Goal: Task Accomplishment & Management: Manage account settings

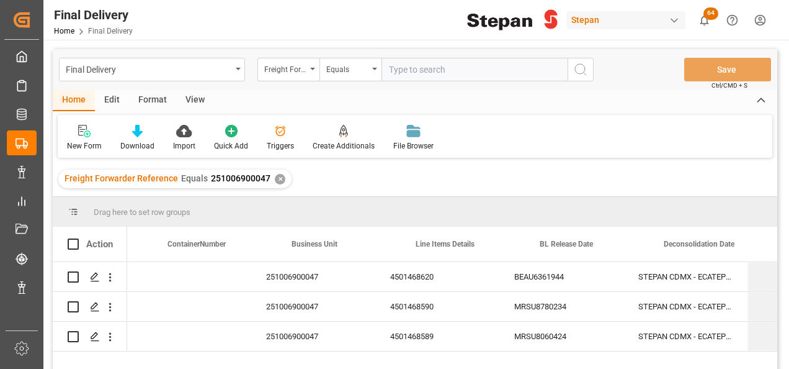
scroll to position [0, 347]
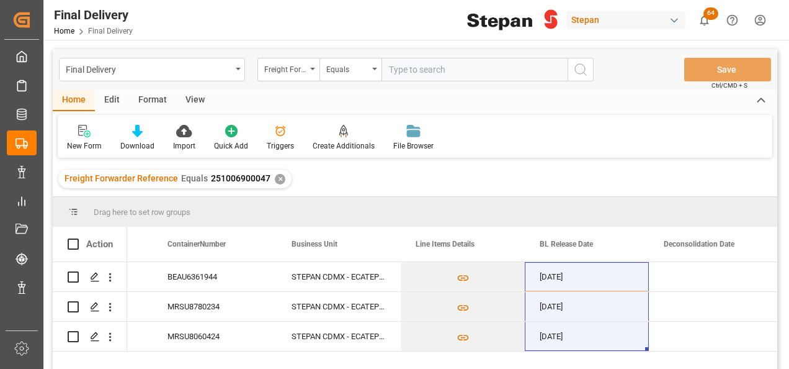
click at [275, 181] on div "✕" at bounding box center [280, 179] width 11 height 11
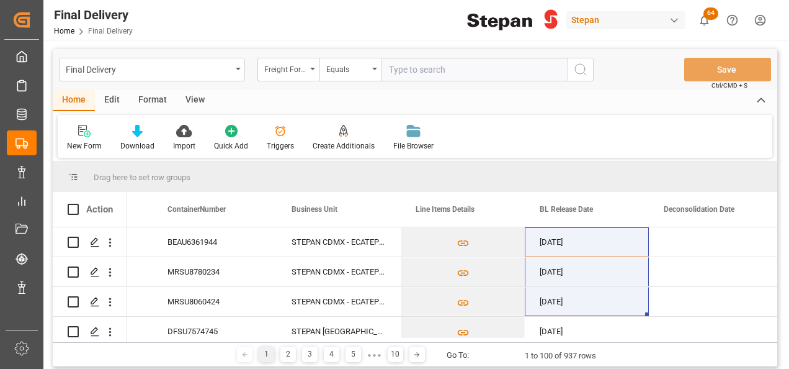
click at [312, 69] on icon "open menu" at bounding box center [312, 69] width 5 height 2
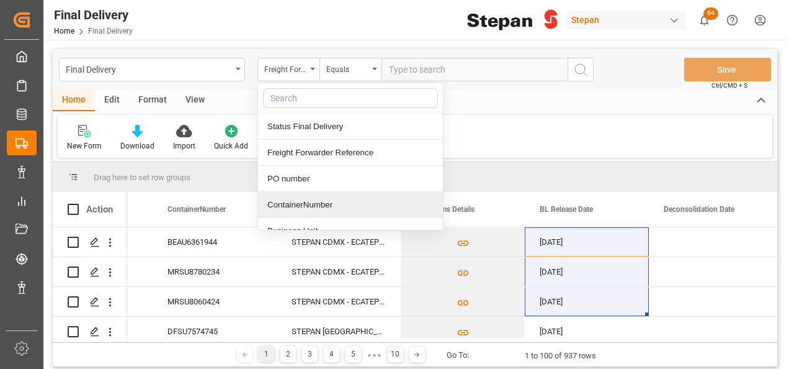
click at [282, 204] on div "ContainerNumber" at bounding box center [350, 205] width 185 height 26
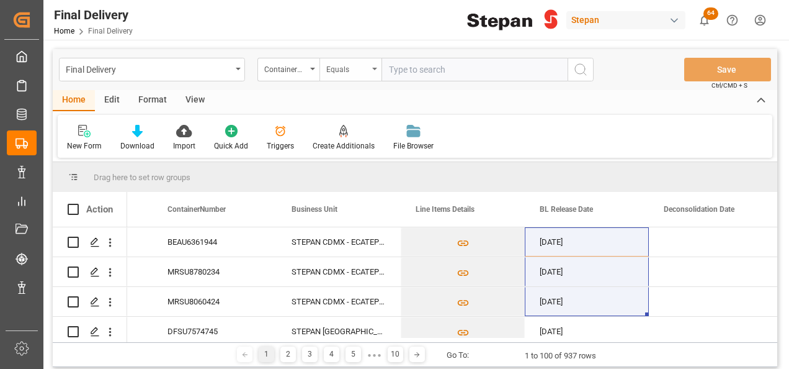
click at [373, 69] on icon "open menu" at bounding box center [374, 69] width 5 height 2
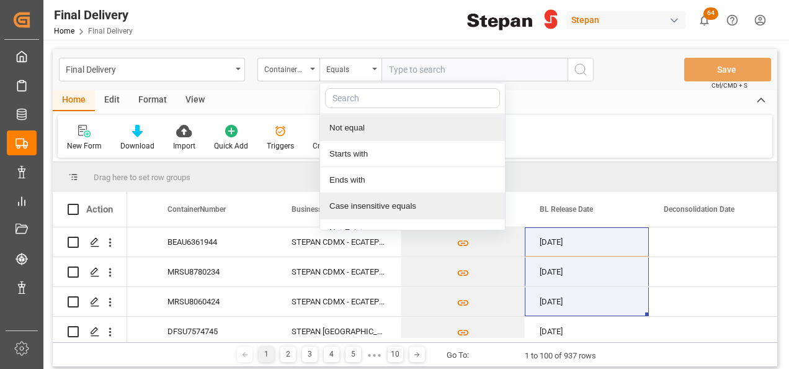
scroll to position [91, 0]
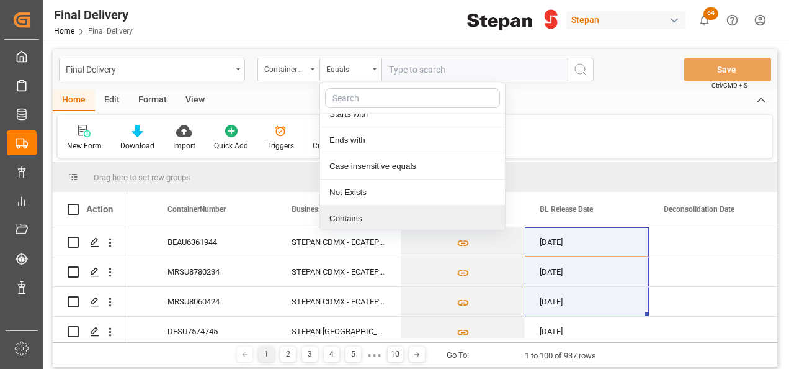
click at [347, 215] on div "Contains" at bounding box center [412, 218] width 185 height 26
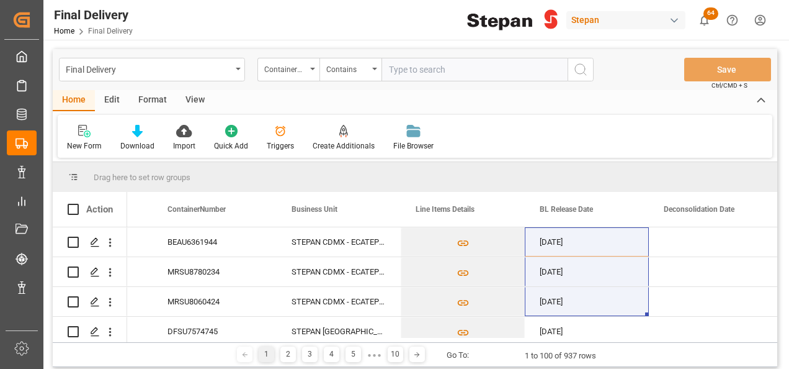
paste input "RLTU3055443 RLTU3058777 RLTU2060168 SLZU2846317"
drag, startPoint x: 506, startPoint y: 71, endPoint x: 567, endPoint y: 68, distance: 60.9
click at [513, 69] on input "RLTU3055443 RLTU3058777 RLTU2060168 SLZU2846317" at bounding box center [475, 70] width 186 height 24
click at [506, 70] on input "RLTU3055443 RLTU3058777 RLTU2060168 SLZU2846317" at bounding box center [475, 70] width 186 height 24
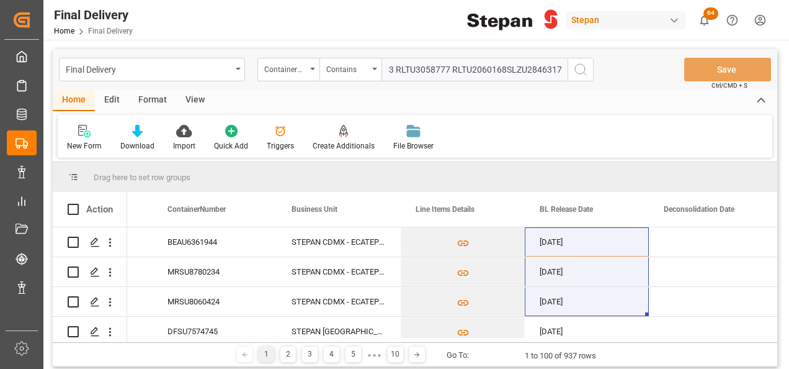
scroll to position [0, 48]
drag, startPoint x: 452, startPoint y: 69, endPoint x: 485, endPoint y: 63, distance: 32.9
type input "RLTU3055443,RLTU3058777,RLTU2060168,SLZU2846317"
click at [585, 69] on icon "search button" at bounding box center [580, 69] width 15 height 15
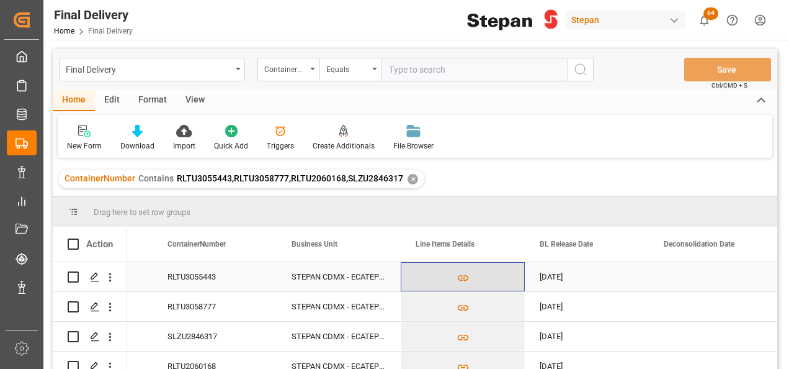
click at [507, 267] on button "Press SPACE to select this row." at bounding box center [462, 276] width 123 height 29
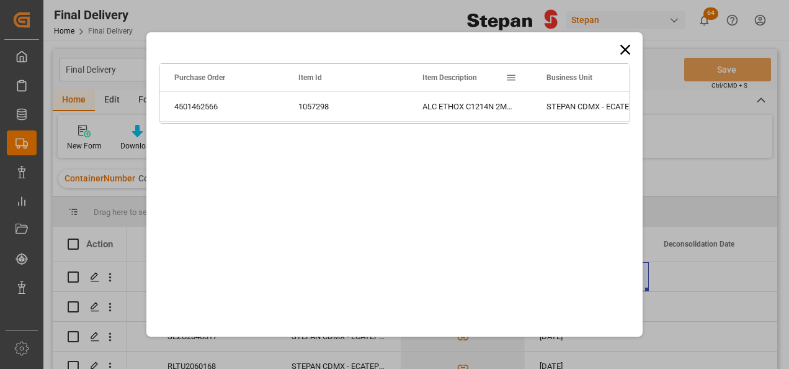
click at [622, 48] on icon at bounding box center [625, 49] width 17 height 17
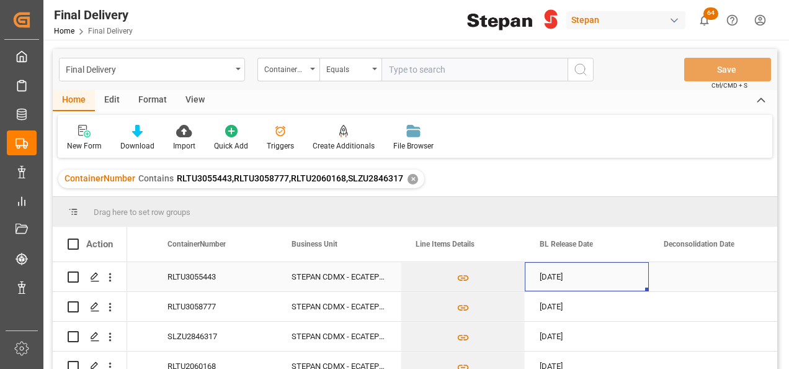
click at [680, 284] on div "Press SPACE to select this row." at bounding box center [711, 276] width 124 height 29
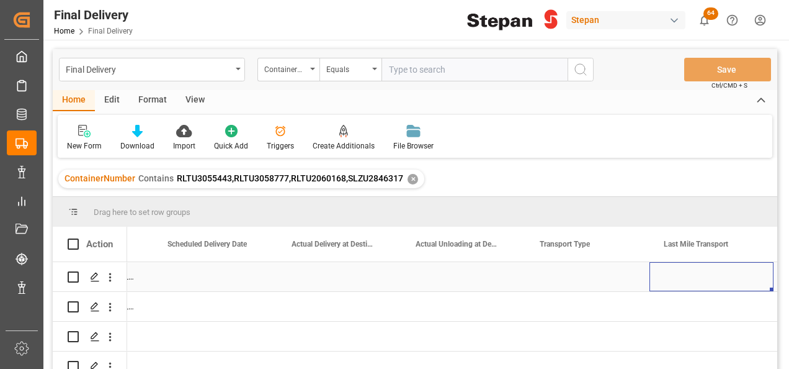
scroll to position [0, 1960]
click at [343, 272] on div "Press SPACE to select this row." at bounding box center [339, 276] width 124 height 29
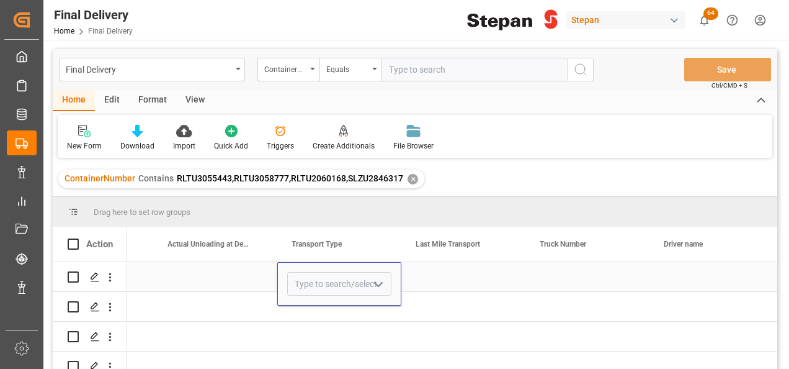
click at [380, 282] on icon "open menu" at bounding box center [378, 284] width 15 height 15
click at [329, 319] on div "Direct Transport" at bounding box center [339, 318] width 103 height 43
type input "Direct Transport"
click at [449, 276] on div "Press SPACE to select this row." at bounding box center [463, 276] width 124 height 29
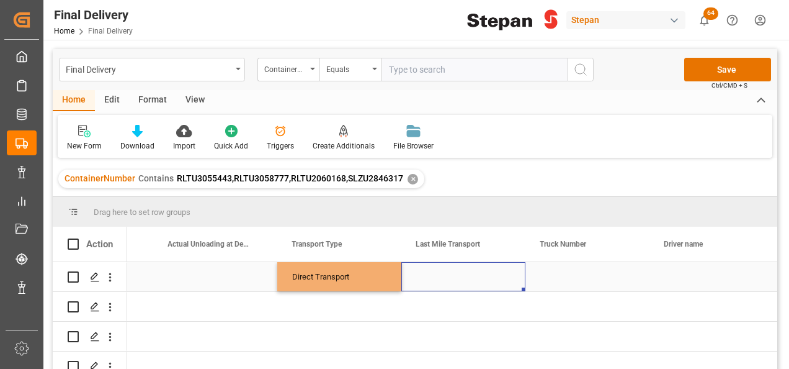
click at [449, 276] on div "Press SPACE to select this row." at bounding box center [463, 276] width 124 height 29
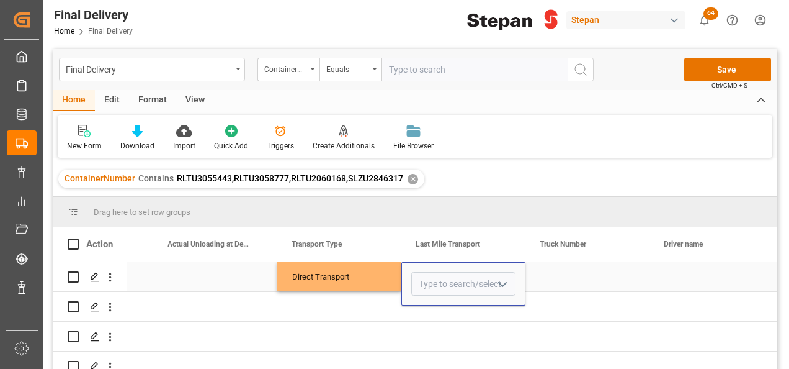
click at [503, 277] on icon "open menu" at bounding box center [502, 284] width 15 height 15
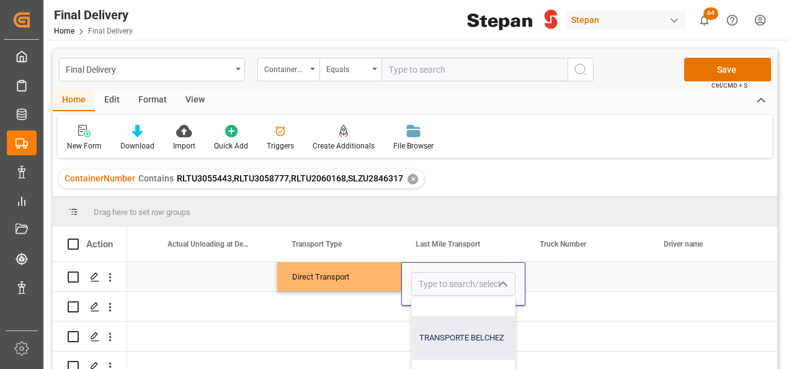
click at [460, 334] on div "TRANSPORTE BELCHEZ" at bounding box center [520, 337] width 217 height 43
type input "TRANSPORTE BELCHEZ"
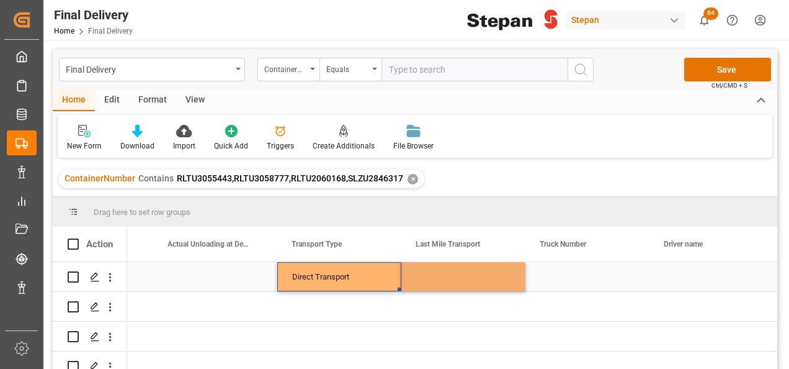
click at [388, 272] on div "Direct Transport" at bounding box center [339, 276] width 124 height 29
drag, startPoint x: 383, startPoint y: 272, endPoint x: 525, endPoint y: 283, distance: 142.5
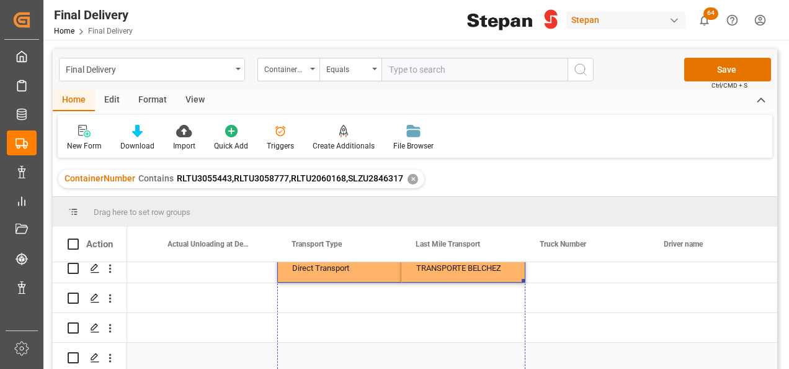
drag, startPoint x: 522, startPoint y: 288, endPoint x: 470, endPoint y: 351, distance: 81.1
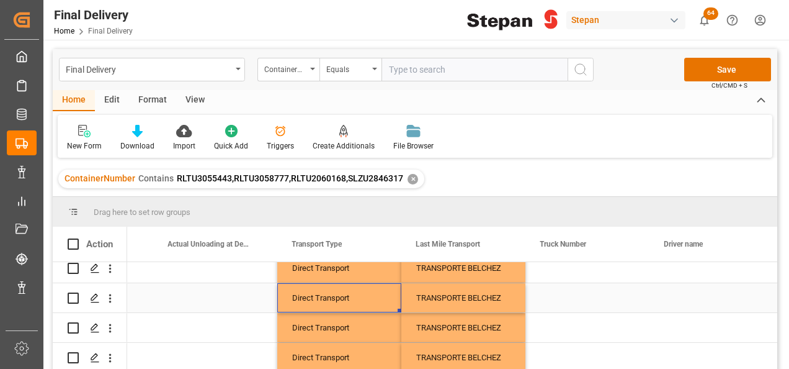
click at [333, 295] on div "Direct Transport" at bounding box center [339, 298] width 94 height 29
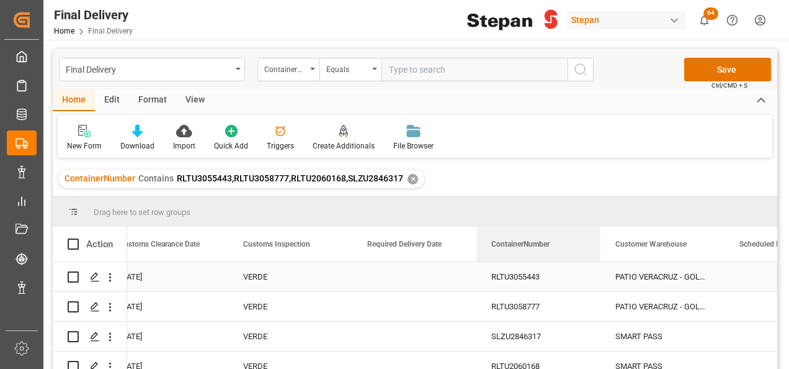
drag, startPoint x: 279, startPoint y: 246, endPoint x: 553, endPoint y: 288, distance: 277.5
click at [553, 288] on div "Action ContainerNumber Taxes Payment Date Customs Clearance Date VERDE" at bounding box center [415, 301] width 725 height 150
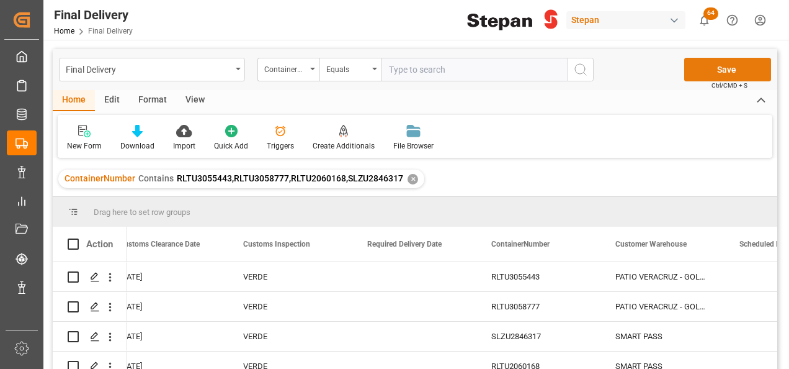
click at [712, 74] on button "Save" at bounding box center [727, 70] width 87 height 24
click at [308, 276] on div "VERDE" at bounding box center [290, 276] width 94 height 29
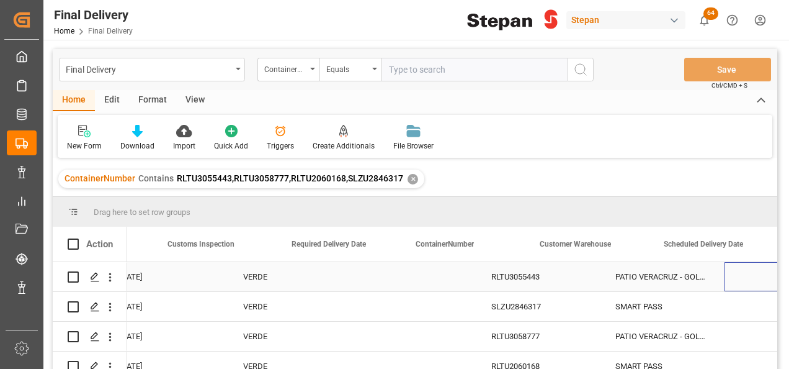
scroll to position [0, 1340]
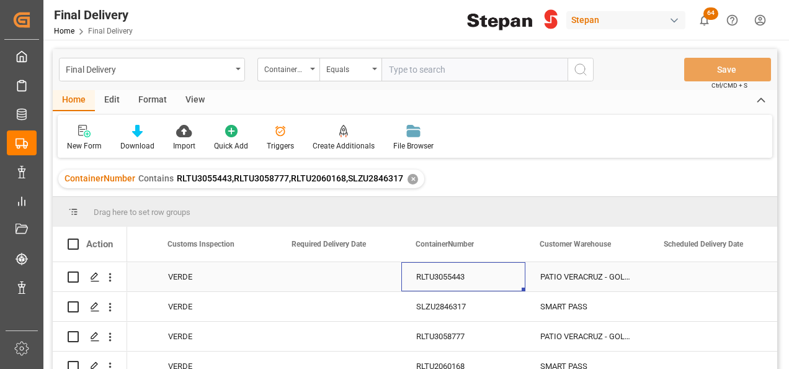
click at [439, 274] on div "RLTU3055443" at bounding box center [463, 276] width 124 height 29
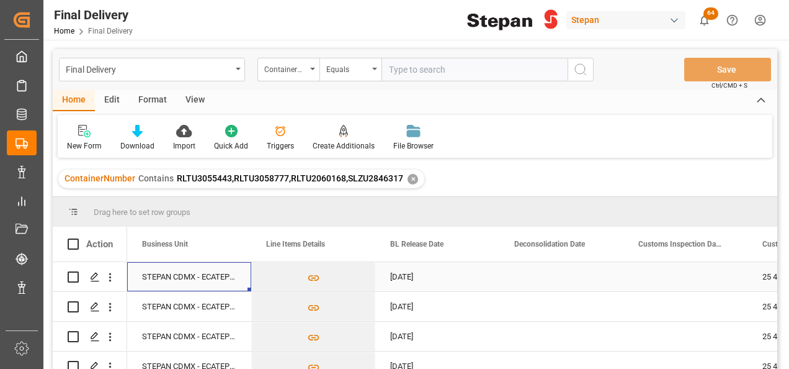
scroll to position [0, 248]
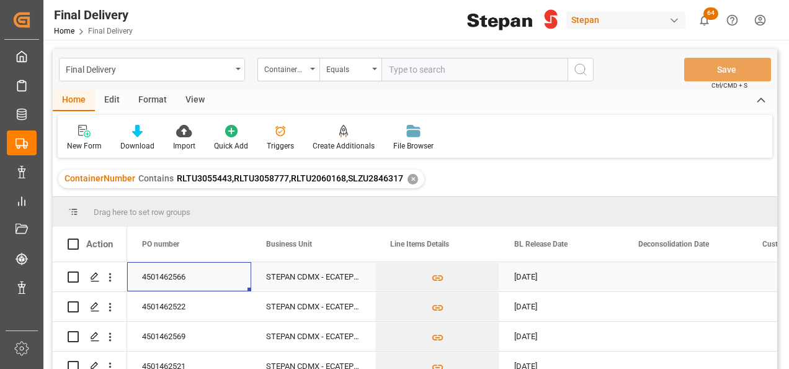
click at [184, 271] on div "4501462566" at bounding box center [189, 276] width 124 height 29
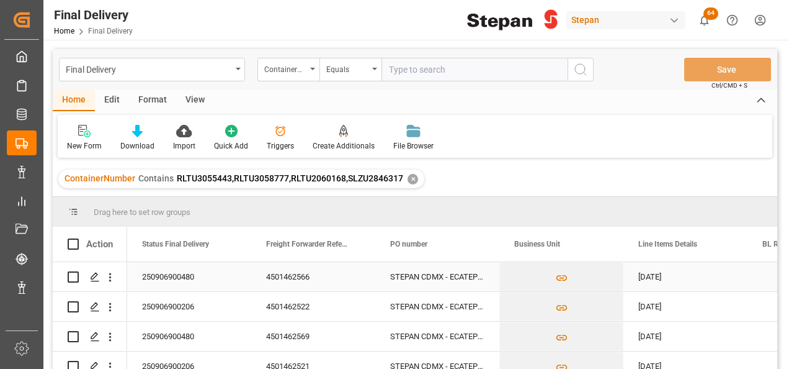
scroll to position [0, 0]
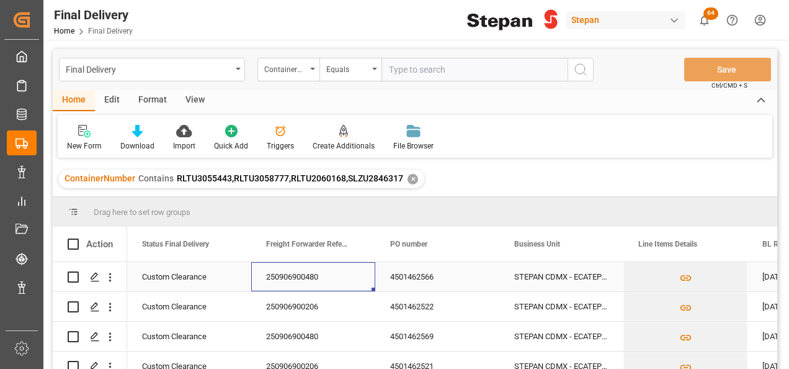
click at [302, 275] on div "250906900480" at bounding box center [313, 276] width 124 height 29
click at [329, 272] on div "250906900480" at bounding box center [313, 276] width 124 height 29
click at [330, 274] on div "250906900480" at bounding box center [313, 276] width 124 height 29
click at [444, 278] on div "4501462566" at bounding box center [437, 276] width 124 height 29
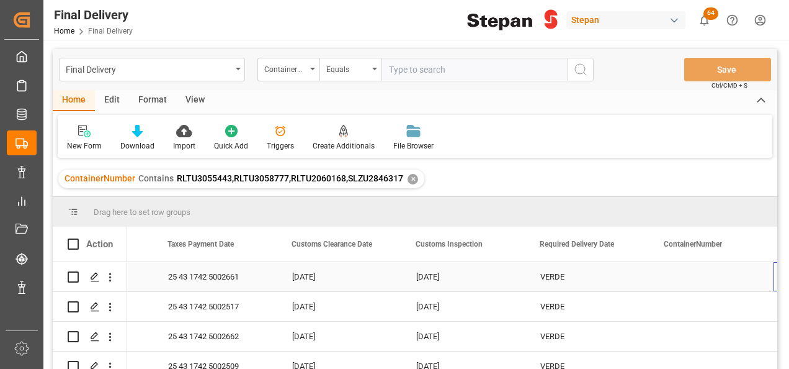
scroll to position [0, 1092]
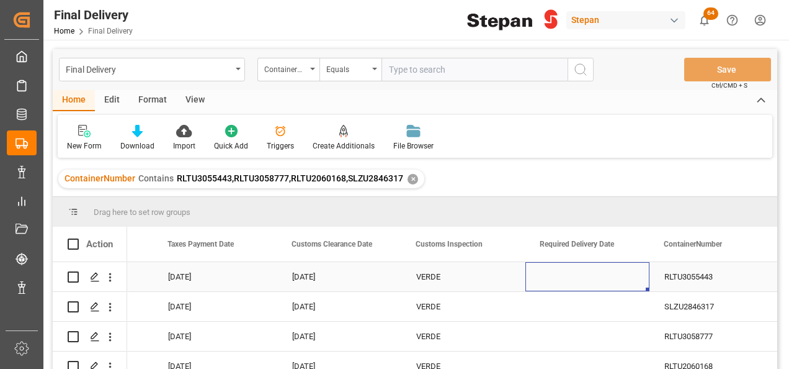
click at [572, 282] on div "Press SPACE to select this row." at bounding box center [588, 276] width 124 height 29
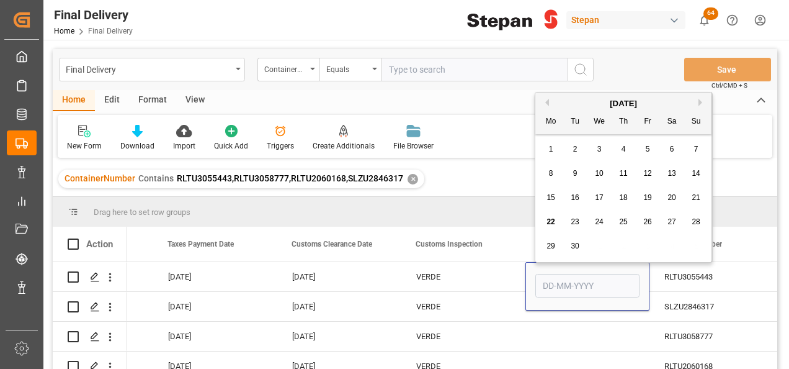
click at [652, 202] on div "19" at bounding box center [648, 198] width 16 height 15
type input "19-09-2025"
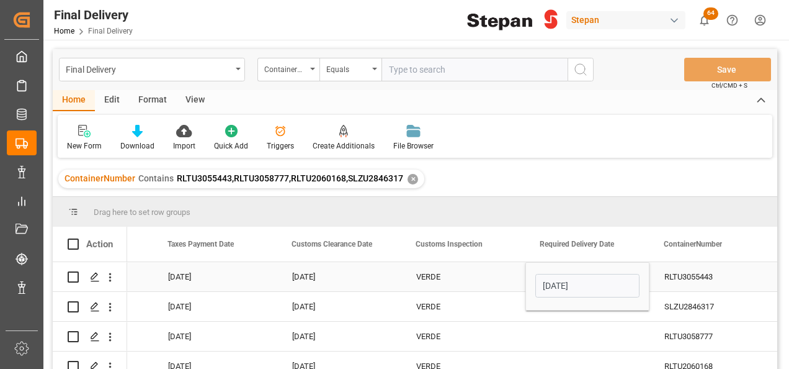
click at [508, 273] on div "VERDE" at bounding box center [463, 276] width 94 height 29
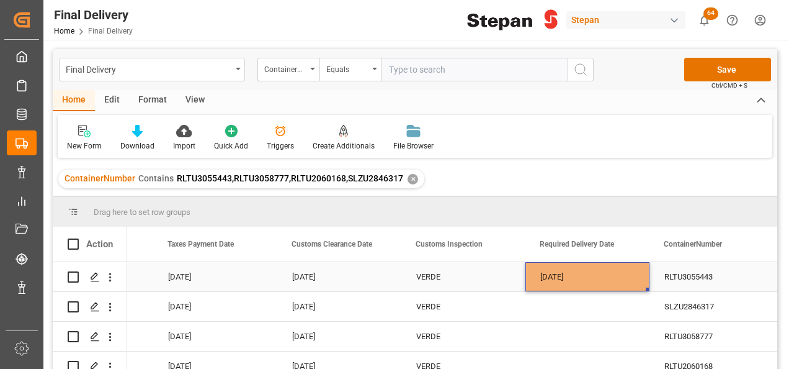
click at [591, 273] on div "19-09-2025" at bounding box center [588, 276] width 124 height 29
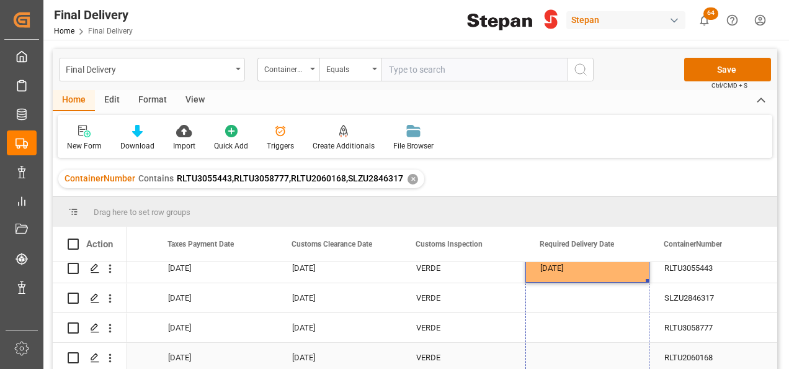
drag, startPoint x: 646, startPoint y: 276, endPoint x: 642, endPoint y: 359, distance: 83.3
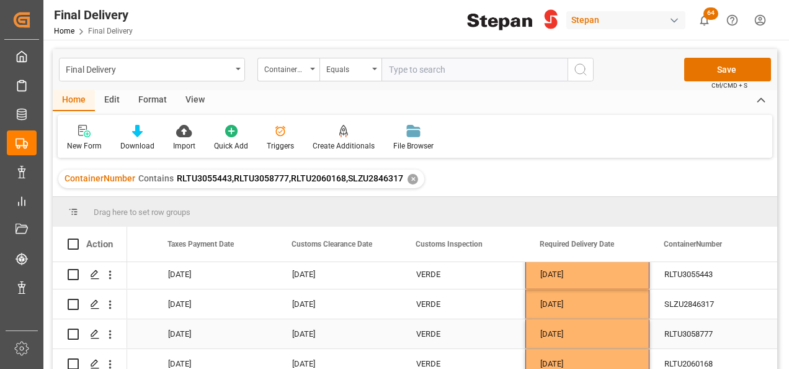
scroll to position [0, 0]
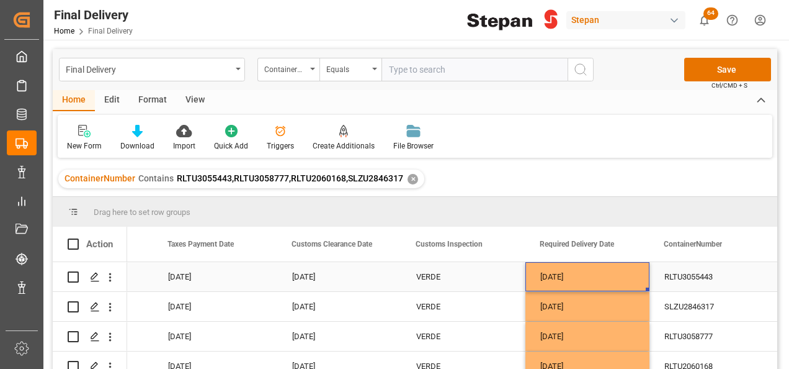
click at [592, 274] on div "19-09-2025" at bounding box center [588, 276] width 124 height 29
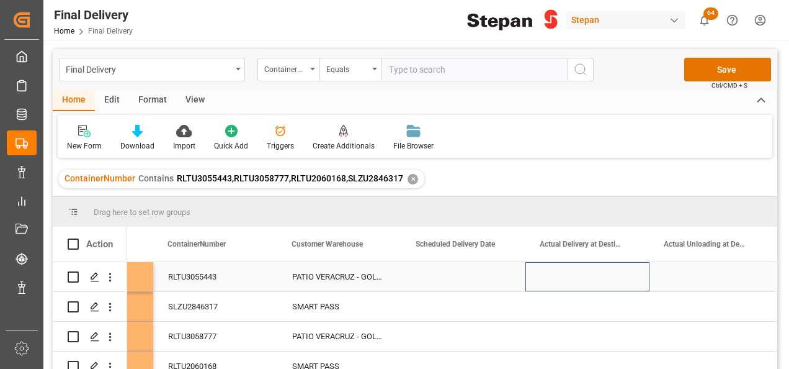
scroll to position [0, 1587]
click at [468, 275] on div "Press SPACE to select this row." at bounding box center [463, 276] width 124 height 29
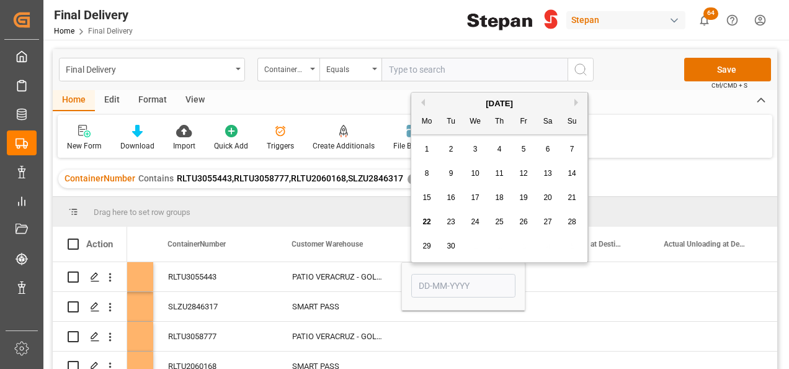
click at [526, 201] on span "19" at bounding box center [523, 197] width 8 height 9
type input "19-09-2025"
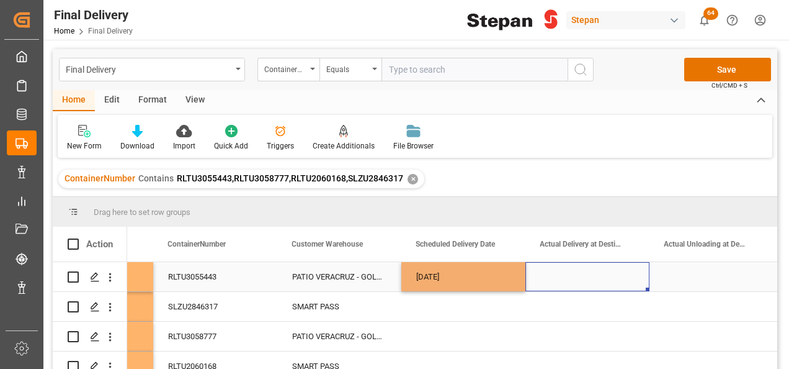
click at [560, 283] on div "Press SPACE to select this row." at bounding box center [588, 276] width 124 height 29
click at [501, 279] on div "19-09-2025" at bounding box center [463, 276] width 124 height 29
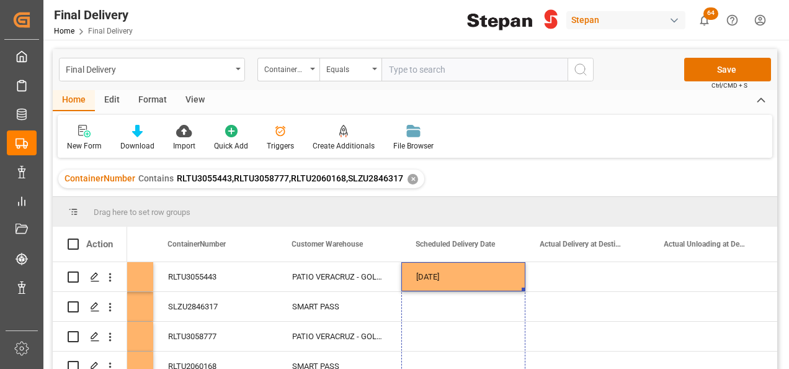
scroll to position [12, 0]
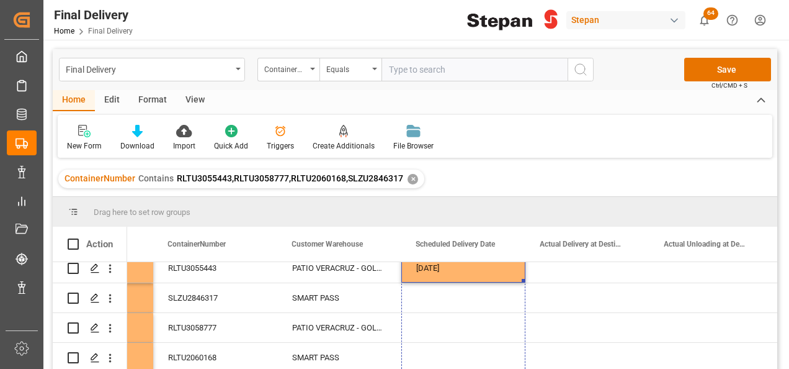
drag, startPoint x: 522, startPoint y: 289, endPoint x: 502, endPoint y: 373, distance: 86.1
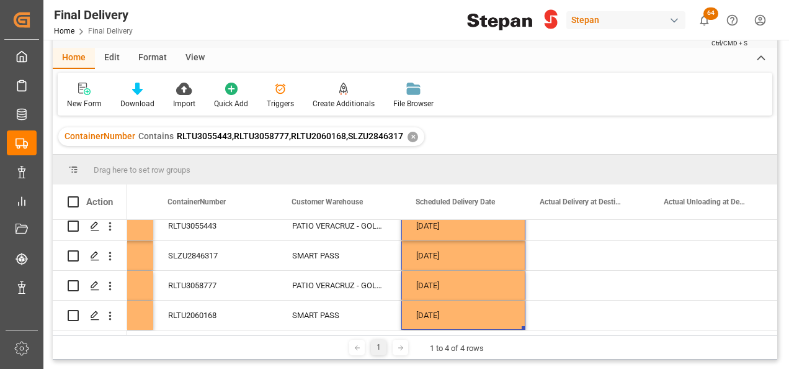
scroll to position [62, 0]
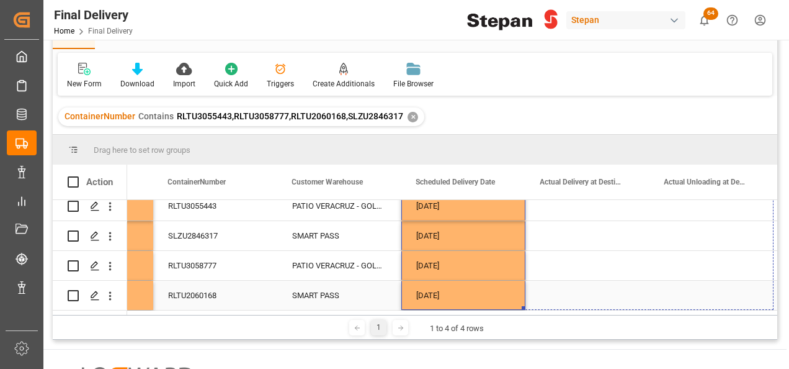
drag, startPoint x: 524, startPoint y: 303, endPoint x: 675, endPoint y: 295, distance: 151.6
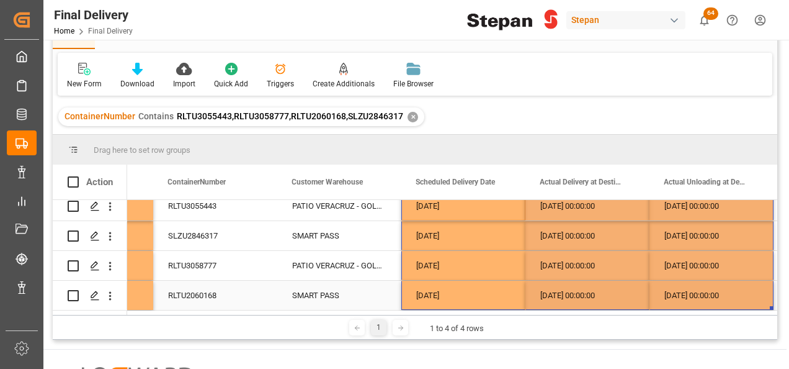
scroll to position [0, 0]
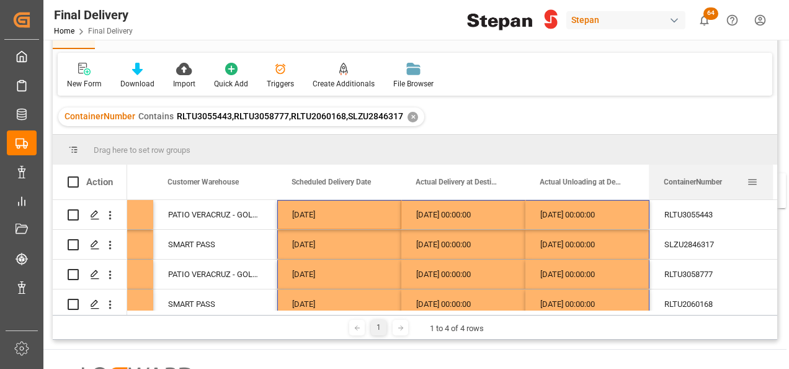
drag, startPoint x: 204, startPoint y: 184, endPoint x: 729, endPoint y: 181, distance: 525.6
click at [729, 181] on div "ContainerNumber" at bounding box center [705, 181] width 83 height 35
click at [691, 215] on div "RLTU3055443" at bounding box center [712, 214] width 124 height 29
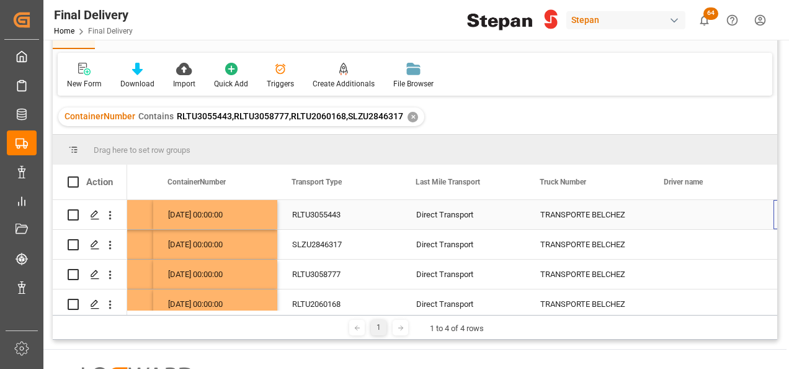
scroll to position [0, 2084]
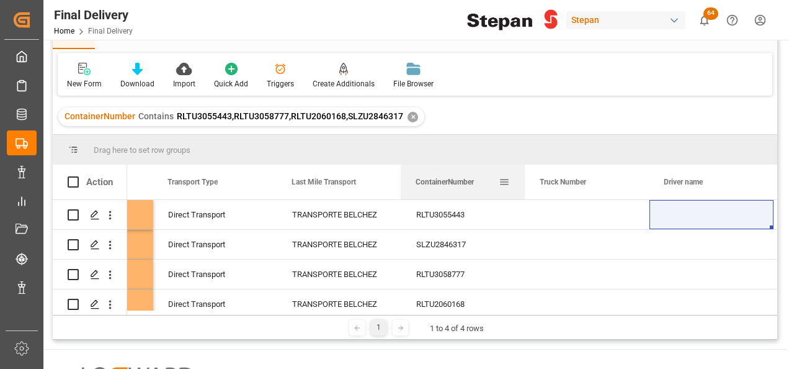
drag, startPoint x: 195, startPoint y: 179, endPoint x: 492, endPoint y: 174, distance: 297.3
click at [492, 174] on div "ContainerNumber" at bounding box center [457, 181] width 83 height 35
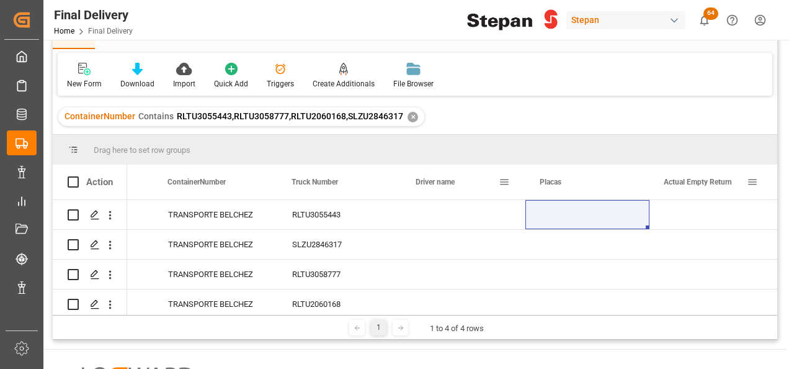
scroll to position [0, 2333]
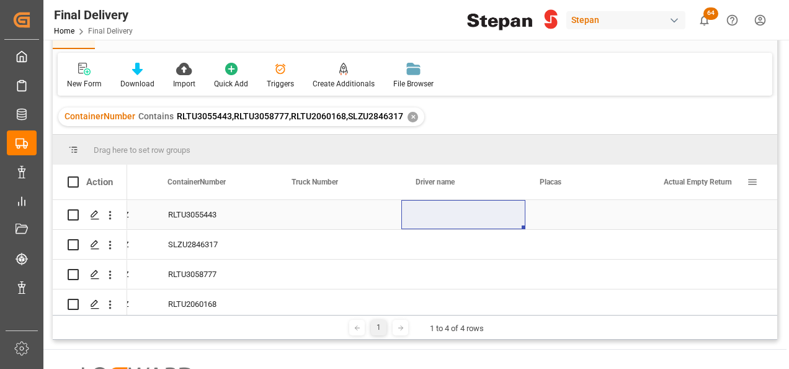
click at [318, 216] on div "Press SPACE to select this row." at bounding box center [339, 214] width 124 height 29
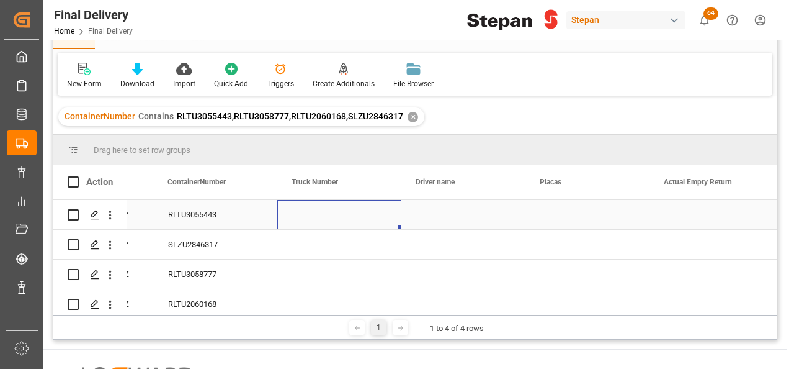
click at [318, 216] on div "Press SPACE to select this row." at bounding box center [339, 214] width 124 height 29
click at [318, 216] on input "Press SPACE to select this row." at bounding box center [339, 222] width 104 height 24
paste input "343"
type input "343"
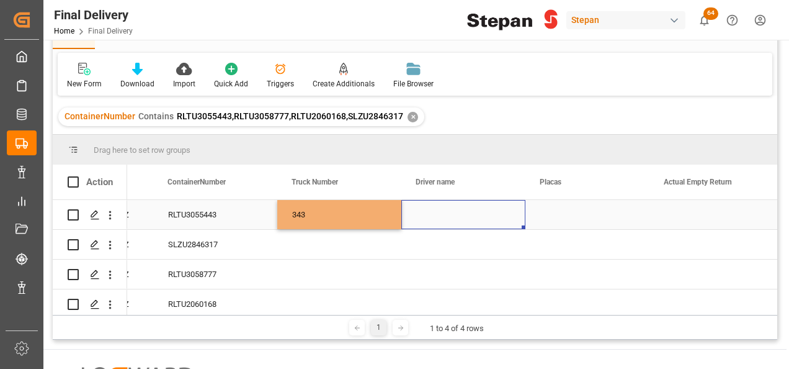
click at [458, 212] on div "Press SPACE to select this row." at bounding box center [463, 214] width 124 height 29
click at [442, 212] on div "Press SPACE to select this row." at bounding box center [463, 214] width 124 height 29
type input "CIRIACO MEZA ESPINOSA"
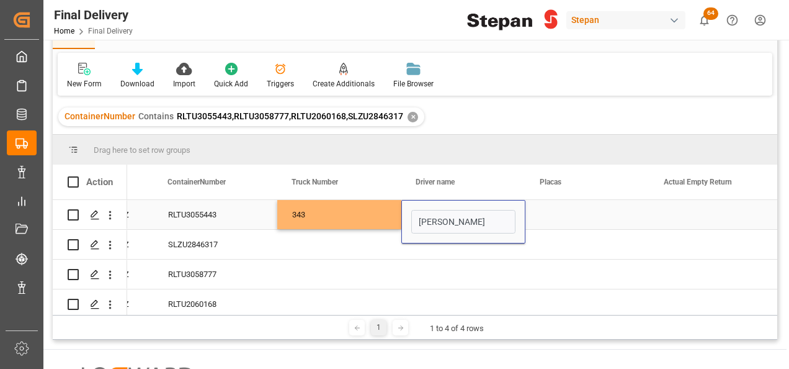
scroll to position [0, 11]
click at [577, 216] on div "Press SPACE to select this row." at bounding box center [588, 214] width 124 height 29
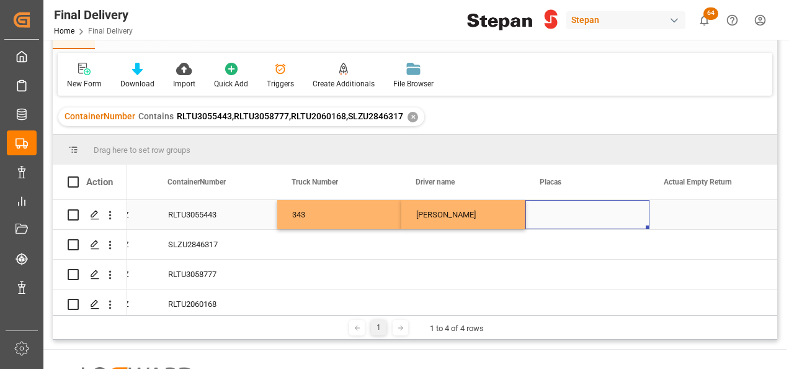
click at [550, 221] on div "Press SPACE to select this row." at bounding box center [588, 214] width 124 height 29
click at [550, 221] on input "Press SPACE to select this row." at bounding box center [588, 222] width 104 height 24
paste input "91AG9J"
type input "91AG9J"
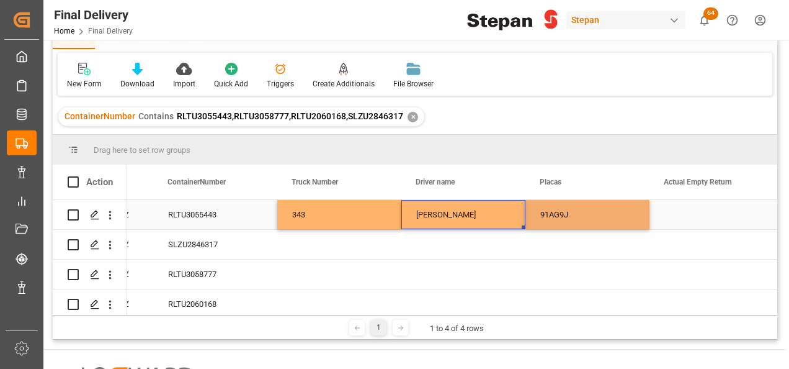
click at [499, 210] on div "CIRIACO MEZA ESPINOSA" at bounding box center [463, 214] width 124 height 29
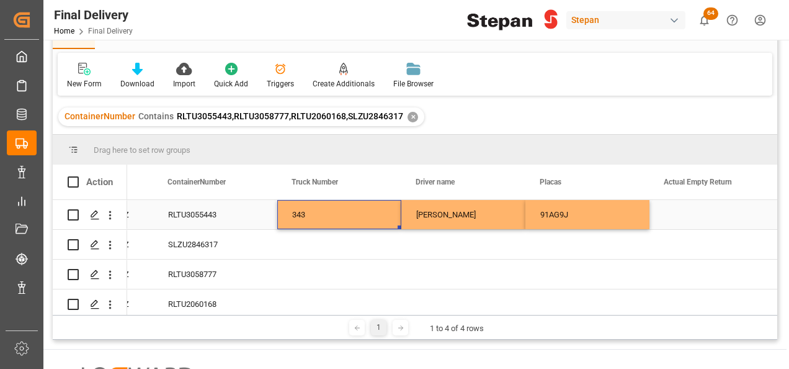
click at [314, 208] on div "343" at bounding box center [339, 214] width 124 height 29
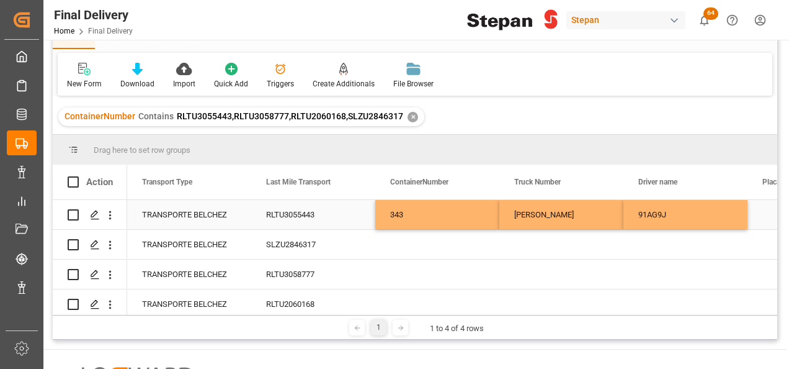
scroll to position [0, 2110]
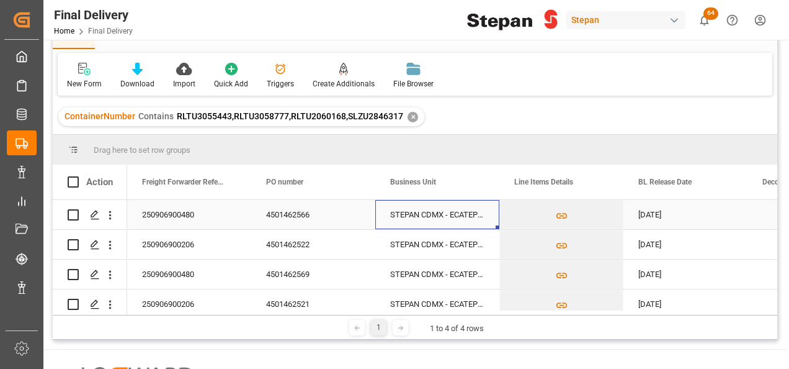
click at [408, 211] on div "STEPAN CDMX - ECATEPEC" at bounding box center [437, 214] width 124 height 29
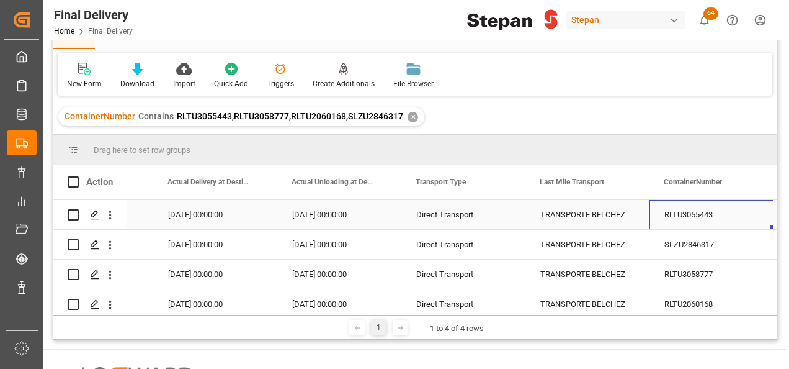
scroll to position [0, 1960]
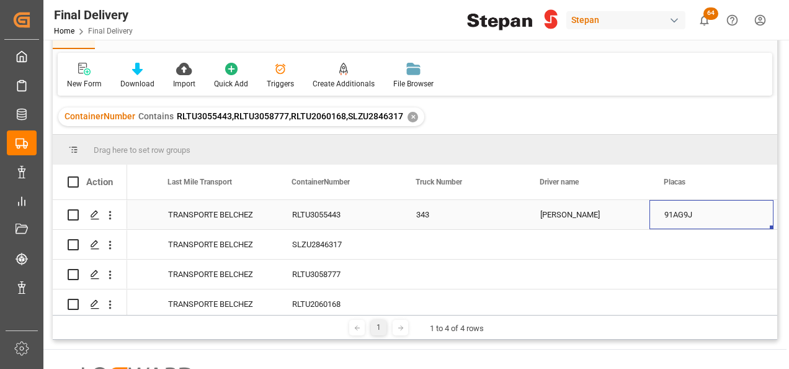
click at [451, 217] on div "343" at bounding box center [463, 214] width 124 height 29
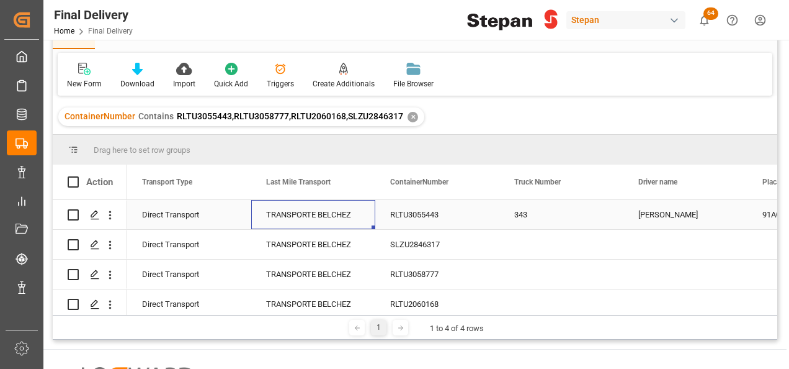
click at [337, 212] on div "TRANSPORTE BELCHEZ" at bounding box center [313, 214] width 94 height 29
click at [337, 212] on button "Press SPACE to select this row." at bounding box center [340, 220] width 13 height 29
click at [354, 221] on icon "open menu" at bounding box center [352, 222] width 15 height 15
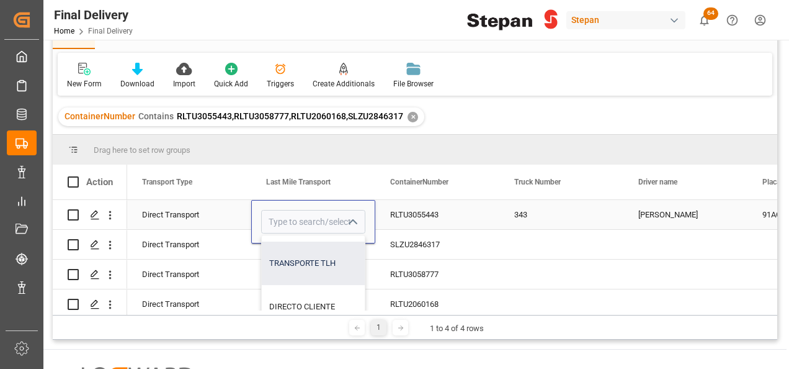
click at [302, 263] on div "TRANSPORTE TLH" at bounding box center [370, 262] width 217 height 43
type input "TRANSPORTE TLH"
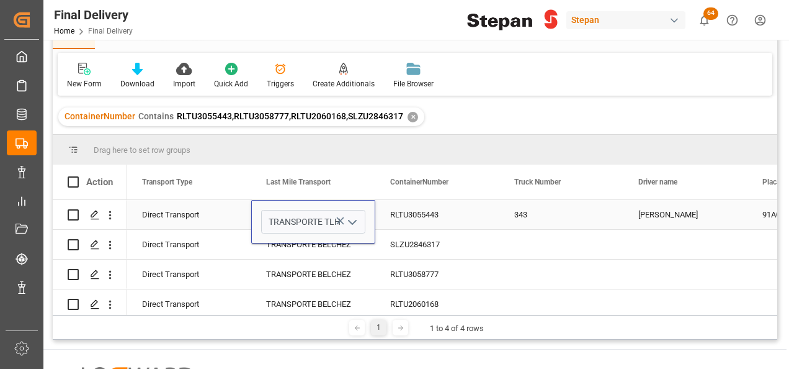
click at [462, 218] on div "RLTU3055443" at bounding box center [437, 214] width 124 height 29
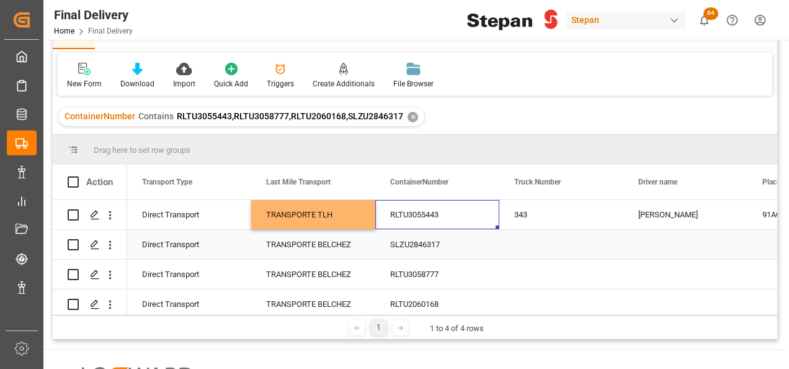
click at [394, 251] on div "SLZU2846317" at bounding box center [437, 244] width 124 height 29
click at [531, 243] on div "Press SPACE to select this row." at bounding box center [562, 244] width 124 height 29
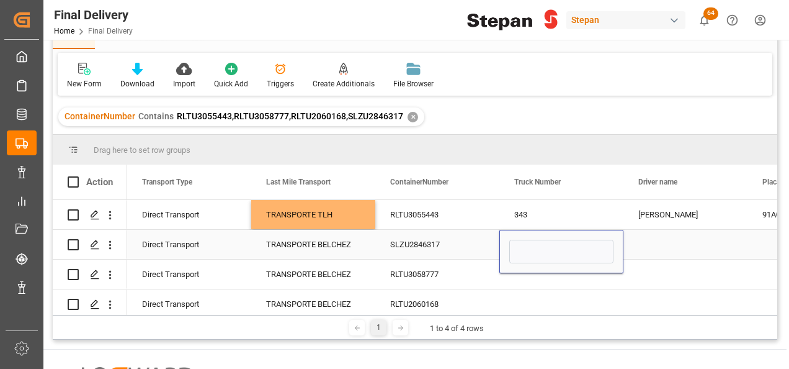
click at [531, 243] on input "Press SPACE to select this row." at bounding box center [561, 252] width 104 height 24
type input "ECO 0142"
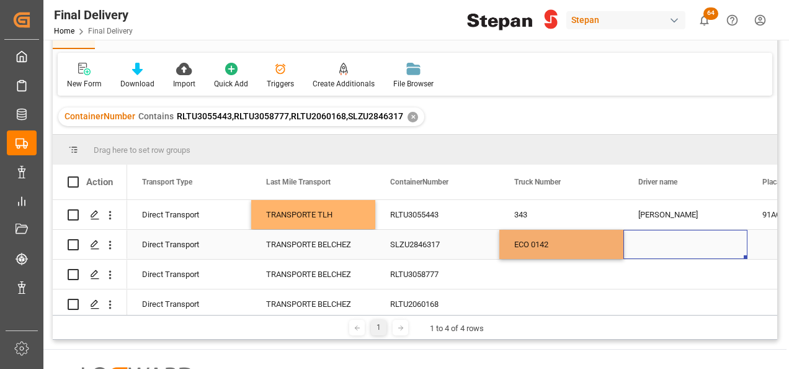
click at [654, 244] on div "Press SPACE to select this row." at bounding box center [686, 244] width 124 height 29
click at [679, 238] on div "Press SPACE to select this row." at bounding box center [686, 244] width 124 height 29
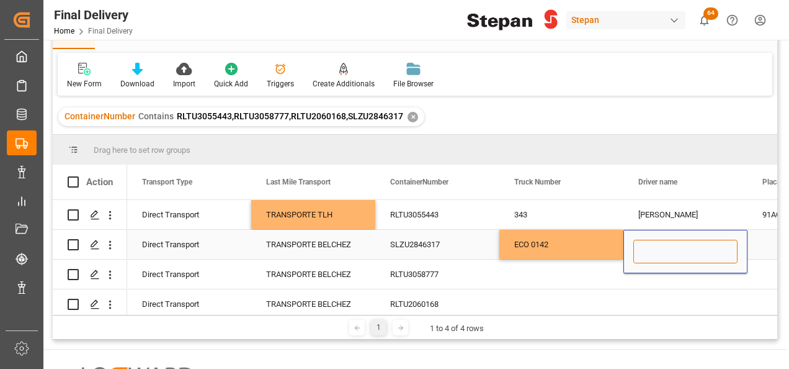
click at [665, 251] on input "Press SPACE to select this row." at bounding box center [686, 252] width 104 height 24
paste input "MARTINEZ GROYAN GUSTAVO"
type input "MARTINEZ GROYAN GUSTAVO"
click at [592, 242] on div "ECO 0142" at bounding box center [562, 244] width 124 height 29
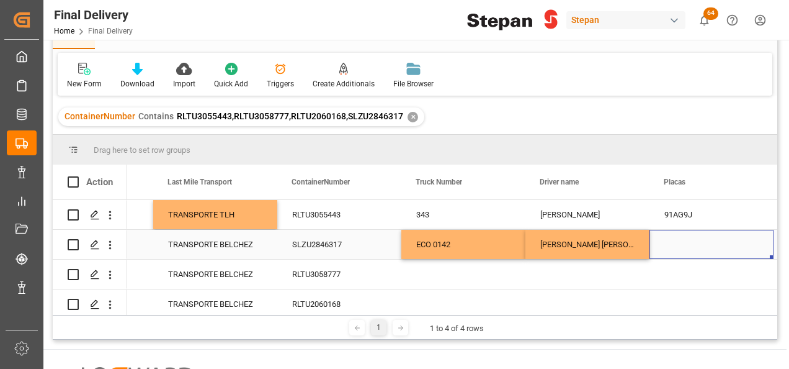
scroll to position [0, 2333]
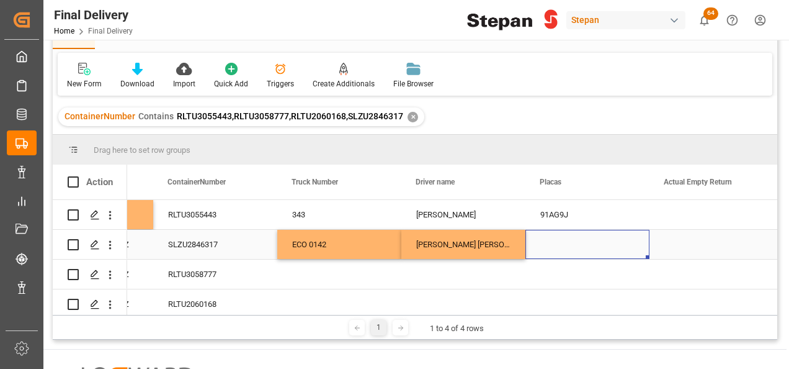
click at [558, 241] on div "Press SPACE to select this row." at bounding box center [588, 244] width 124 height 29
click at [549, 240] on div "Press SPACE to select this row." at bounding box center [588, 244] width 124 height 29
type input "85BA2E"
click at [315, 275] on div "Press SPACE to select this row." at bounding box center [339, 273] width 124 height 29
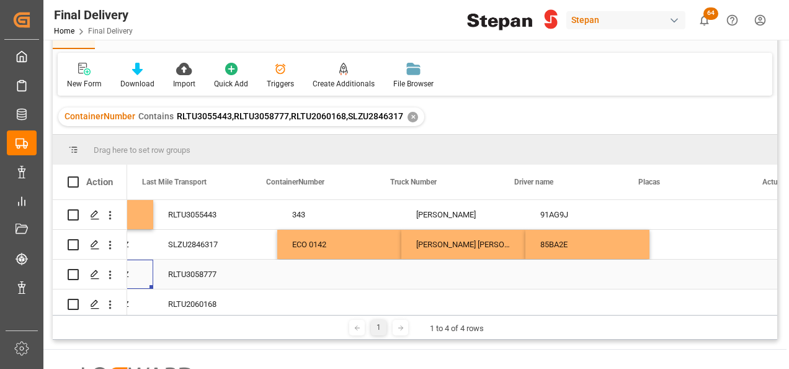
scroll to position [0, 2234]
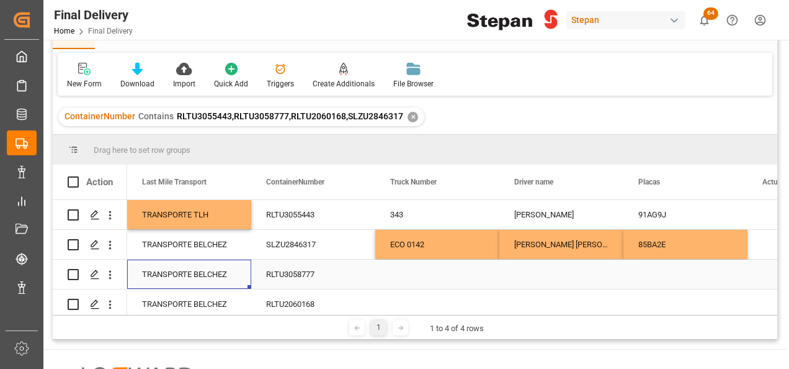
click at [219, 281] on div "TRANSPORTE BELCHEZ" at bounding box center [189, 274] width 94 height 29
click at [222, 280] on icon "open menu" at bounding box center [228, 281] width 15 height 15
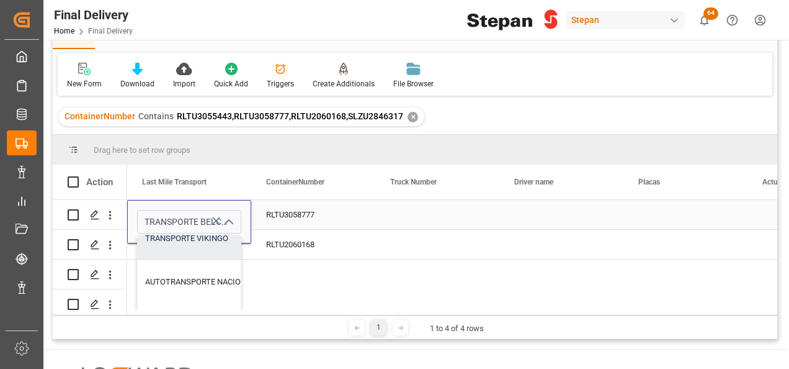
scroll to position [124, 0]
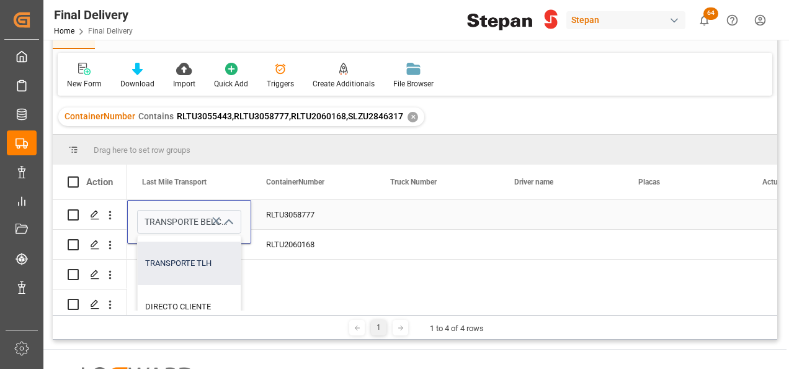
click at [182, 273] on div "TRANSPORTE TLH" at bounding box center [246, 262] width 217 height 43
type input "TRANSPORTE TLH"
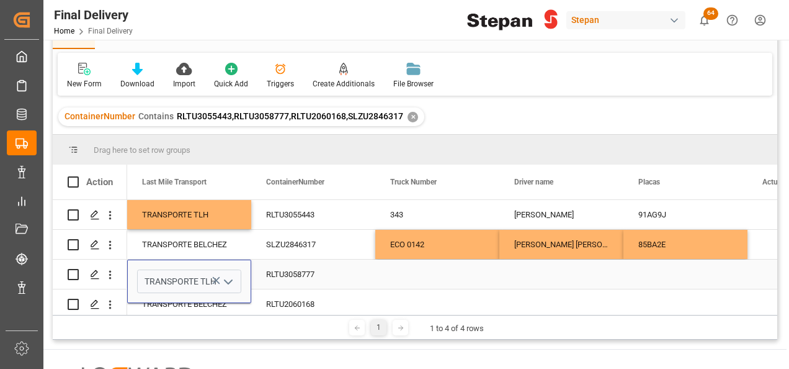
click at [397, 274] on div "Press SPACE to select this row." at bounding box center [437, 273] width 124 height 29
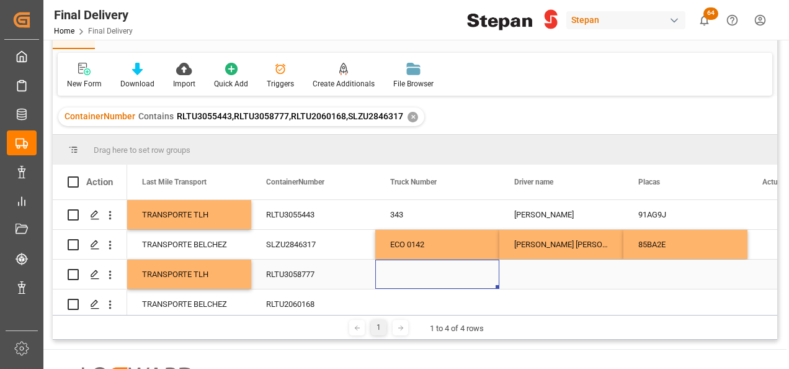
click at [401, 274] on div "Press SPACE to select this row." at bounding box center [437, 273] width 124 height 29
click at [401, 274] on input "Press SPACE to select this row." at bounding box center [437, 281] width 104 height 24
type input "40036"
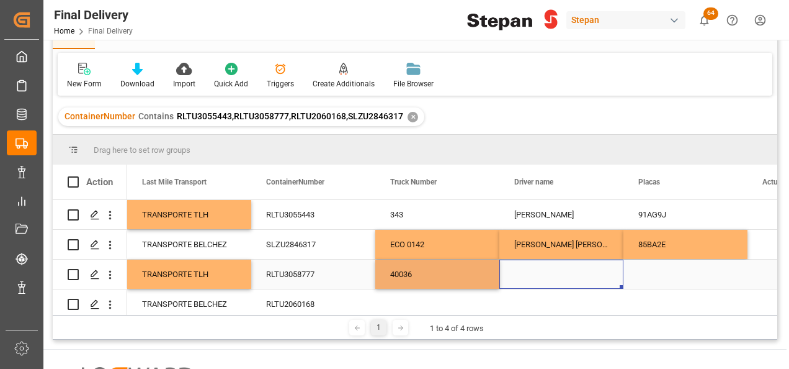
click at [527, 277] on div "Press SPACE to select this row." at bounding box center [562, 273] width 124 height 29
click at [535, 279] on div "Press SPACE to select this row." at bounding box center [562, 273] width 124 height 29
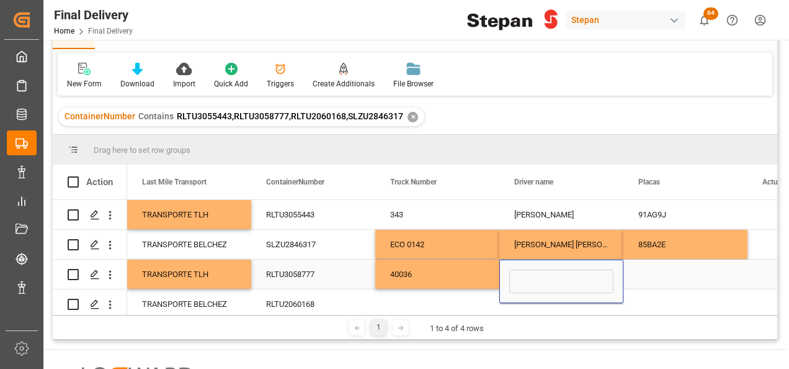
click at [535, 279] on input "Press SPACE to select this row." at bounding box center [561, 281] width 104 height 24
type input "VICTOR MANUEL PEREYRA"
click at [674, 274] on div "Press SPACE to select this row." at bounding box center [686, 273] width 124 height 29
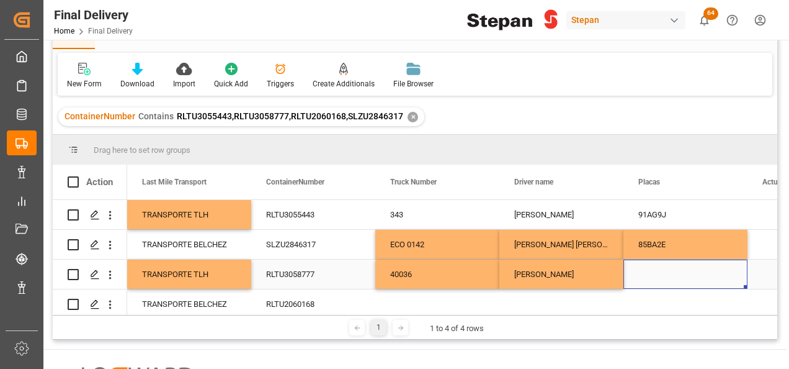
click at [650, 273] on div "Press SPACE to select this row." at bounding box center [686, 273] width 124 height 29
click at [650, 273] on input "Press SPACE to select this row." at bounding box center [686, 281] width 104 height 24
paste input "44BF7S"
type input "44BF7S"
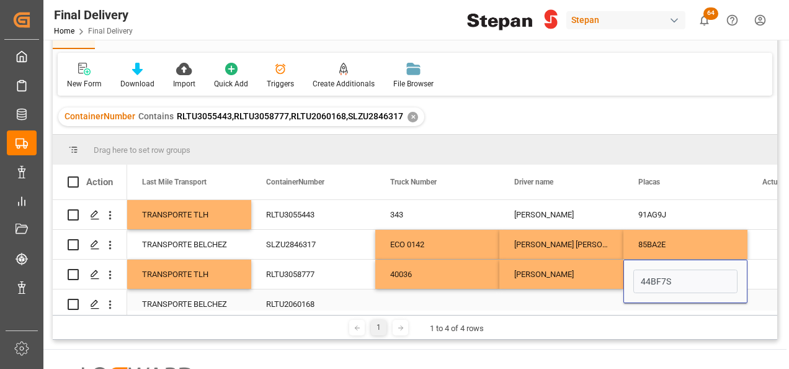
click at [414, 305] on div "Press SPACE to select this row." at bounding box center [437, 303] width 124 height 29
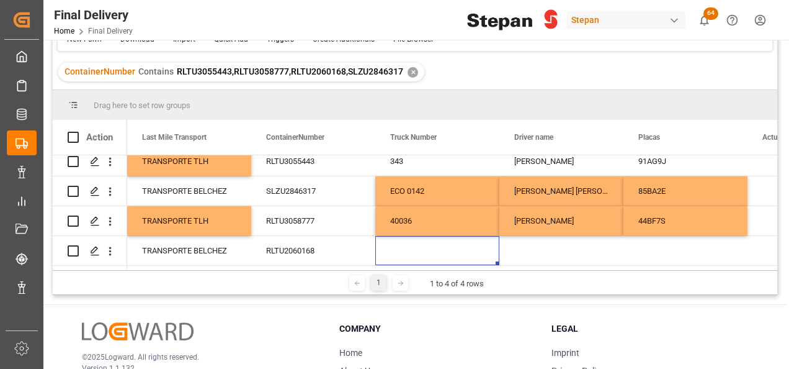
scroll to position [124, 0]
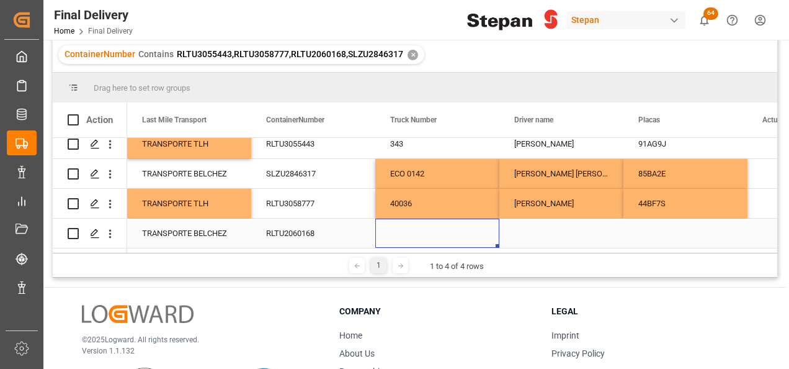
click at [408, 230] on div "Press SPACE to select this row." at bounding box center [437, 232] width 124 height 29
click at [408, 230] on input "Press SPACE to select this row." at bounding box center [437, 226] width 104 height 24
click at [397, 219] on input "<ECO 0114" at bounding box center [437, 226] width 104 height 24
type input "ECO 0114"
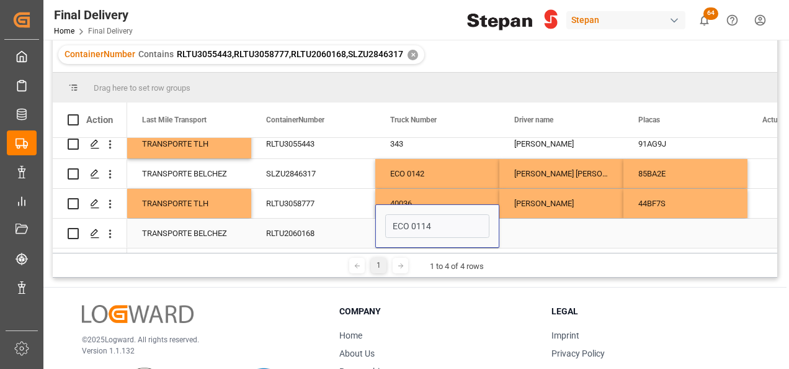
click at [586, 229] on div "Press SPACE to select this row." at bounding box center [562, 232] width 124 height 29
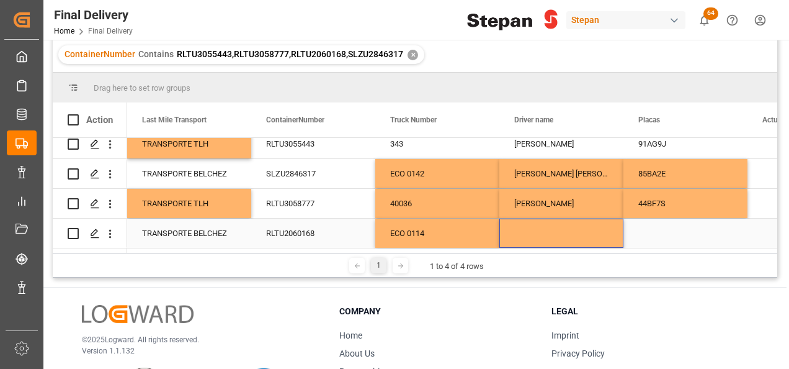
click at [536, 235] on div "Press SPACE to select this row." at bounding box center [562, 232] width 124 height 29
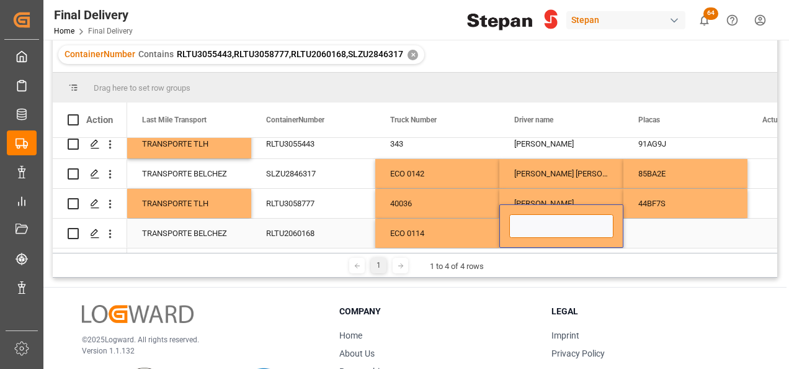
click at [527, 215] on input "Press SPACE to select this row." at bounding box center [561, 226] width 104 height 24
paste input "LARA MAYEN GERSON MANUEL"
type input "<LARA MAYEN GERSON MANUEL"
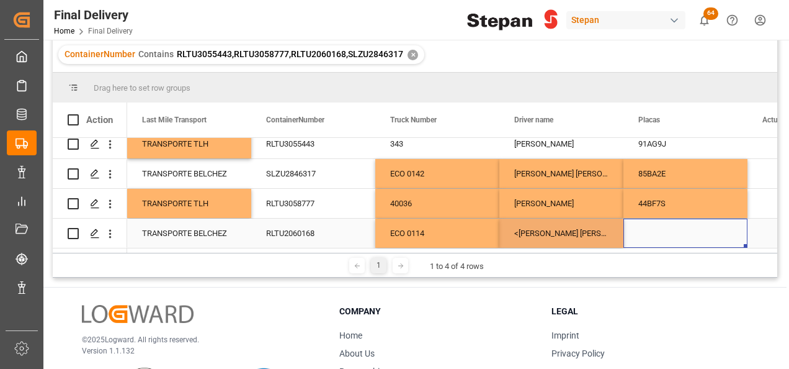
click at [684, 226] on div "Press SPACE to select this row." at bounding box center [686, 232] width 124 height 29
click at [639, 223] on div "Press SPACE to select this row." at bounding box center [686, 232] width 124 height 29
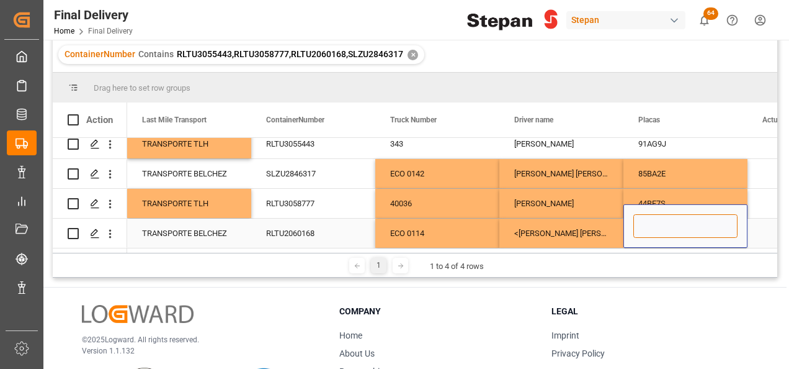
click at [643, 226] on input "Press SPACE to select this row." at bounding box center [686, 226] width 104 height 24
paste input "38AR9F"
type input "38AR9F"
click at [356, 229] on div "RLTU2060168" at bounding box center [313, 232] width 124 height 29
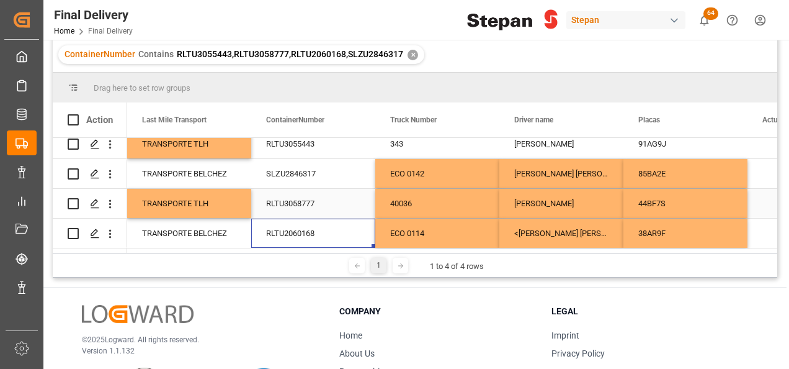
click at [221, 201] on div "TRANSPORTE TLH" at bounding box center [189, 203] width 94 height 29
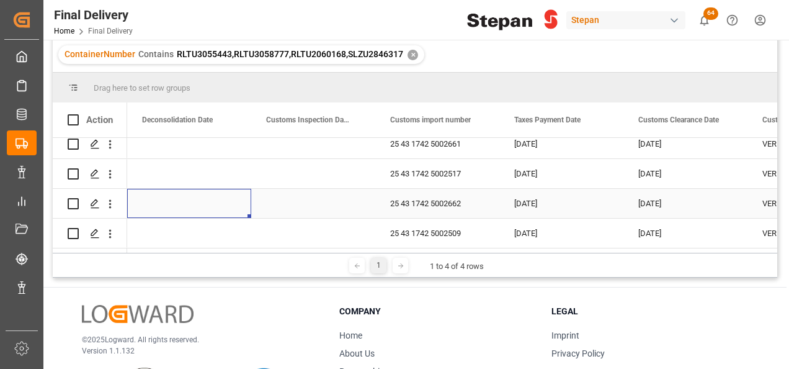
scroll to position [0, 621]
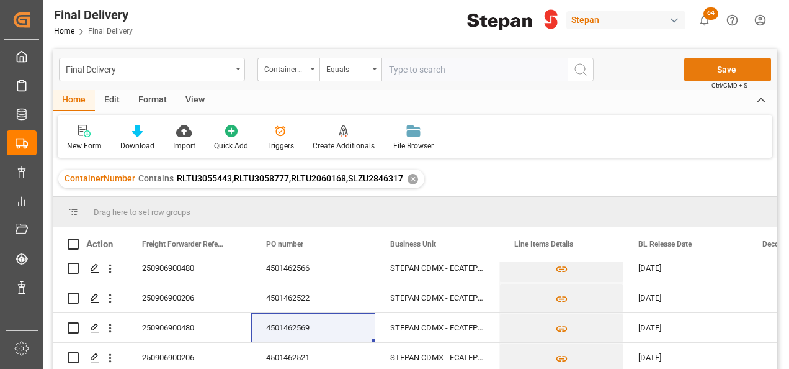
click at [726, 66] on button "Save" at bounding box center [727, 70] width 87 height 24
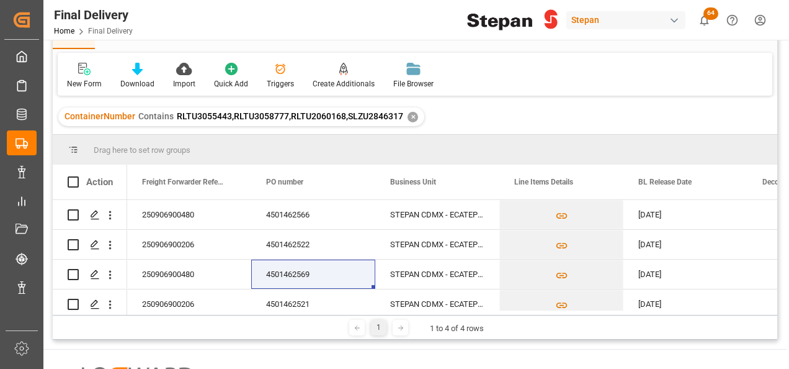
scroll to position [0, 0]
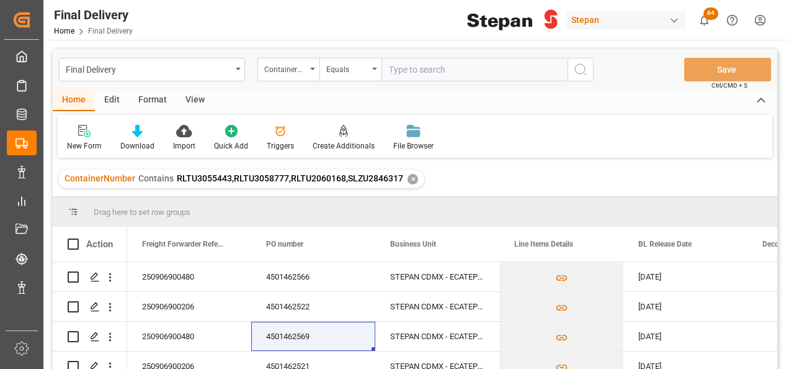
click at [408, 179] on div "✕" at bounding box center [413, 179] width 11 height 11
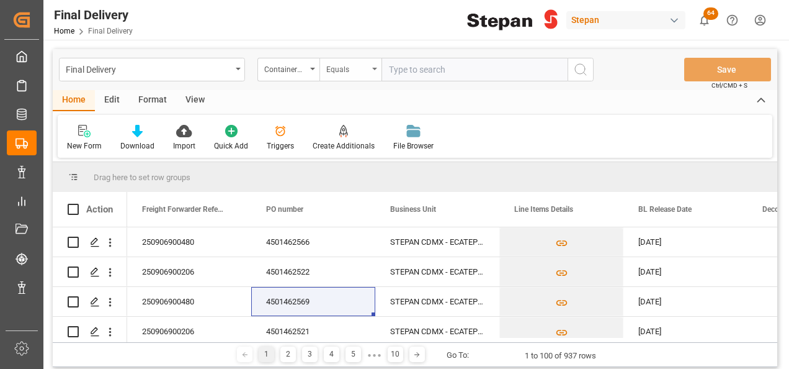
click at [374, 68] on icon "open menu" at bounding box center [374, 69] width 5 height 2
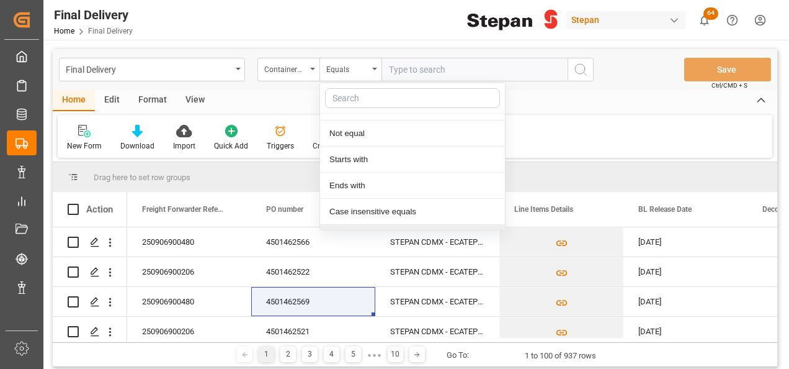
scroll to position [91, 0]
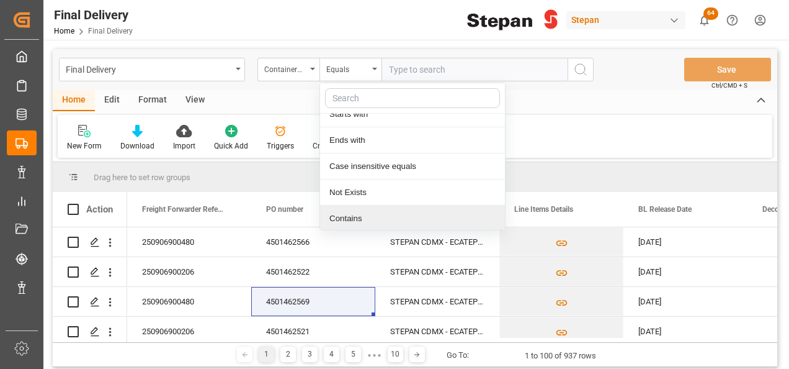
click at [345, 214] on div "Contains" at bounding box center [412, 218] width 185 height 26
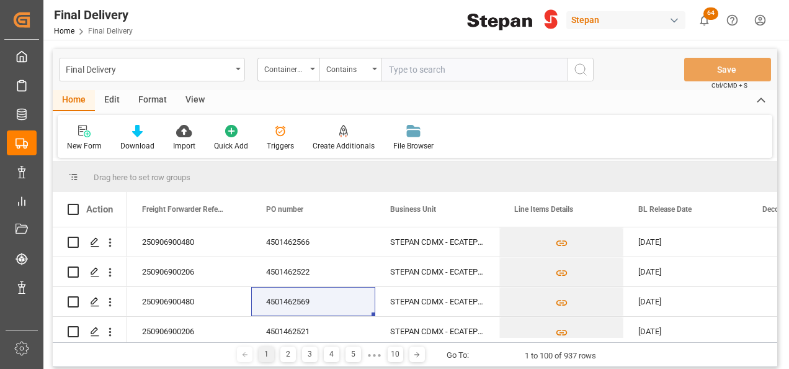
paste input "LEGU1203710 HMJU2507155"
click at [443, 66] on input "LEGU1203710 HMJU2507155" at bounding box center [475, 70] width 186 height 24
type input "LEGU1203710,HMJU2507155"
click at [583, 71] on icon "search button" at bounding box center [580, 69] width 15 height 15
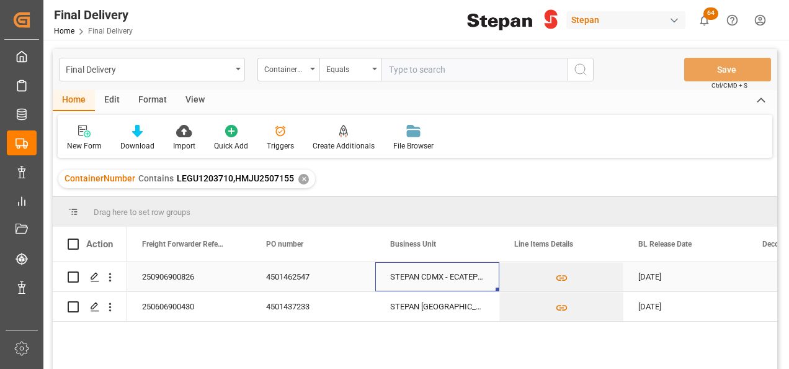
click at [435, 273] on div "STEPAN CDMX - ECATEPEC" at bounding box center [437, 276] width 124 height 29
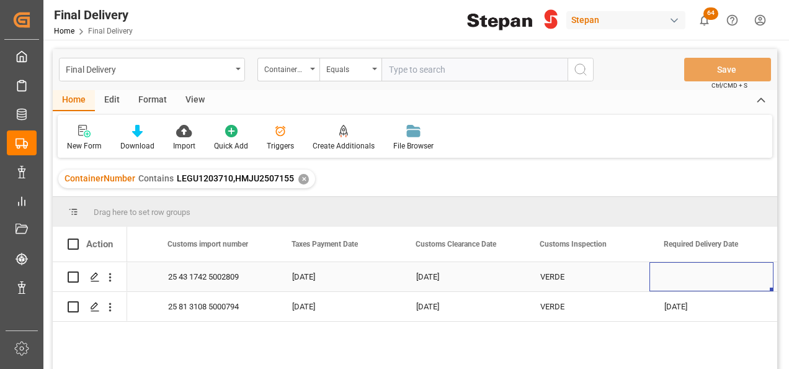
scroll to position [0, 1092]
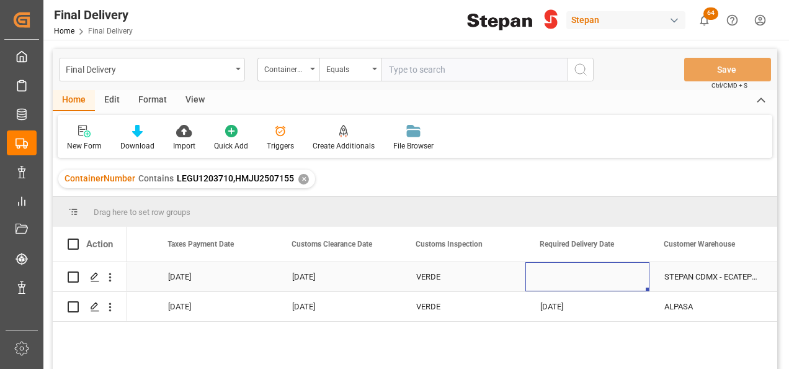
click at [590, 279] on div "Press SPACE to select this row." at bounding box center [588, 276] width 124 height 29
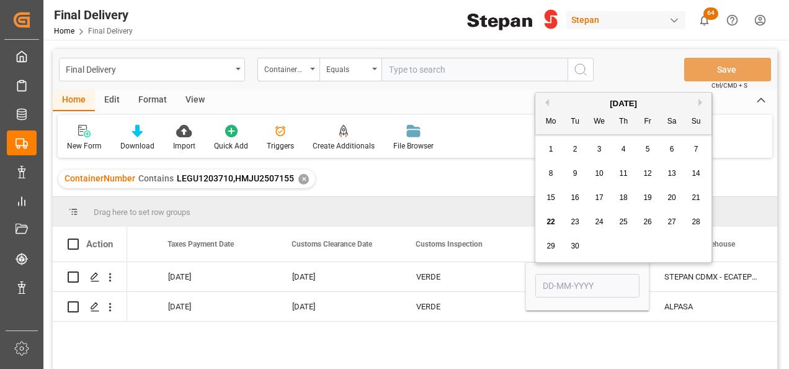
click at [671, 198] on span "20" at bounding box center [672, 197] width 8 height 9
type input "[DATE]"
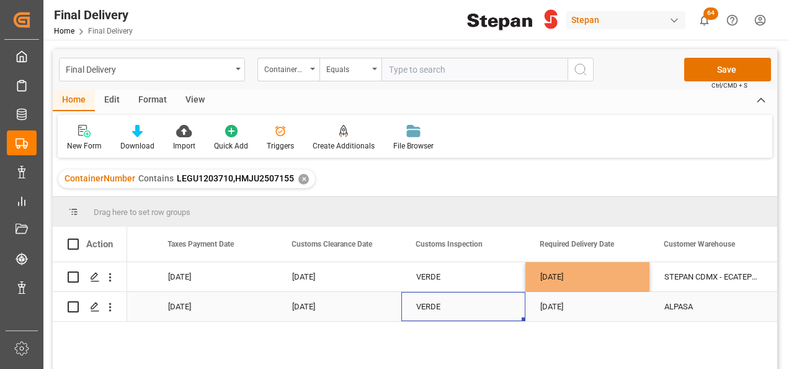
click at [504, 311] on div "VERDE" at bounding box center [463, 306] width 94 height 29
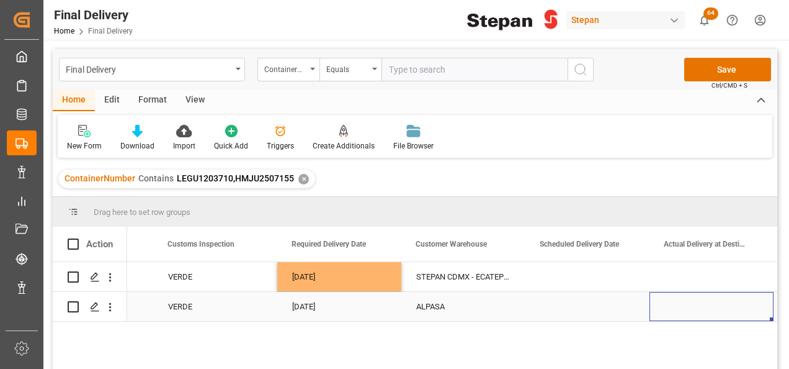
scroll to position [0, 1464]
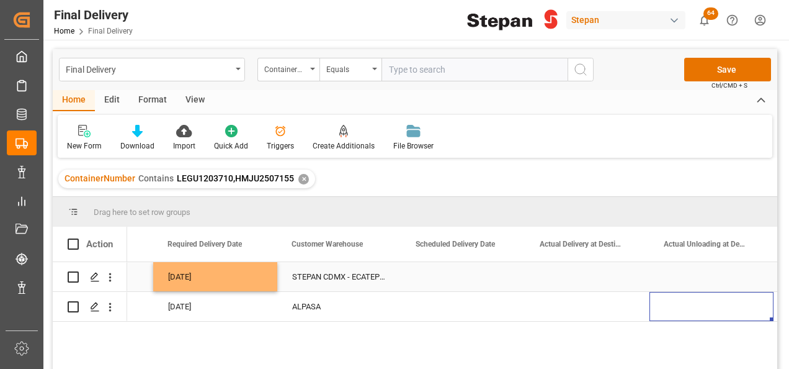
click at [428, 273] on div "Press SPACE to select this row." at bounding box center [463, 276] width 124 height 29
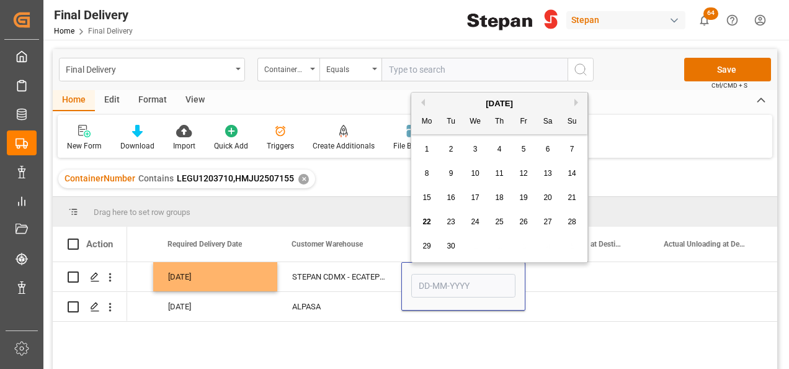
click at [543, 195] on div "20" at bounding box center [548, 198] width 16 height 15
type input "[DATE]"
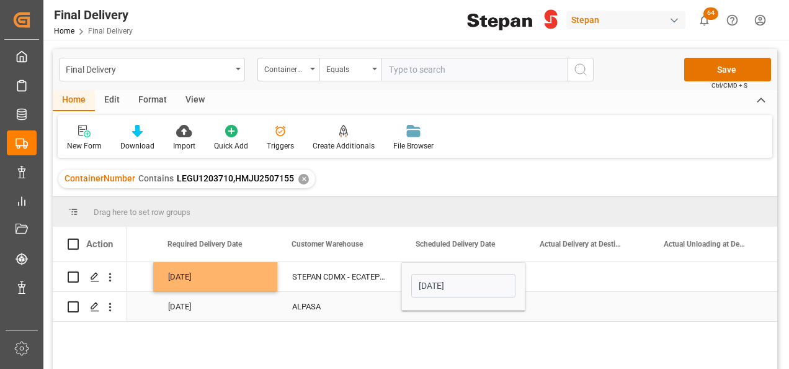
click at [536, 304] on div "Press SPACE to select this row." at bounding box center [588, 306] width 124 height 29
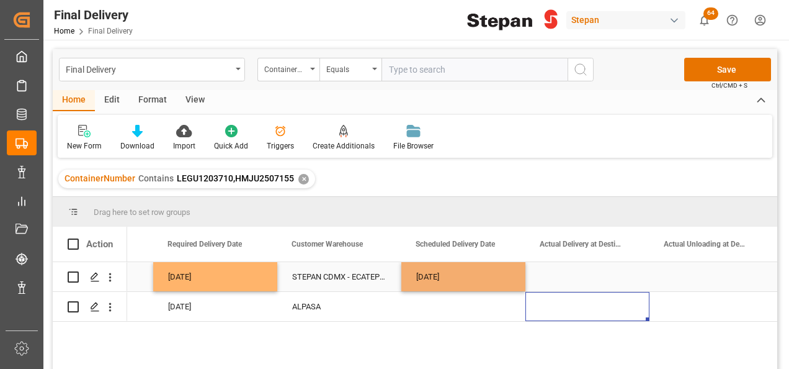
click at [484, 276] on div "[DATE]" at bounding box center [463, 276] width 124 height 29
drag, startPoint x: 522, startPoint y: 289, endPoint x: 518, endPoint y: 315, distance: 26.5
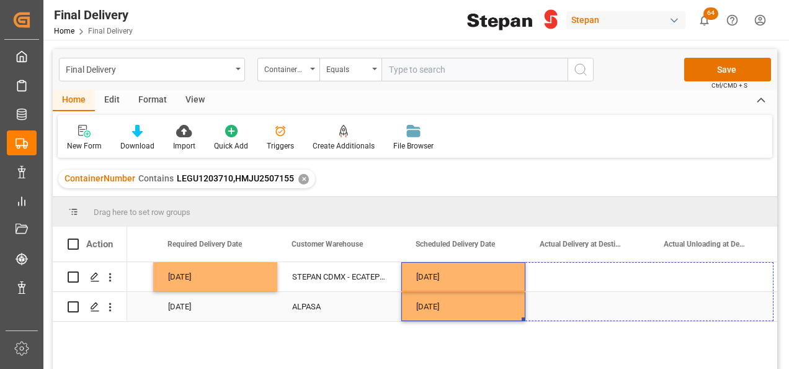
drag, startPoint x: 523, startPoint y: 317, endPoint x: 663, endPoint y: 315, distance: 139.6
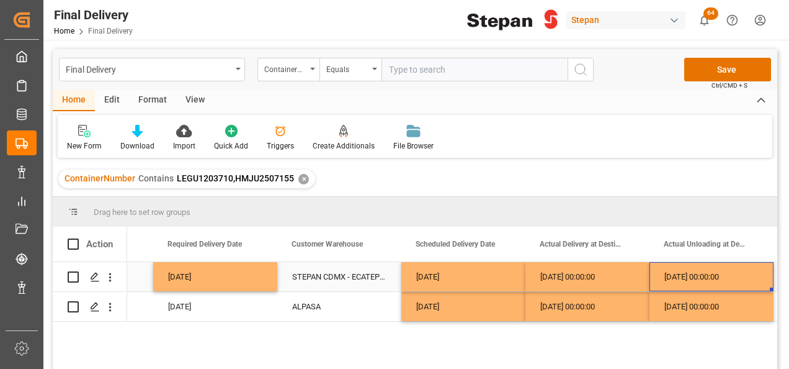
click at [686, 279] on div "20-09-2025 00:00:00" at bounding box center [712, 276] width 124 height 29
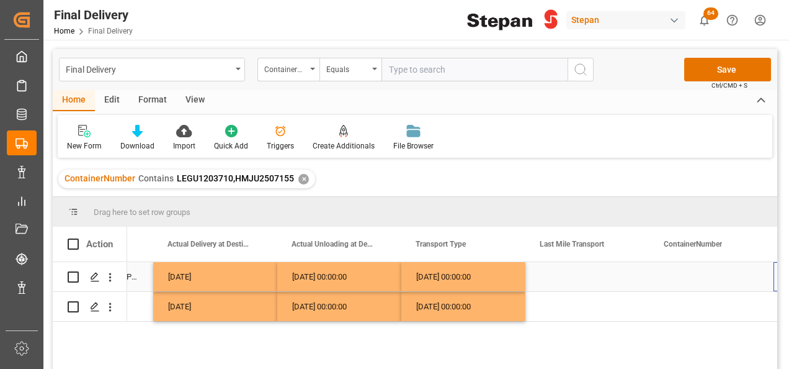
scroll to position [0, 1836]
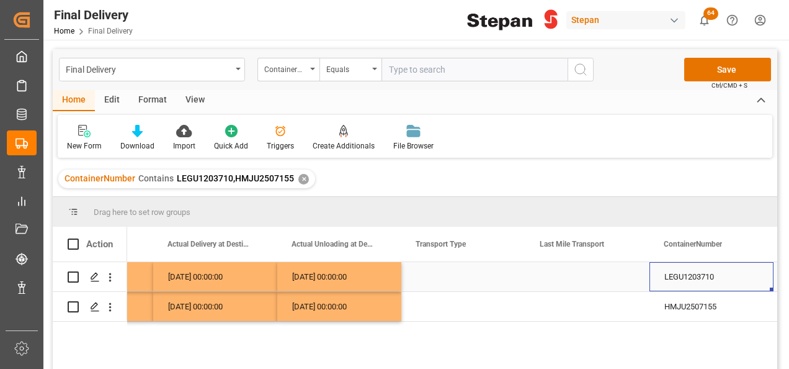
click at [447, 273] on div "Press SPACE to select this row." at bounding box center [463, 276] width 124 height 29
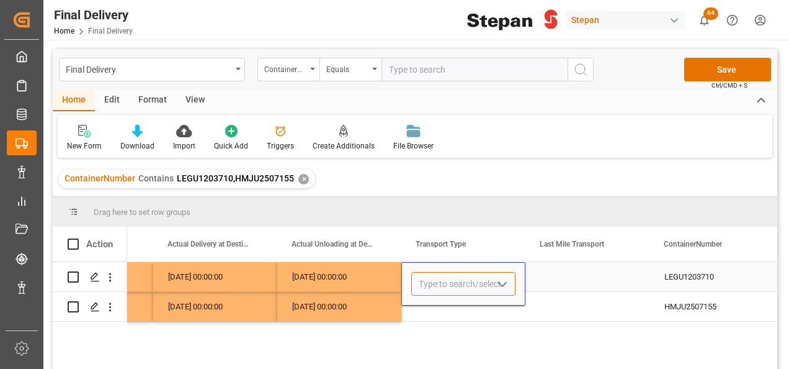
click at [447, 273] on input "Press SPACE to select this row." at bounding box center [463, 284] width 104 height 24
click at [457, 280] on input "Press SPACE to select this row." at bounding box center [463, 284] width 104 height 24
click at [499, 284] on icon "open menu" at bounding box center [502, 284] width 15 height 15
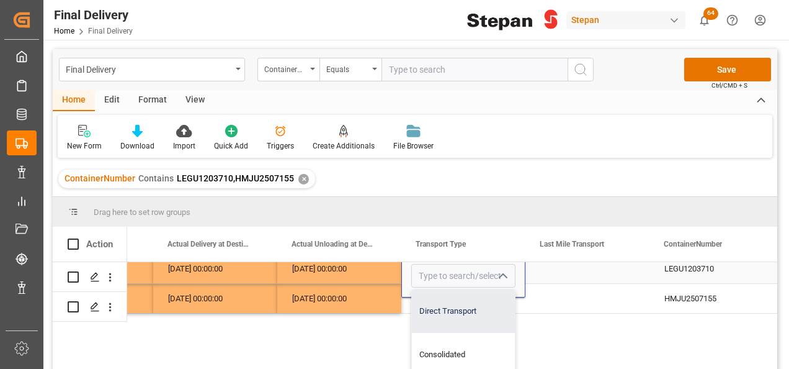
scroll to position [124, 0]
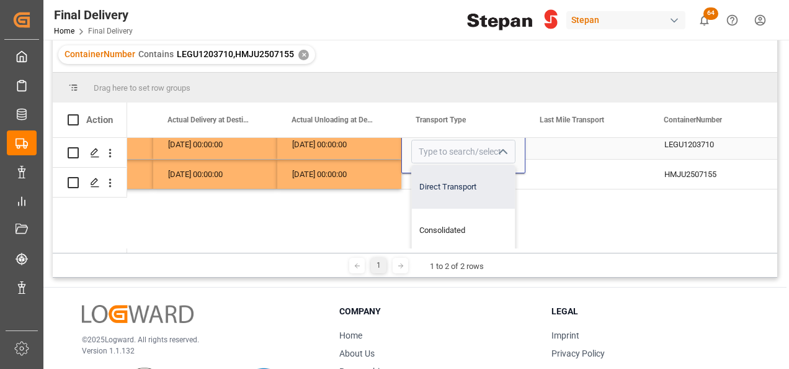
click at [441, 185] on div "Direct Transport" at bounding box center [463, 186] width 103 height 43
type input "Direct Transport"
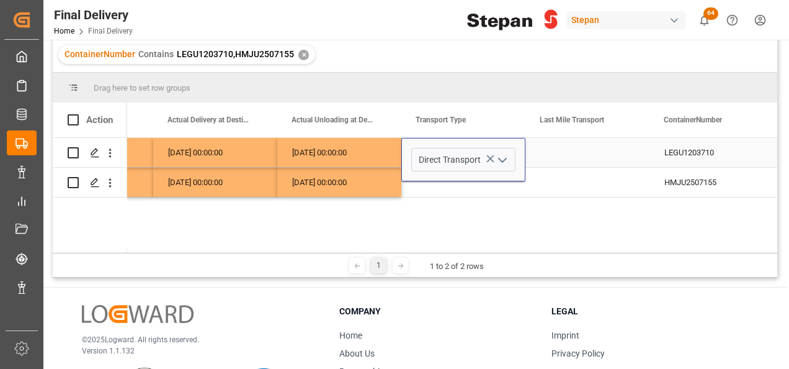
click at [376, 150] on div "20-09-2025 00:00:00" at bounding box center [339, 152] width 124 height 29
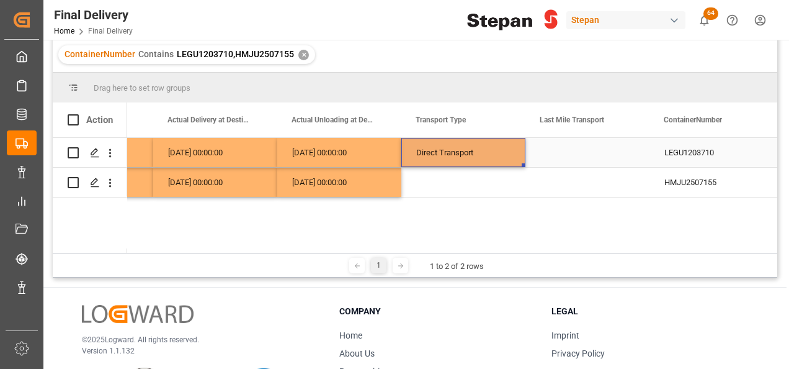
click at [451, 153] on div "Direct Transport" at bounding box center [463, 152] width 94 height 29
drag, startPoint x: 522, startPoint y: 164, endPoint x: 522, endPoint y: 186, distance: 21.7
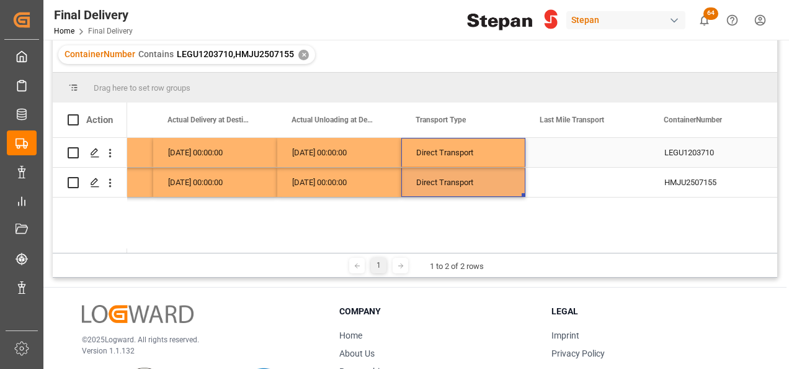
click at [580, 155] on div "Press SPACE to select this row." at bounding box center [588, 152] width 124 height 29
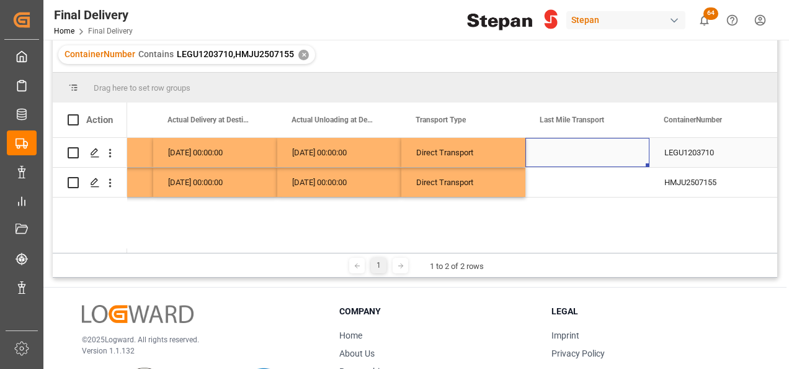
click at [580, 155] on div "Press SPACE to select this row." at bounding box center [588, 152] width 124 height 29
click at [627, 154] on icon "open menu" at bounding box center [626, 160] width 15 height 15
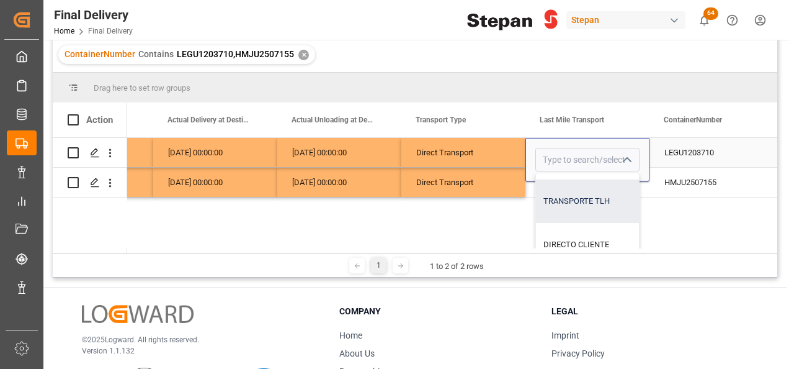
click at [572, 207] on div "TRANSPORTE TLH" at bounding box center [644, 200] width 217 height 43
type input "TRANSPORTE TLH"
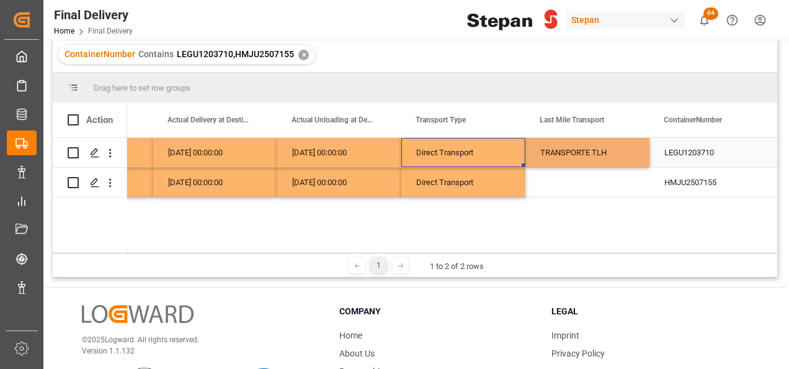
click at [506, 154] on div "Direct Transport" at bounding box center [463, 152] width 94 height 29
click at [599, 145] on div "TRANSPORTE TLH" at bounding box center [587, 152] width 94 height 29
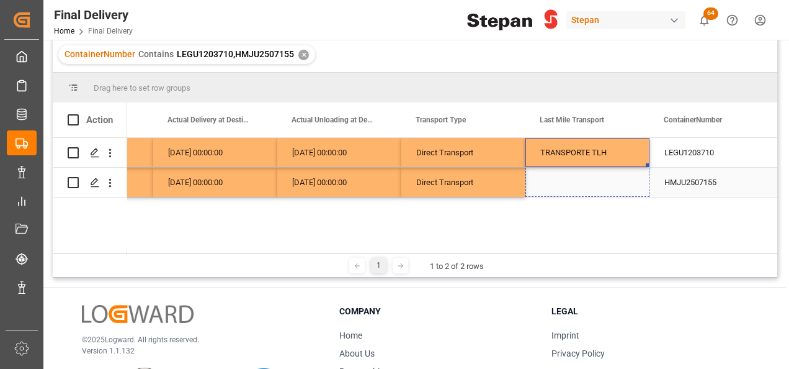
drag, startPoint x: 648, startPoint y: 165, endPoint x: 647, endPoint y: 184, distance: 18.7
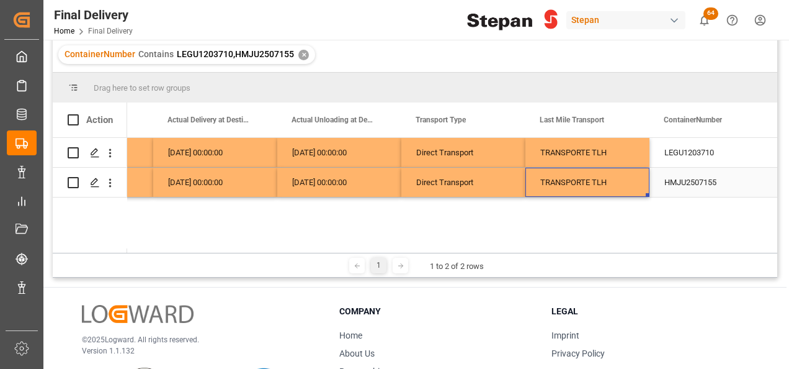
click at [625, 184] on div "TRANSPORTE TLH" at bounding box center [587, 182] width 94 height 29
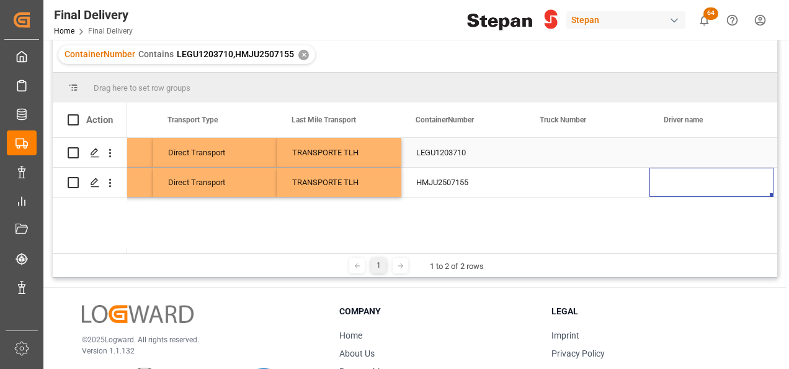
click at [563, 158] on div "Press SPACE to select this row." at bounding box center [588, 152] width 124 height 29
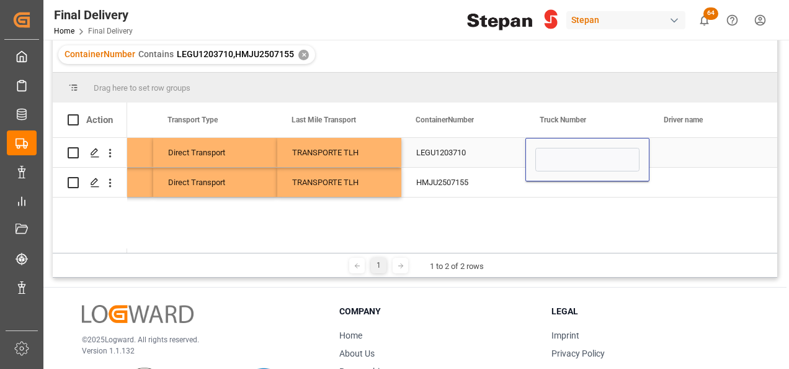
click at [563, 158] on input "Press SPACE to select this row." at bounding box center [588, 160] width 104 height 24
type input "1322"
click at [549, 193] on div "Press SPACE to select this row." at bounding box center [588, 182] width 124 height 29
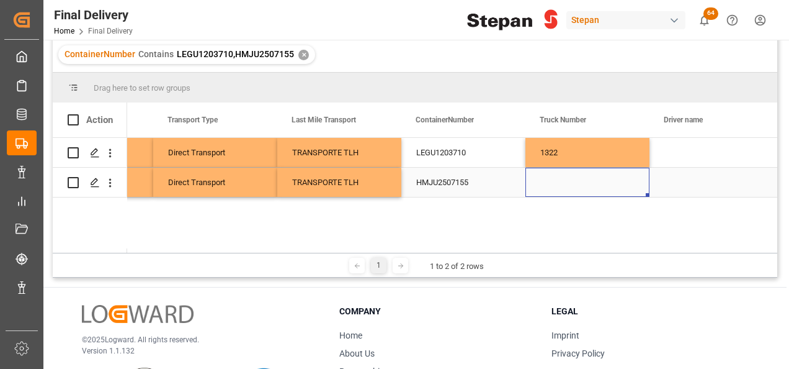
click at [553, 186] on div "Press SPACE to select this row." at bounding box center [588, 182] width 124 height 29
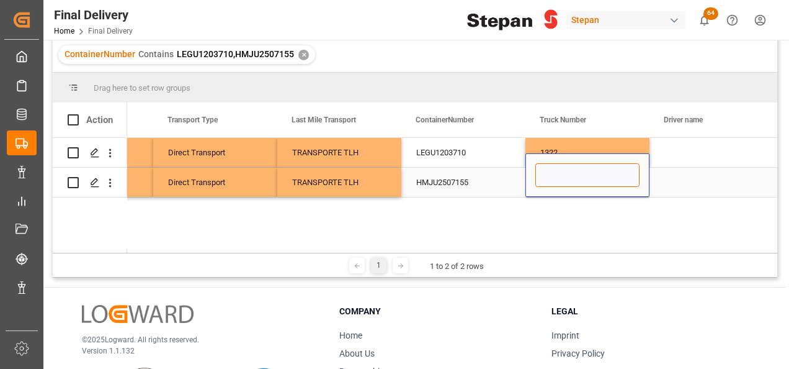
click at [571, 176] on input "Press SPACE to select this row." at bounding box center [588, 175] width 104 height 24
paste input "TR 385"
type input "TR 385"
click at [661, 179] on div "Press SPACE to select this row." at bounding box center [712, 182] width 124 height 29
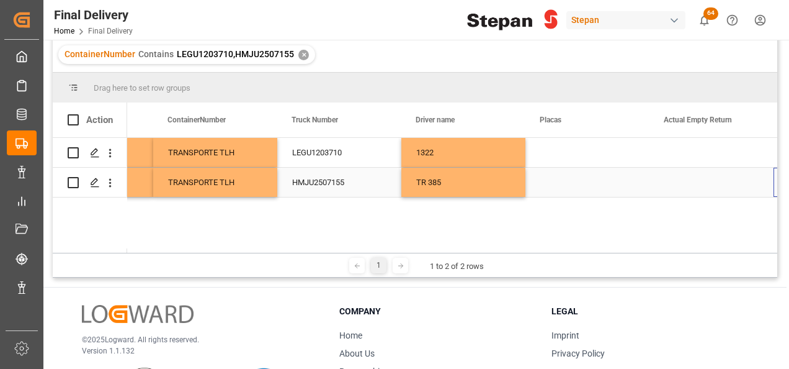
scroll to position [0, 2333]
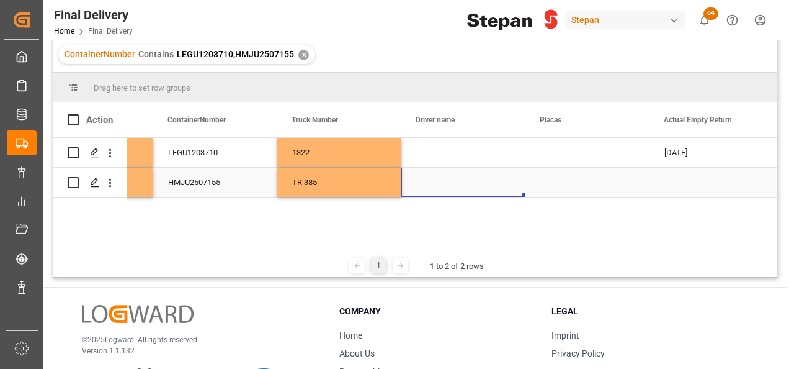
click at [437, 188] on div "Press SPACE to select this row." at bounding box center [463, 182] width 124 height 29
click at [429, 185] on div "Press SPACE to select this row." at bounding box center [463, 182] width 124 height 29
click at [429, 185] on input "Press SPACE to select this row." at bounding box center [463, 175] width 104 height 24
type input "ALFONSO SALAS ANDRADE"
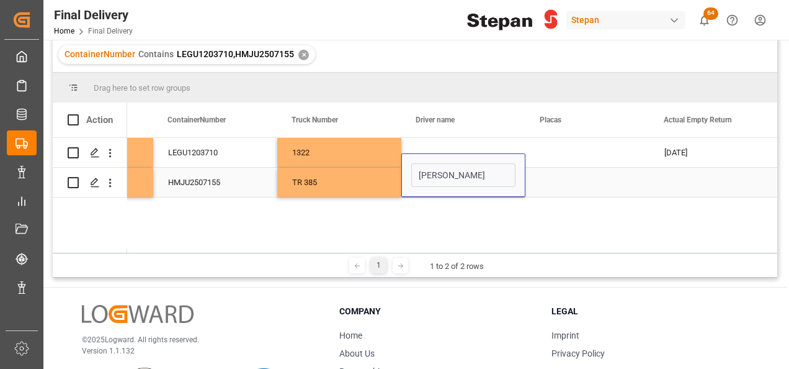
scroll to position [0, 17]
click at [437, 146] on div "Press SPACE to select this row." at bounding box center [463, 152] width 124 height 29
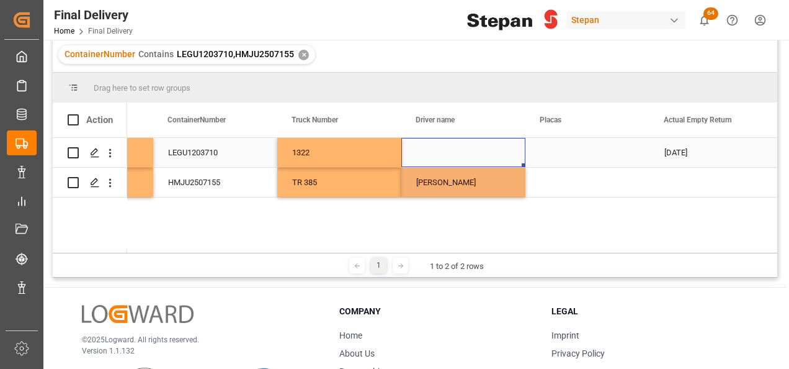
click at [437, 146] on div "Press SPACE to select this row." at bounding box center [463, 152] width 124 height 29
click at [430, 159] on input "Press SPACE to select this row." at bounding box center [463, 160] width 104 height 24
paste input "SAMUEL RUIZ JACOME"
type input "SAMUEL RUIZ JACOME"
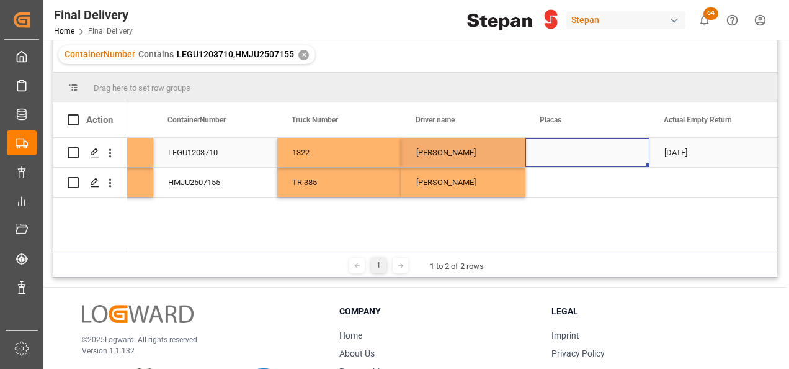
drag, startPoint x: 568, startPoint y: 147, endPoint x: 554, endPoint y: 151, distance: 14.7
click at [568, 147] on div "Press SPACE to select this row." at bounding box center [588, 152] width 124 height 29
click at [554, 151] on div "Press SPACE to select this row." at bounding box center [588, 152] width 124 height 29
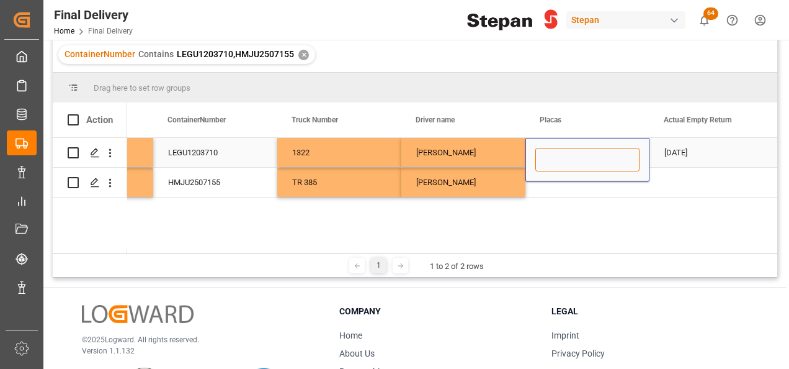
click at [554, 151] on input "Press SPACE to select this row." at bounding box center [588, 160] width 104 height 24
paste input "56AL8R"
type input "56AL8R"
click at [555, 182] on div "Press SPACE to select this row." at bounding box center [588, 182] width 124 height 29
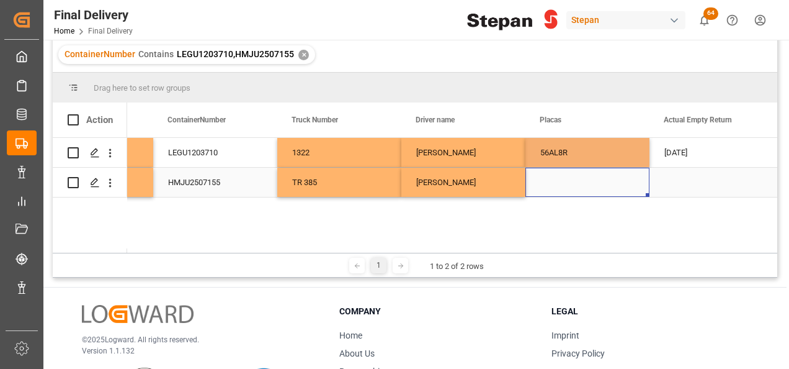
click at [557, 185] on div "Press SPACE to select this row." at bounding box center [588, 182] width 124 height 29
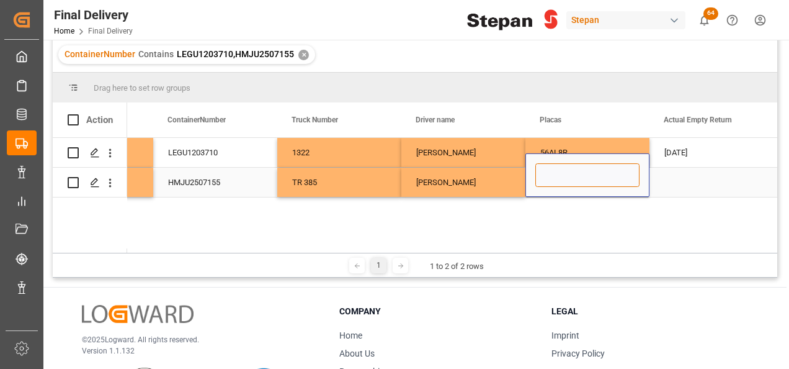
paste input "97AL4S"
type input "97AL4S"
click at [477, 180] on div "ALFONSO SALAS ANDRADE" at bounding box center [463, 182] width 124 height 29
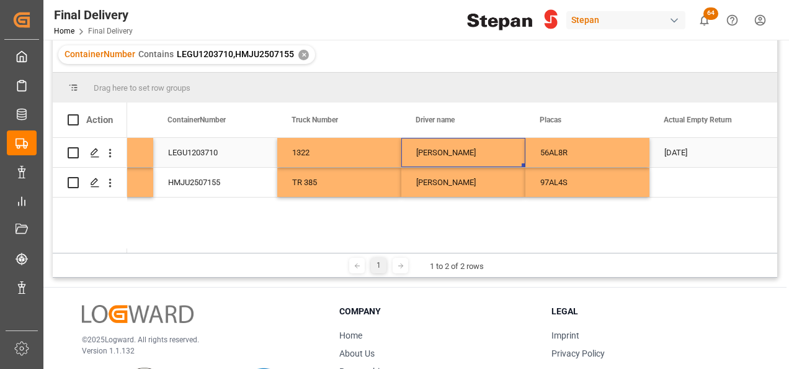
click at [469, 156] on div "SAMUEL RUIZ JACOME" at bounding box center [463, 152] width 124 height 29
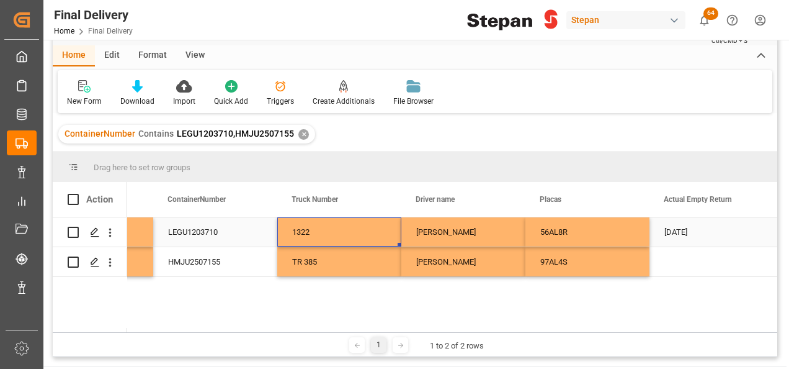
scroll to position [0, 0]
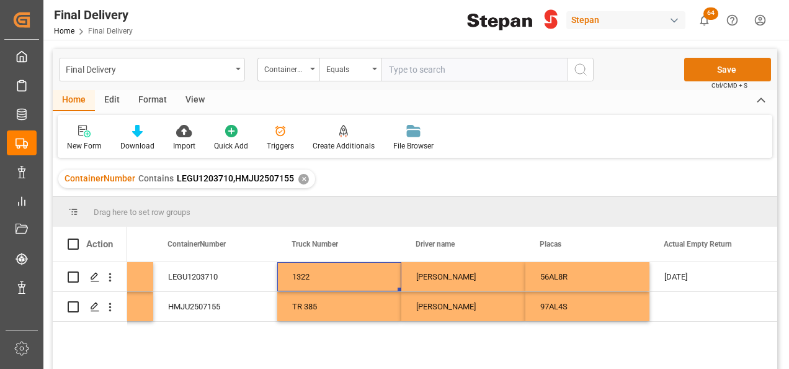
click at [714, 67] on button "Save" at bounding box center [727, 70] width 87 height 24
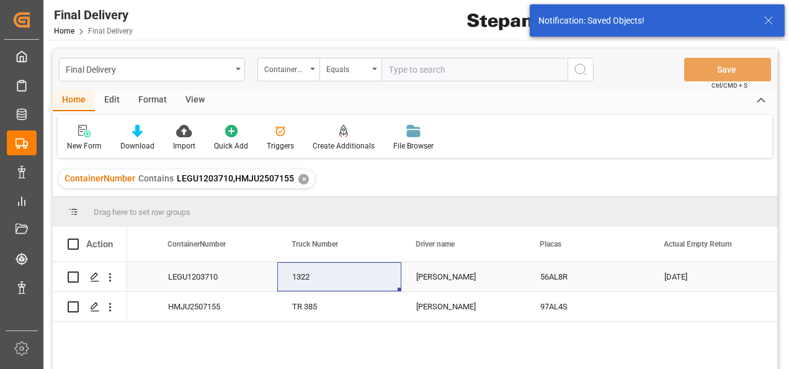
click at [234, 280] on div "LEGU1203710" at bounding box center [215, 276] width 124 height 29
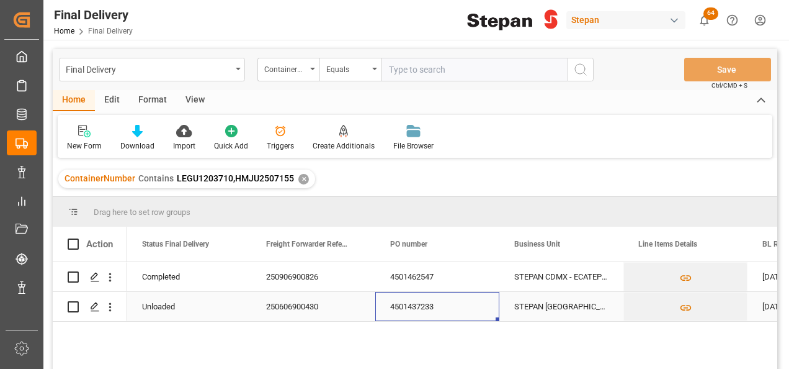
click at [410, 312] on div "4501437233" at bounding box center [437, 306] width 124 height 29
drag, startPoint x: 426, startPoint y: 272, endPoint x: 419, endPoint y: 295, distance: 24.5
click at [298, 180] on div "✕" at bounding box center [303, 179] width 11 height 11
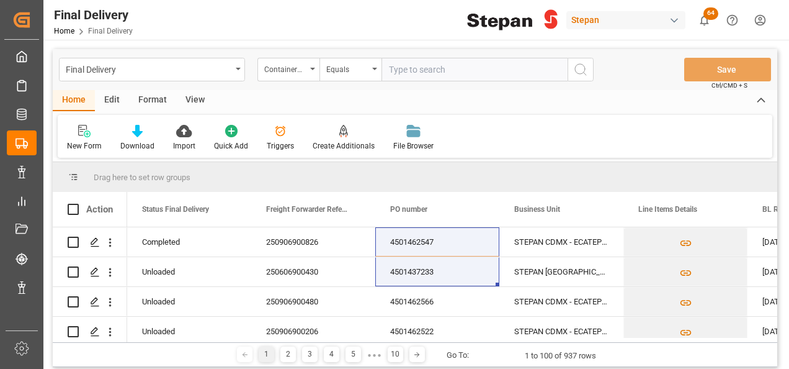
click at [451, 73] on input "text" at bounding box center [475, 70] width 186 height 24
paste input "SLZU2522637"
type input "SLZU2522637"
click at [588, 66] on button "search button" at bounding box center [581, 70] width 26 height 24
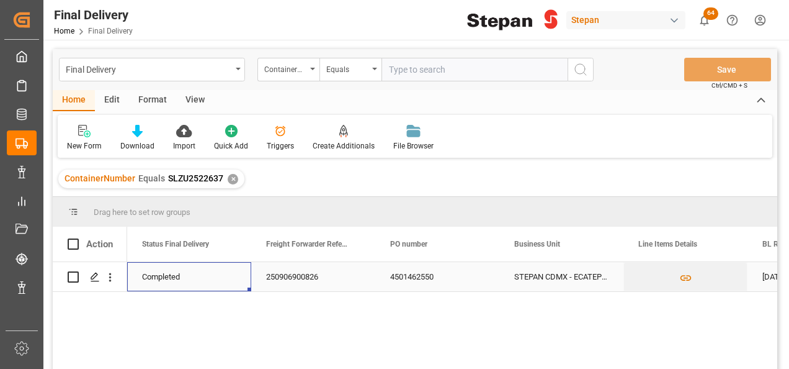
click at [159, 274] on div "Completed" at bounding box center [189, 276] width 94 height 29
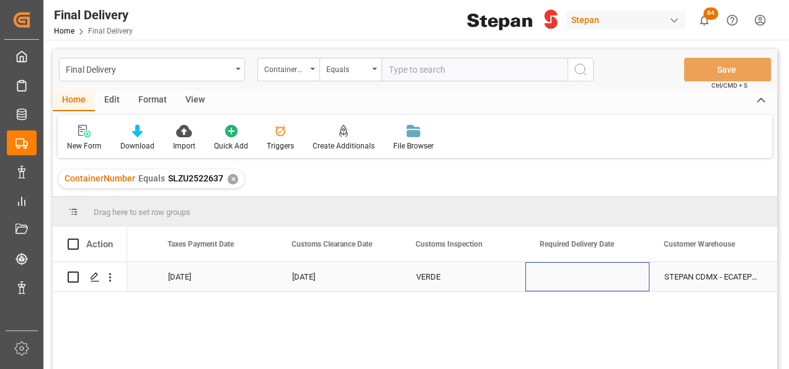
scroll to position [0, 1091]
click at [555, 279] on div "Press SPACE to select this row." at bounding box center [588, 276] width 124 height 29
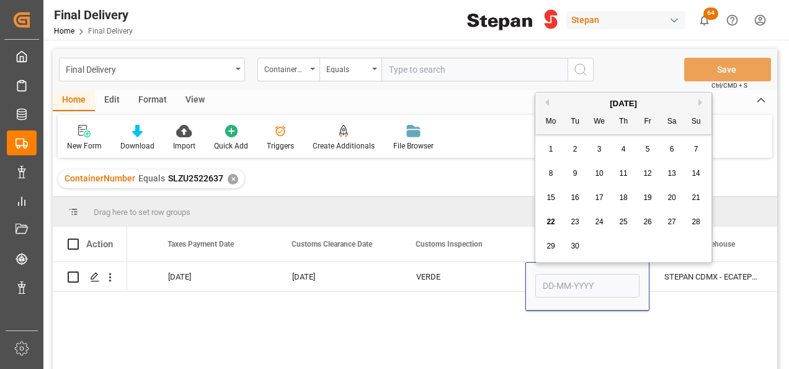
click at [695, 194] on span "21" at bounding box center [696, 197] width 8 height 9
type input "21-09-2025"
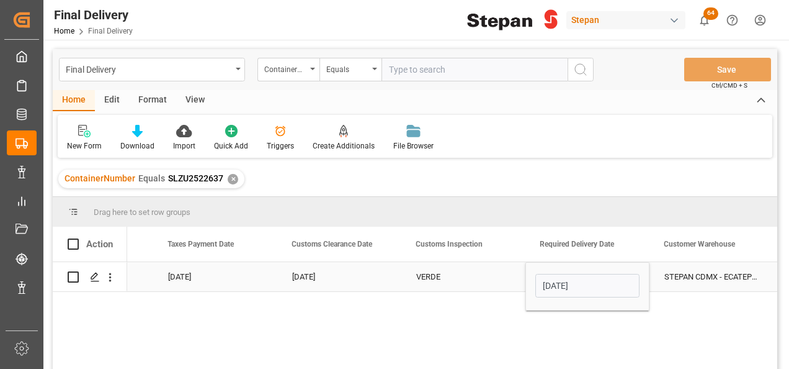
click at [514, 282] on div "VERDE" at bounding box center [463, 276] width 124 height 29
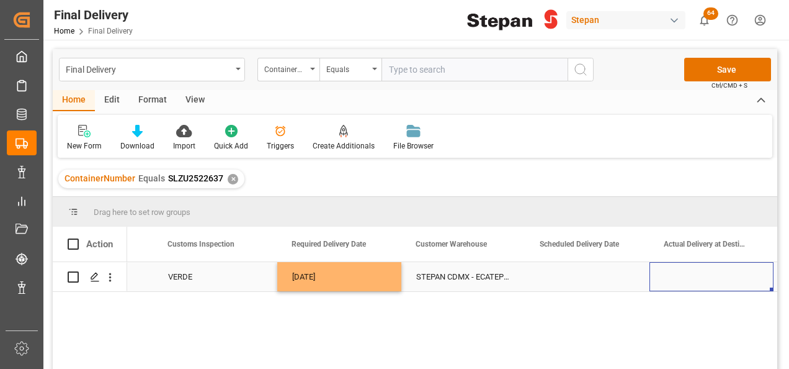
scroll to position [0, 1464]
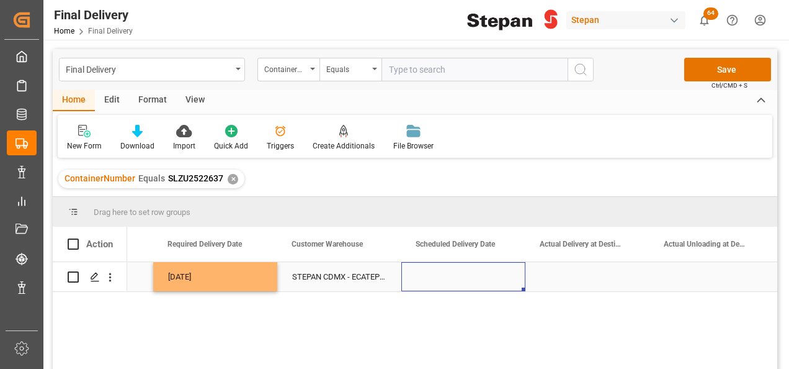
click at [438, 283] on div "Press SPACE to select this row." at bounding box center [463, 276] width 124 height 29
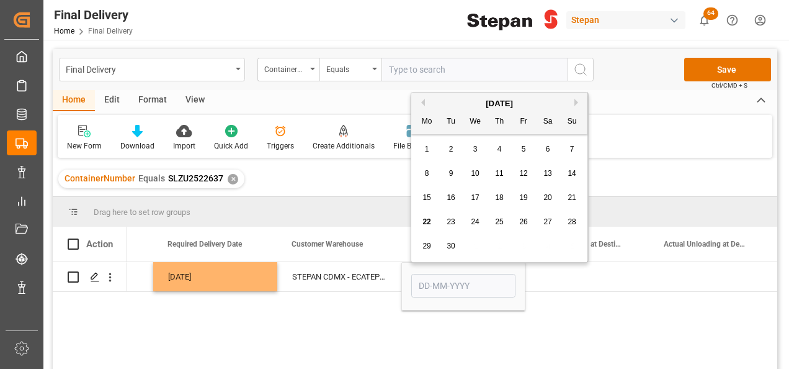
click at [568, 199] on span "21" at bounding box center [572, 197] width 8 height 9
type input "21-09-2025"
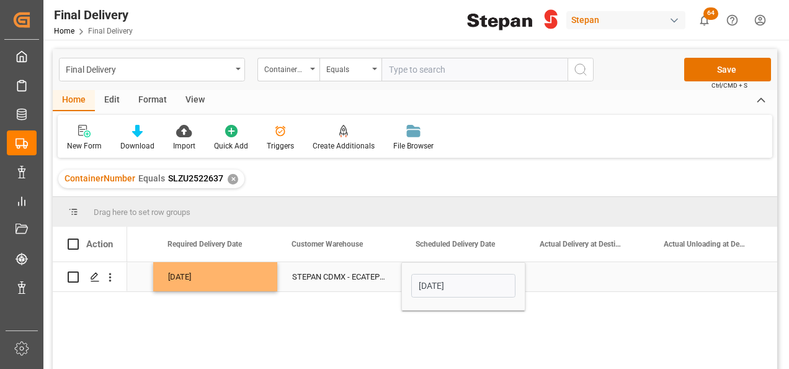
click at [558, 279] on div "Press SPACE to select this row." at bounding box center [588, 276] width 124 height 29
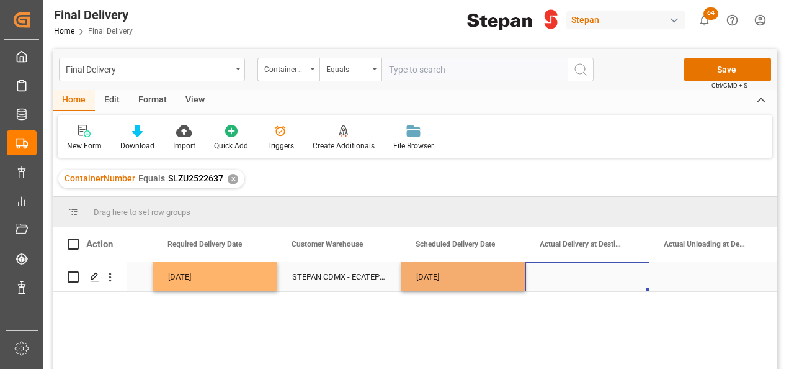
click at [516, 281] on div "21-09-2025" at bounding box center [463, 276] width 124 height 29
drag, startPoint x: 522, startPoint y: 288, endPoint x: 709, endPoint y: 274, distance: 186.7
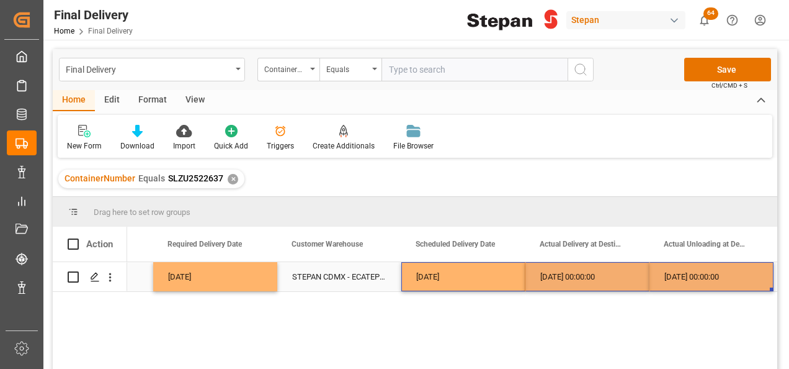
click at [707, 274] on div "21-09-2025 00:00:00" at bounding box center [712, 276] width 124 height 29
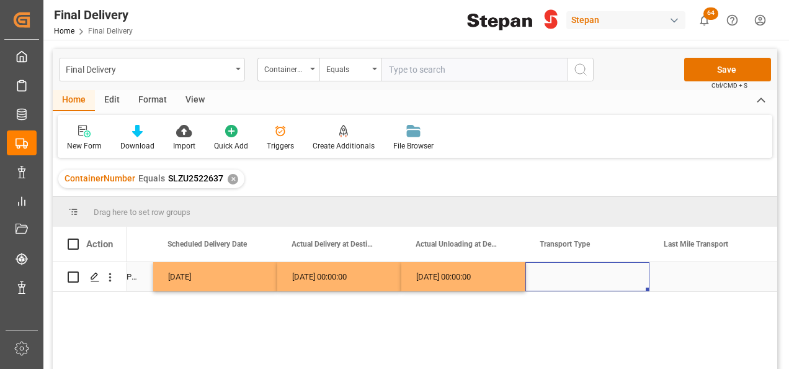
scroll to position [0, 1711]
click at [576, 276] on div "Press SPACE to select this row." at bounding box center [588, 276] width 124 height 29
click at [623, 286] on icon "open menu" at bounding box center [626, 284] width 15 height 15
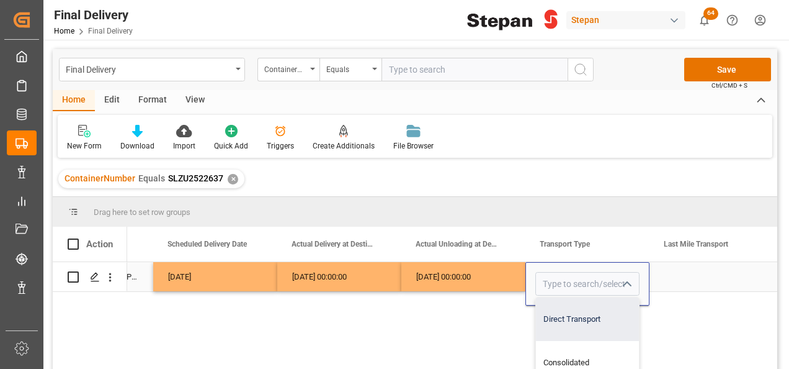
click at [559, 321] on div "Direct Transport" at bounding box center [587, 318] width 103 height 43
type input "Direct Transport"
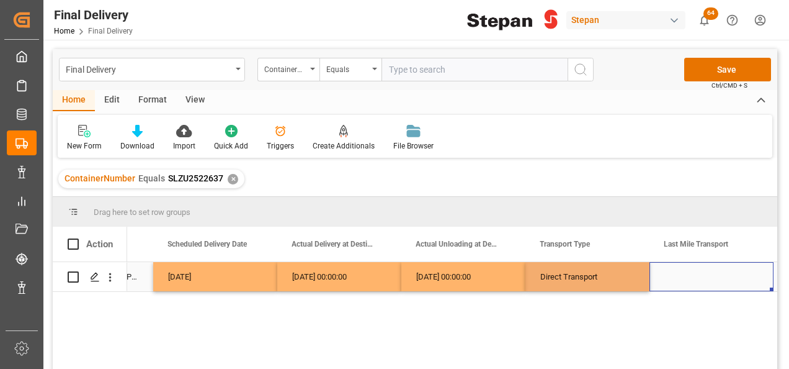
click at [673, 277] on div "Press SPACE to select this row." at bounding box center [712, 276] width 124 height 29
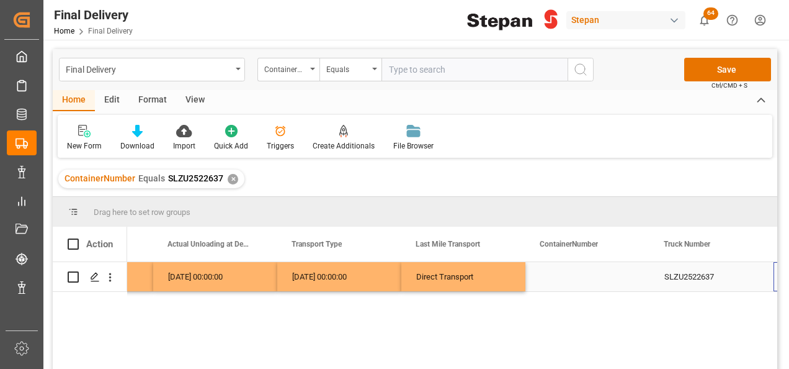
scroll to position [0, 1960]
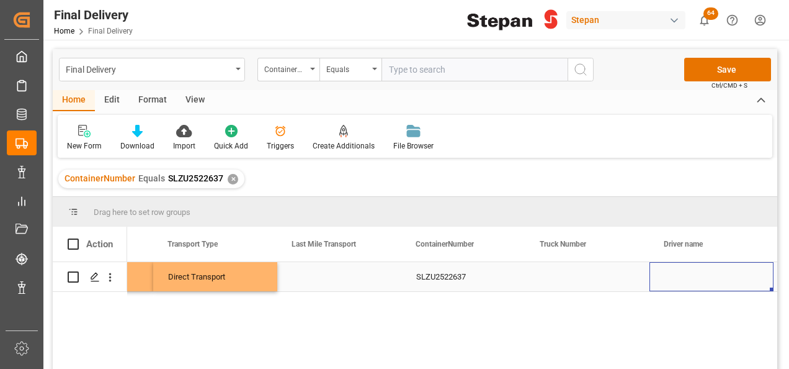
click at [564, 278] on div "Press SPACE to select this row." at bounding box center [588, 276] width 124 height 29
click at [565, 278] on input "Press SPACE to select this row." at bounding box center [588, 284] width 104 height 24
type input "40046"
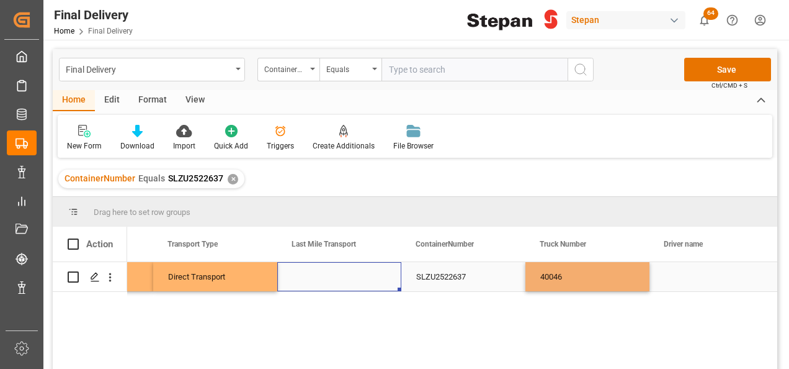
click at [331, 274] on div "Press SPACE to select this row." at bounding box center [339, 276] width 124 height 29
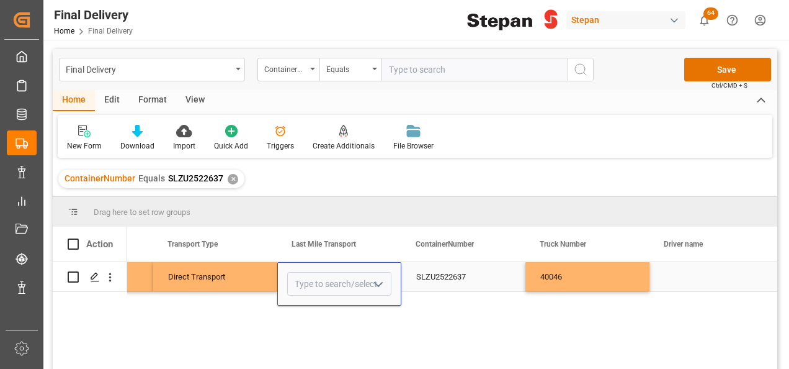
click at [373, 282] on icon "open menu" at bounding box center [378, 284] width 15 height 15
click at [340, 325] on div "TRANSPORTE TLH" at bounding box center [396, 324] width 217 height 43
type input "TRANSPORTE TLH"
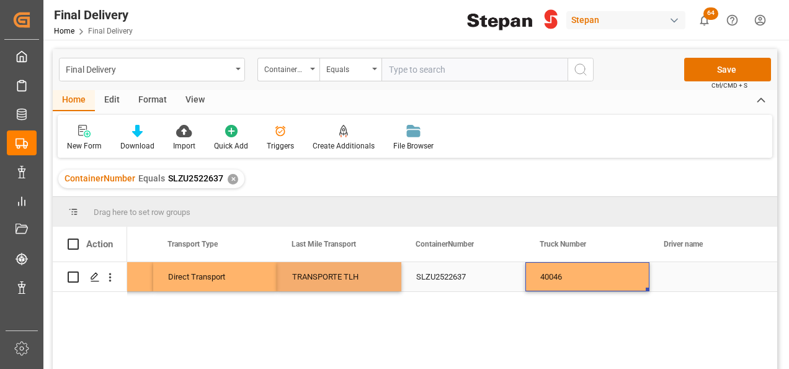
click at [637, 266] on div "40046" at bounding box center [588, 276] width 124 height 29
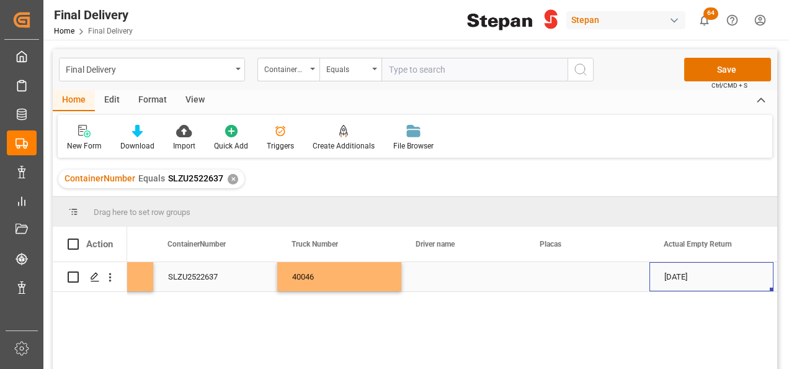
click at [428, 274] on div "Press SPACE to select this row." at bounding box center [463, 276] width 124 height 29
click at [428, 274] on input "Press SPACE to select this row." at bounding box center [463, 284] width 104 height 24
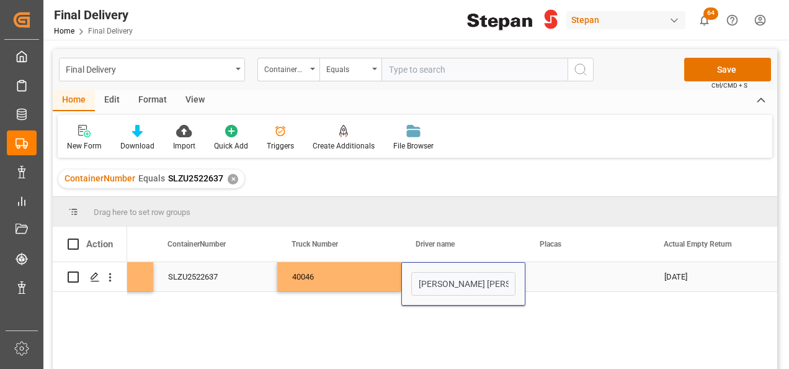
type input "DANIEL ACEVEDO SERRANO"
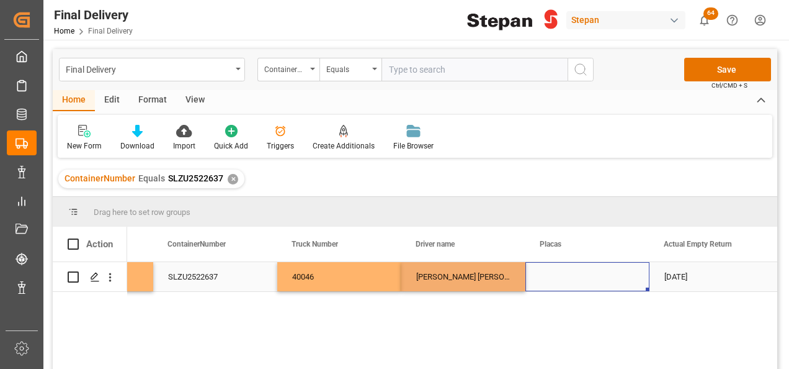
click at [557, 269] on div "Press SPACE to select this row." at bounding box center [588, 276] width 124 height 29
click at [540, 278] on div "Press SPACE to select this row." at bounding box center [588, 276] width 124 height 29
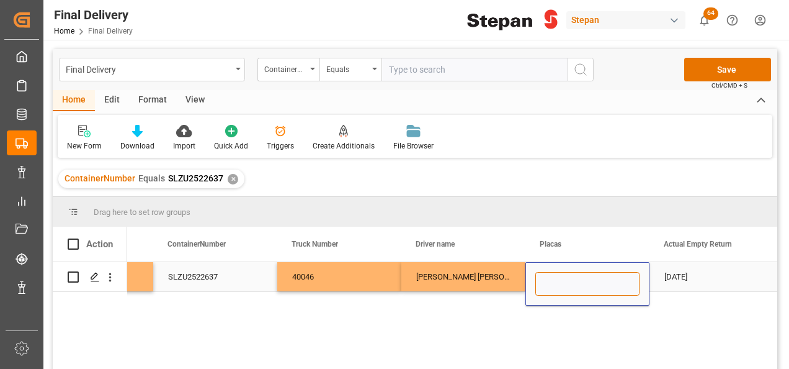
paste input "34BF9N"
type input "34BF9N"
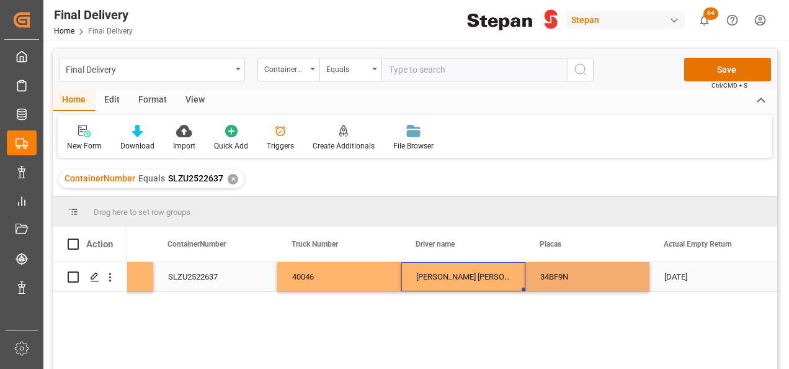
click at [484, 277] on div "DANIEL ACEVEDO SERRANO" at bounding box center [463, 276] width 124 height 29
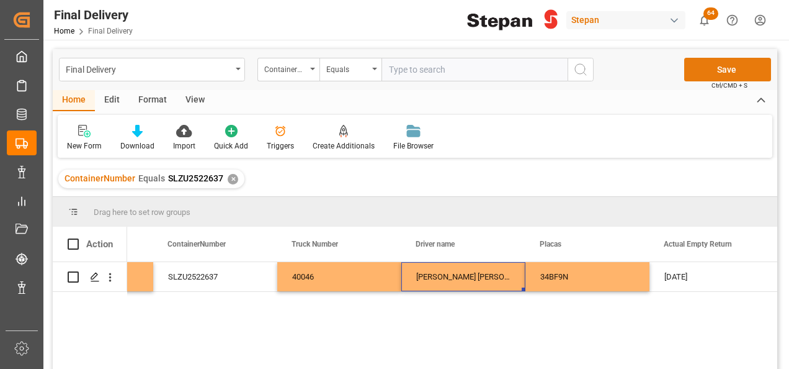
click at [743, 68] on button "Save" at bounding box center [727, 70] width 87 height 24
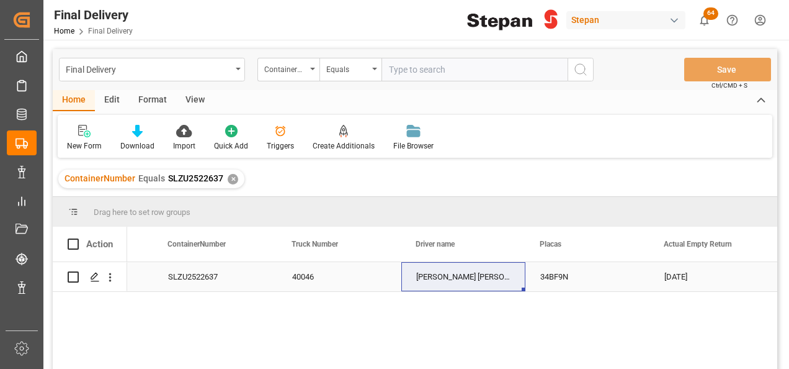
click at [272, 270] on div "SLZU2522637" at bounding box center [215, 276] width 124 height 29
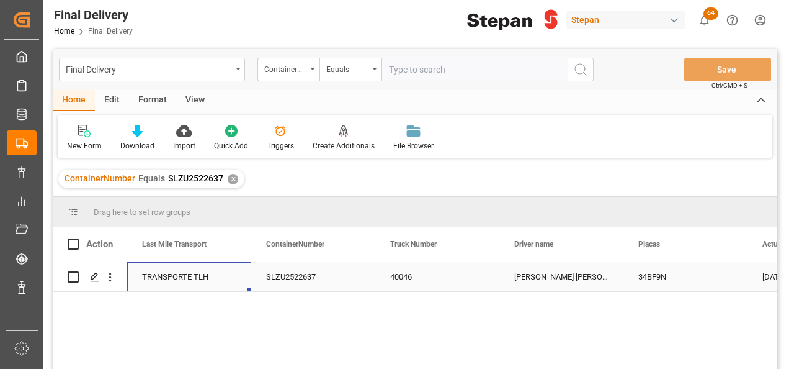
scroll to position [0, 2110]
click at [221, 276] on div "Direct Transport" at bounding box center [189, 276] width 94 height 29
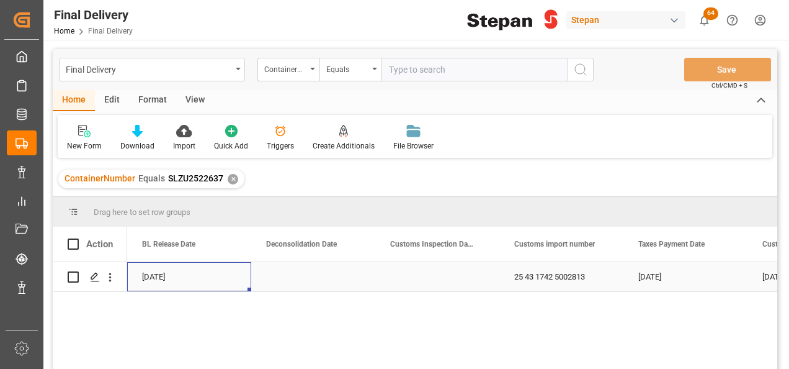
scroll to position [0, 496]
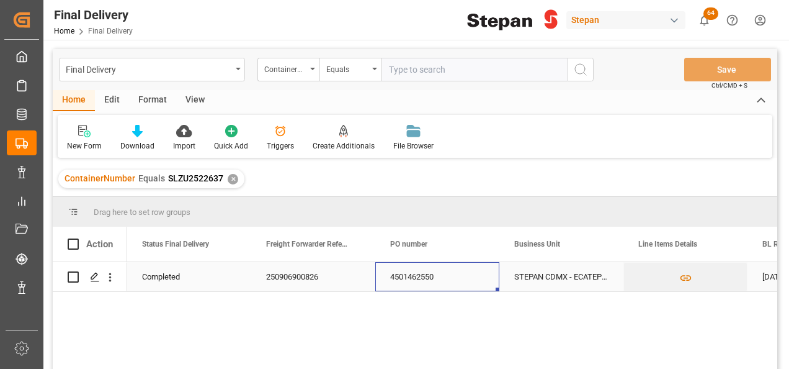
click at [413, 279] on div "4501462550" at bounding box center [437, 276] width 124 height 29
click at [230, 180] on div "✕" at bounding box center [233, 179] width 11 height 11
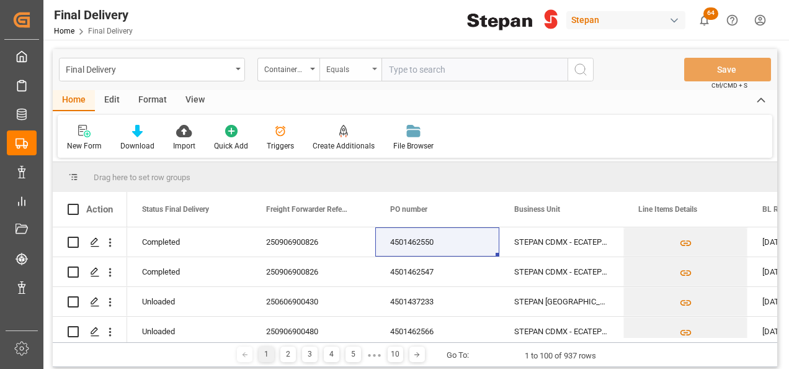
click at [372, 69] on icon "open menu" at bounding box center [374, 69] width 5 height 2
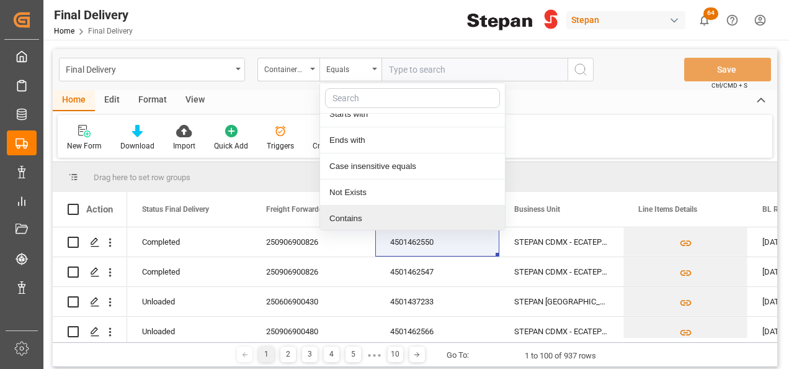
click at [349, 213] on div "Contains" at bounding box center [412, 218] width 185 height 26
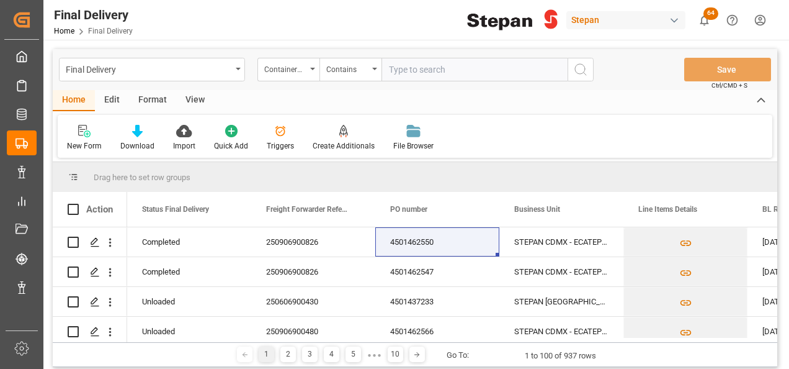
paste input "BMOU6696536 SLZU2820673 LEGU1208922 LEGU1232488 LEGU1233015"
drag, startPoint x: 505, startPoint y: 69, endPoint x: 523, endPoint y: 69, distance: 18.0
click at [506, 69] on input "BMOU6696536 SLZU2820673 LEGU1208922 LEGU1232488 LEGU1233015" at bounding box center [475, 70] width 186 height 24
click at [393, 71] on input "BMOU6696536 SLZU2820673 LEGU1208922,LEGU1232488,LEGU1233015" at bounding box center [475, 70] width 186 height 24
type input "BMOU6696536,SLZU2820673,LEGU1208922,LEGU1232488,LEGU1233015"
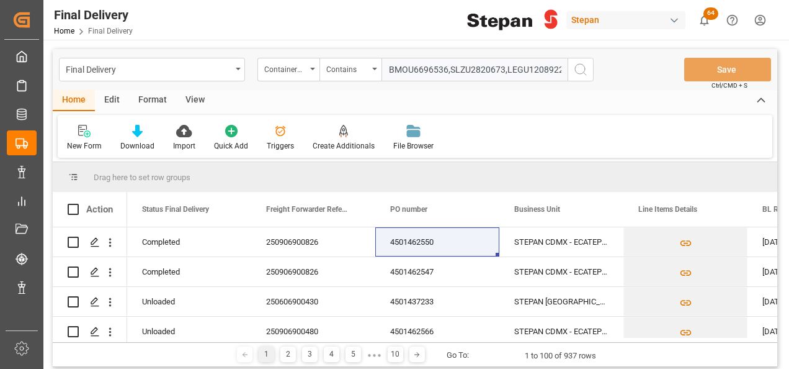
click at [585, 68] on icon "search button" at bounding box center [580, 69] width 15 height 15
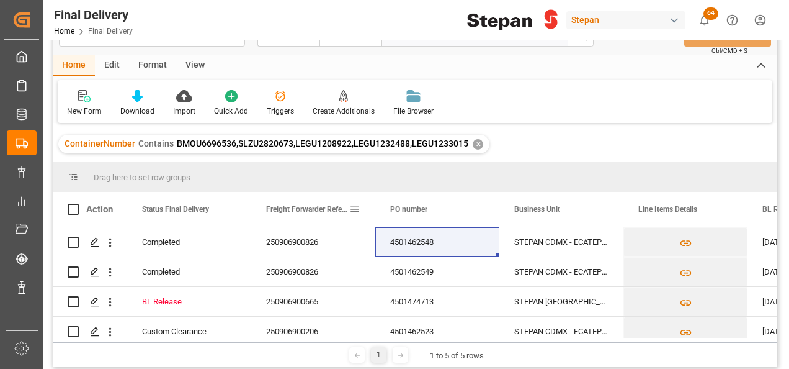
scroll to position [62, 0]
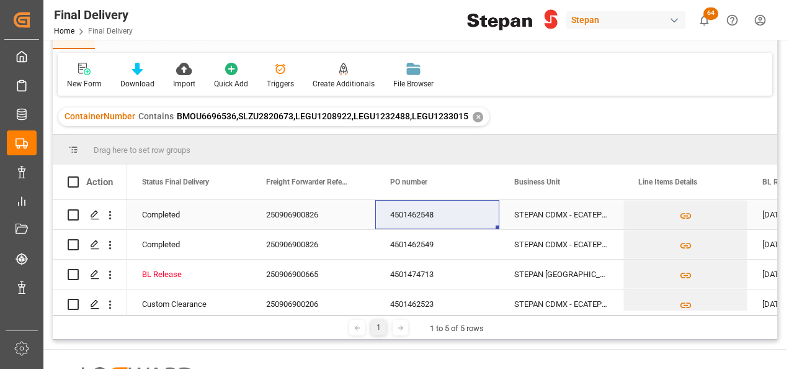
click at [463, 213] on div "4501462548" at bounding box center [437, 214] width 124 height 29
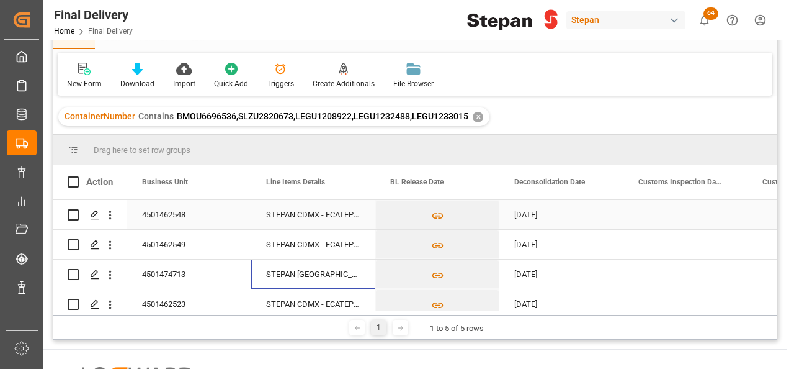
scroll to position [0, 0]
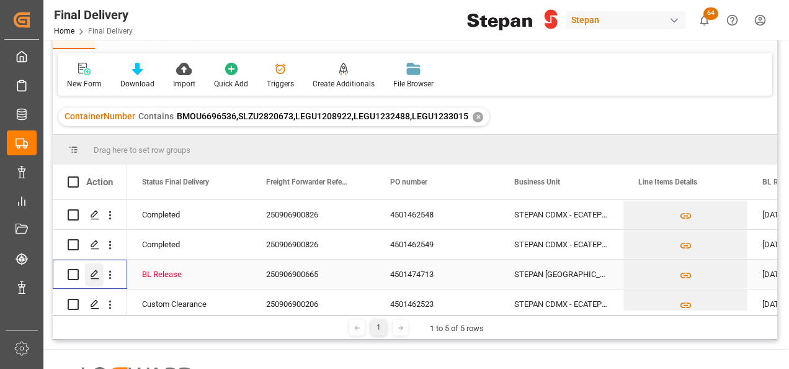
click at [93, 277] on icon "Press SPACE to select this row." at bounding box center [95, 274] width 10 height 10
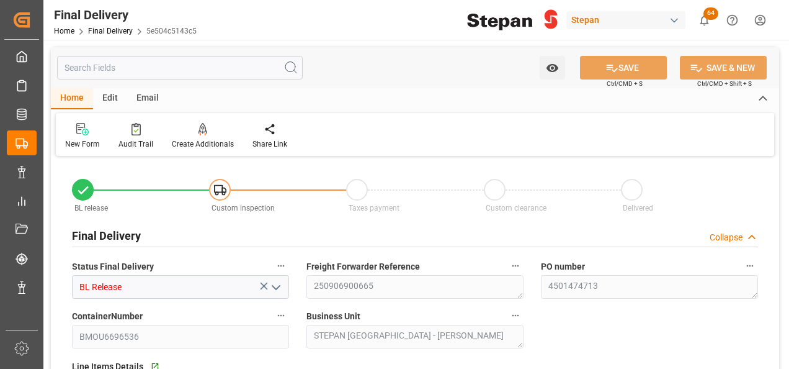
type input "15-09-2025"
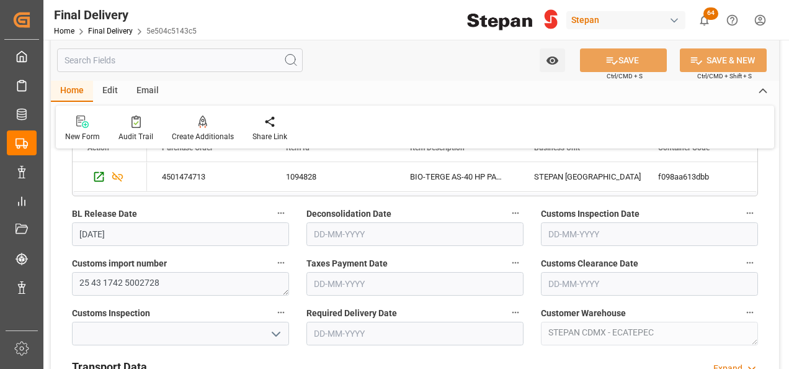
scroll to position [310, 0]
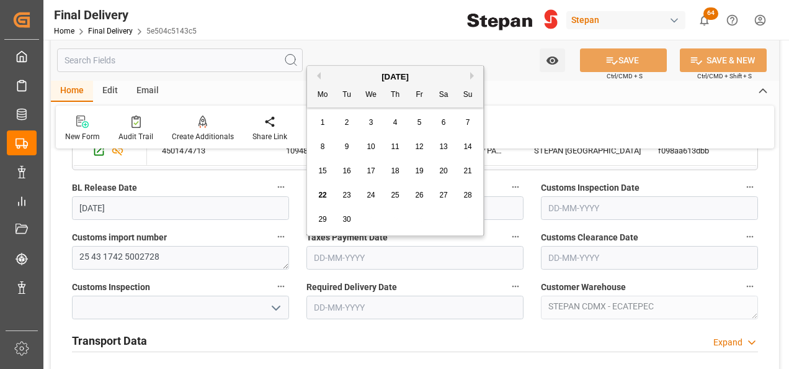
click at [388, 257] on input "text" at bounding box center [415, 258] width 217 height 24
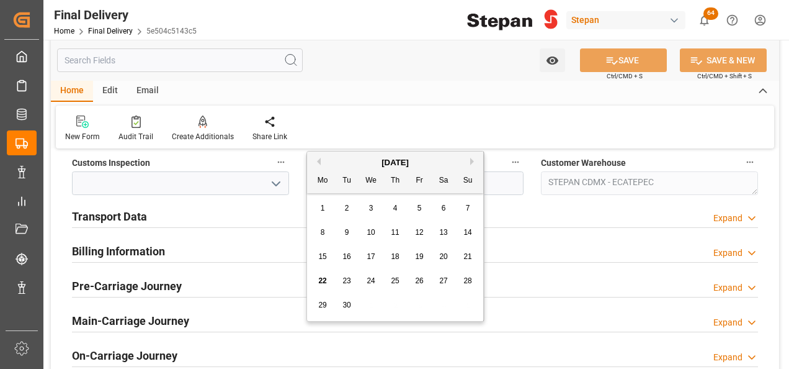
click at [97, 217] on h2 "Transport Data" at bounding box center [109, 216] width 75 height 17
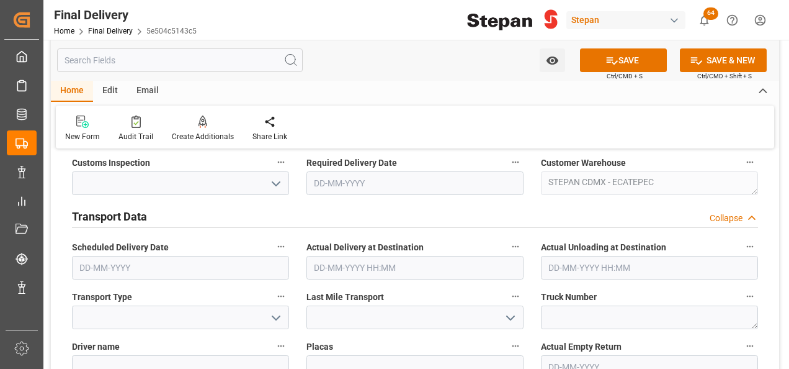
scroll to position [683, 0]
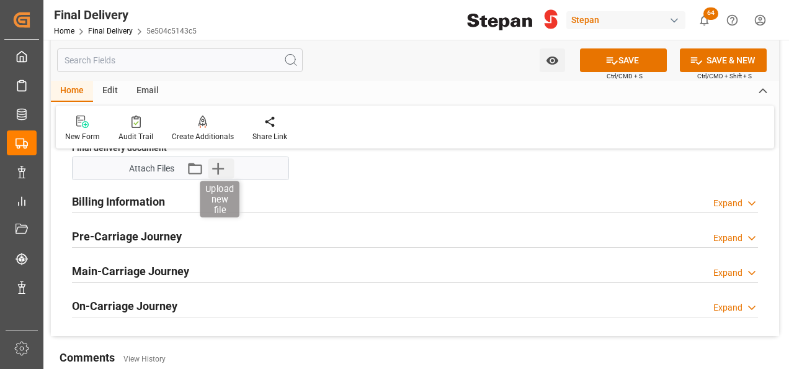
click at [217, 170] on icon "button" at bounding box center [218, 168] width 20 height 20
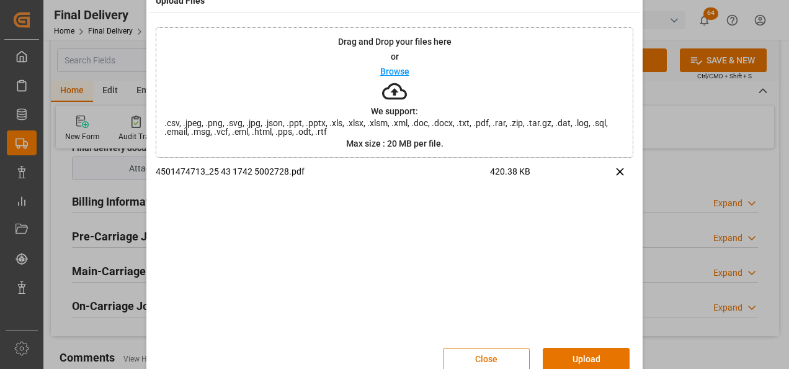
scroll to position [49, 0]
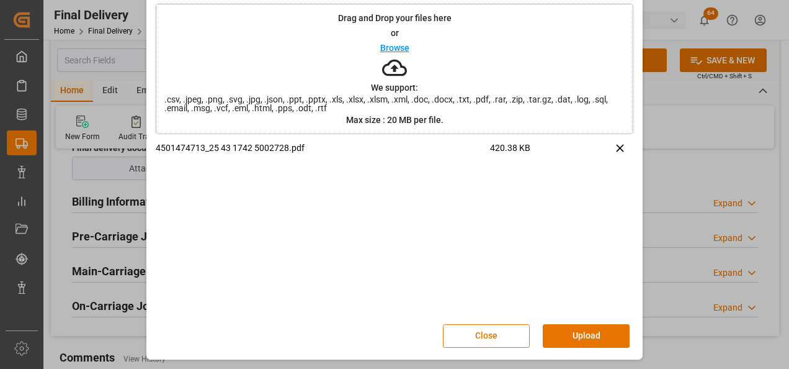
click at [576, 335] on button "Upload" at bounding box center [586, 336] width 87 height 24
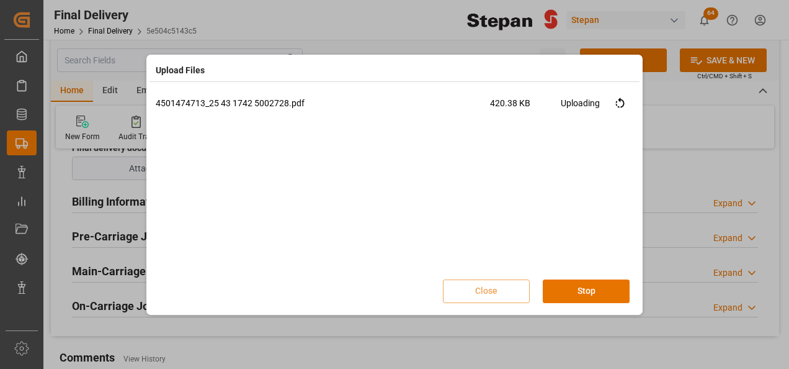
scroll to position [0, 0]
click at [586, 289] on button "Done" at bounding box center [586, 291] width 87 height 24
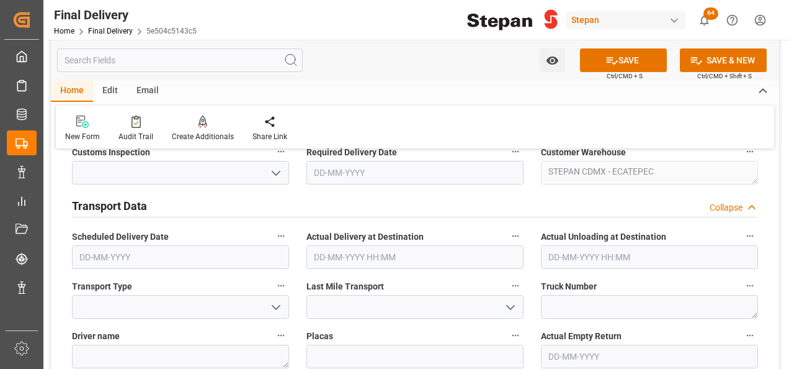
scroll to position [372, 0]
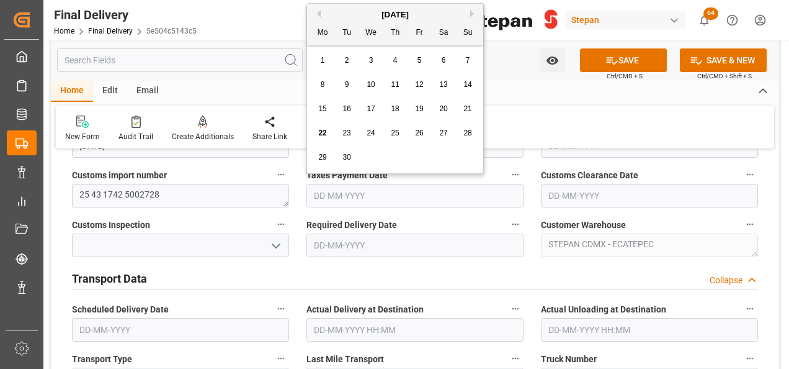
click at [395, 200] on input "text" at bounding box center [415, 196] width 217 height 24
click at [326, 130] on span "22" at bounding box center [322, 132] width 8 height 9
click at [376, 194] on input "22-09-2025" at bounding box center [415, 196] width 217 height 24
click at [418, 107] on span "19" at bounding box center [419, 108] width 8 height 9
type input "19-09-2025"
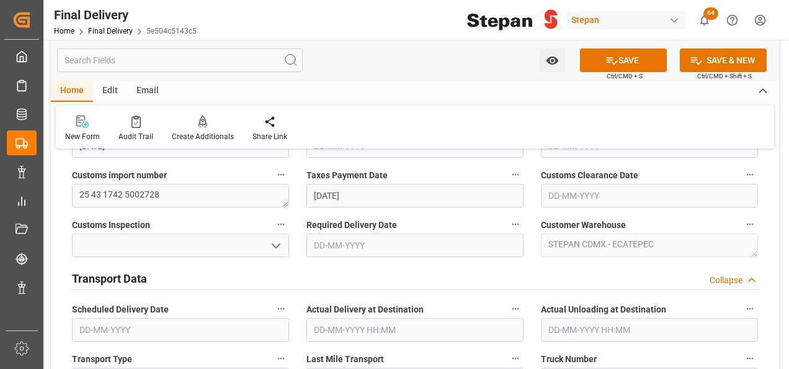
click at [565, 197] on input "text" at bounding box center [649, 196] width 217 height 24
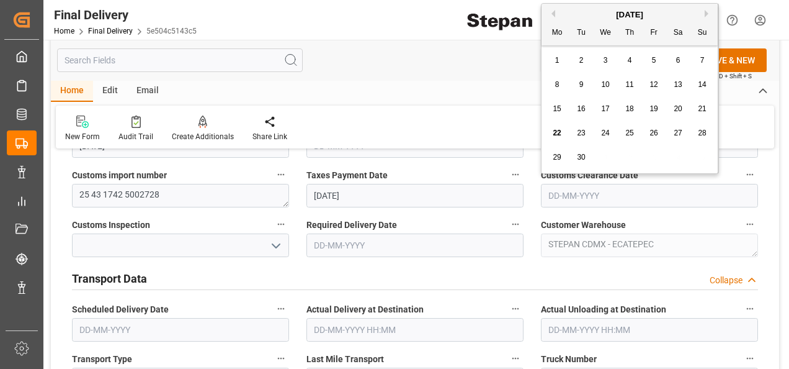
click at [678, 109] on span "20" at bounding box center [678, 108] width 8 height 9
type input "[DATE]"
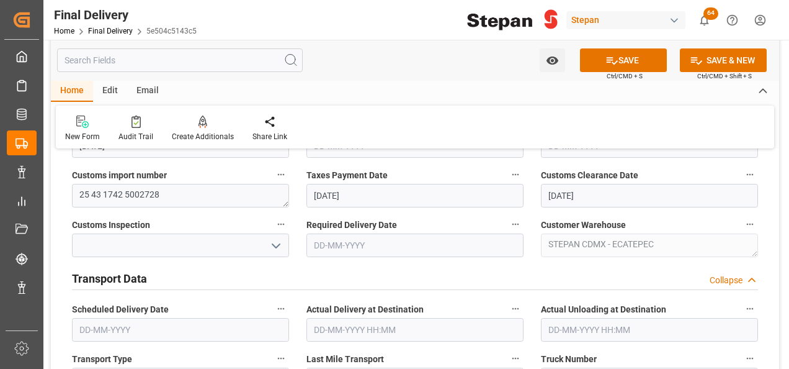
click at [279, 244] on polyline "open menu" at bounding box center [275, 246] width 7 height 4
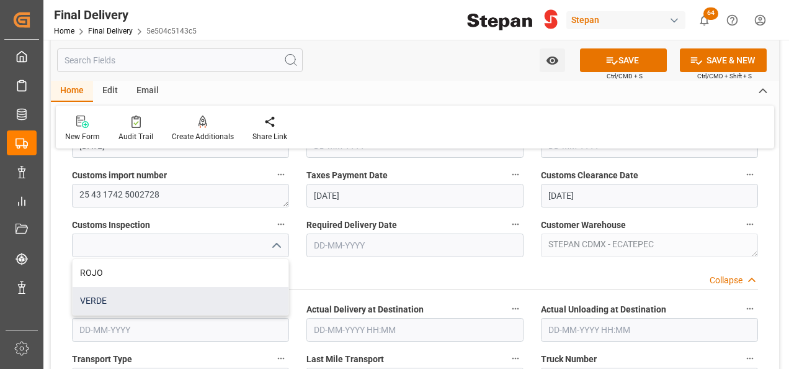
click at [101, 300] on div "VERDE" at bounding box center [181, 301] width 216 height 28
type input "VERDE"
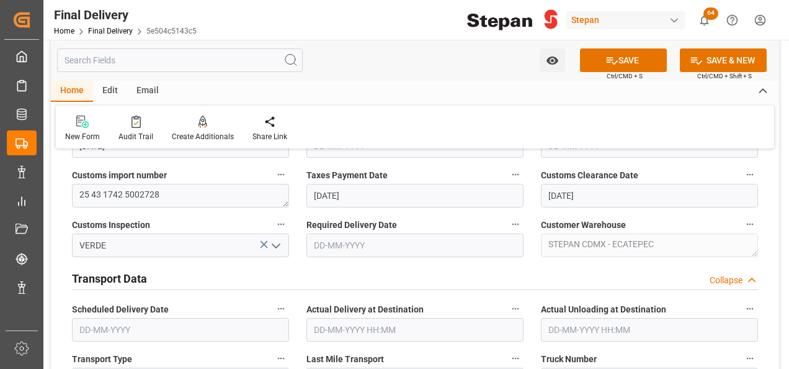
click at [387, 242] on input "text" at bounding box center [415, 245] width 217 height 24
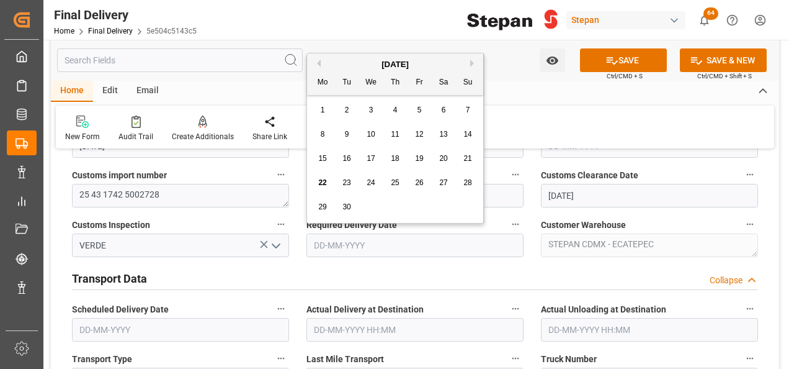
click at [344, 63] on div "September 2025" at bounding box center [395, 64] width 176 height 12
click at [320, 182] on span "22" at bounding box center [322, 182] width 8 height 9
type input "22-09-2025"
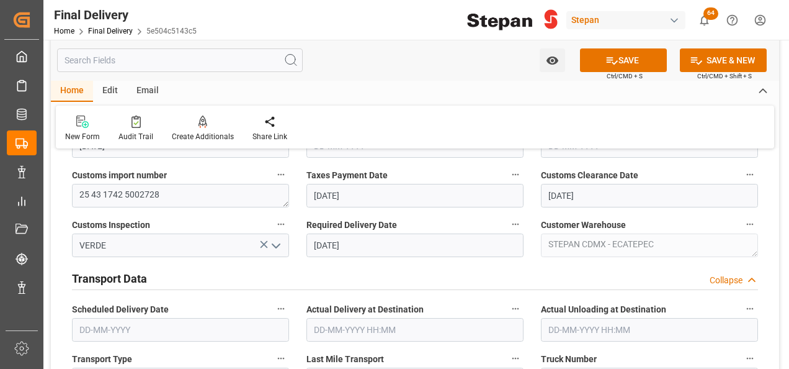
scroll to position [434, 0]
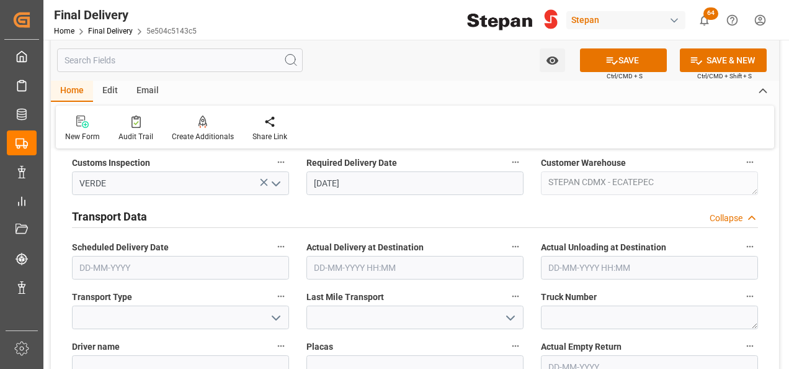
click at [143, 268] on input "text" at bounding box center [180, 268] width 217 height 24
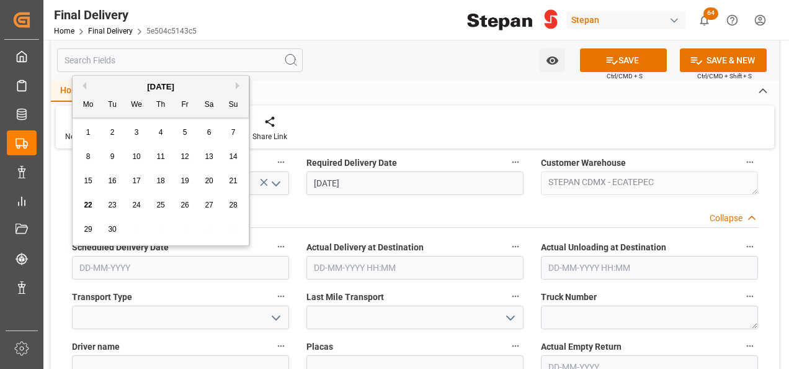
click at [109, 83] on div "September 2025" at bounding box center [161, 87] width 176 height 12
click at [81, 204] on div "22" at bounding box center [89, 205] width 16 height 15
type input "22-09-2025"
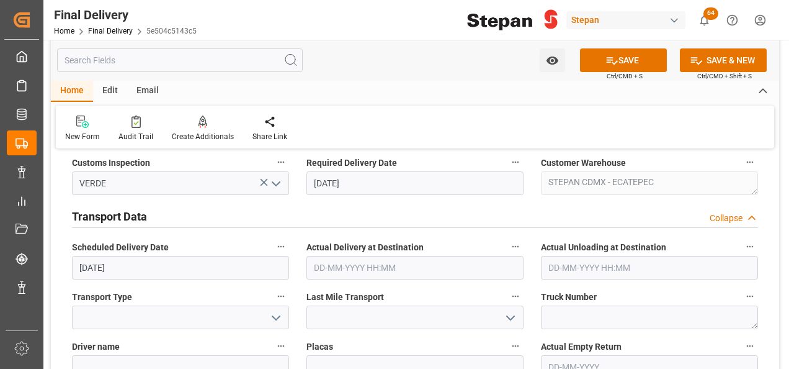
click at [341, 264] on input "text" at bounding box center [415, 268] width 217 height 24
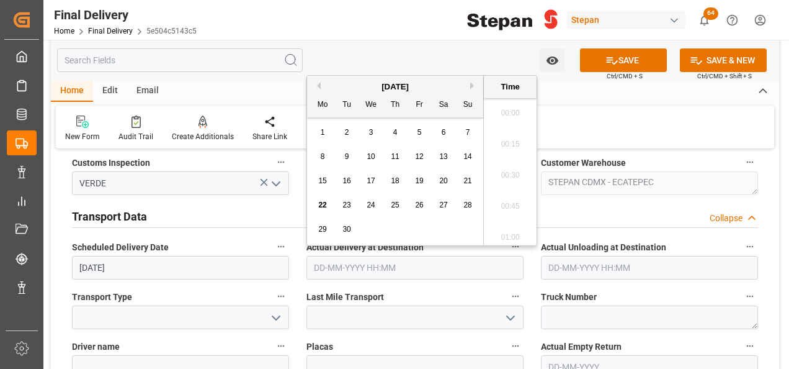
scroll to position [1121, 0]
click at [324, 205] on span "22" at bounding box center [322, 204] width 8 height 9
type input "22-09-2025 00:00"
click at [577, 269] on input "text" at bounding box center [649, 268] width 217 height 24
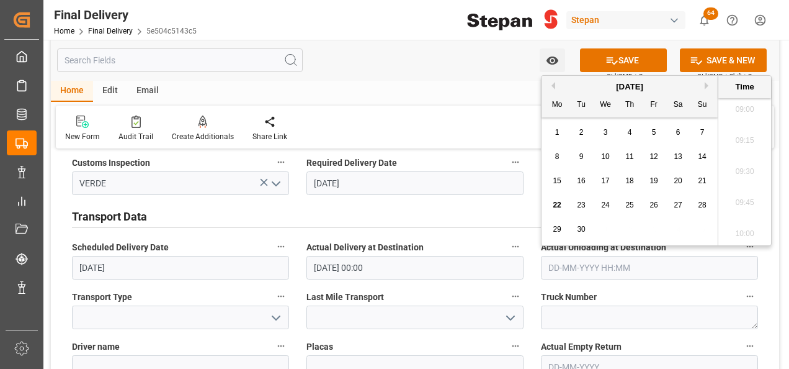
click at [560, 207] on span "22" at bounding box center [557, 204] width 8 height 9
type input "22-09-2025 00:00"
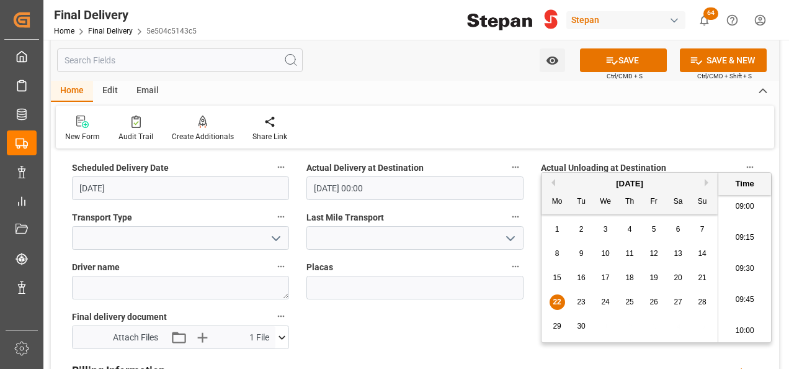
scroll to position [558, 0]
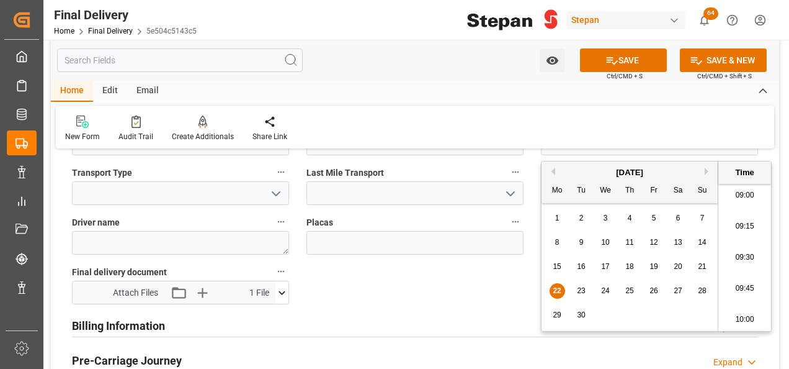
click at [278, 191] on icon "open menu" at bounding box center [276, 193] width 15 height 15
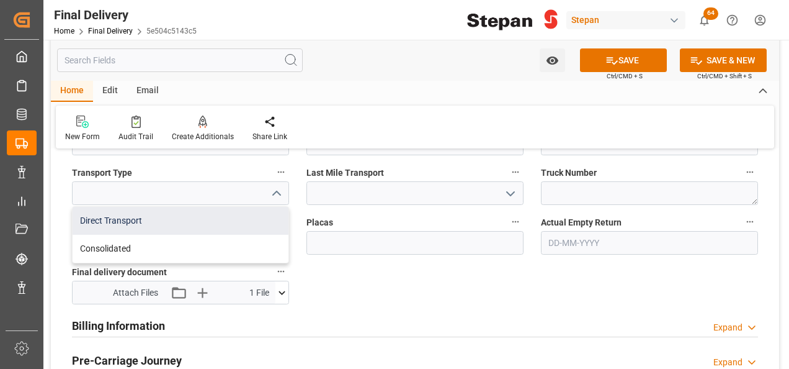
click at [115, 218] on div "Direct Transport" at bounding box center [181, 221] width 216 height 28
type input "Direct Transport"
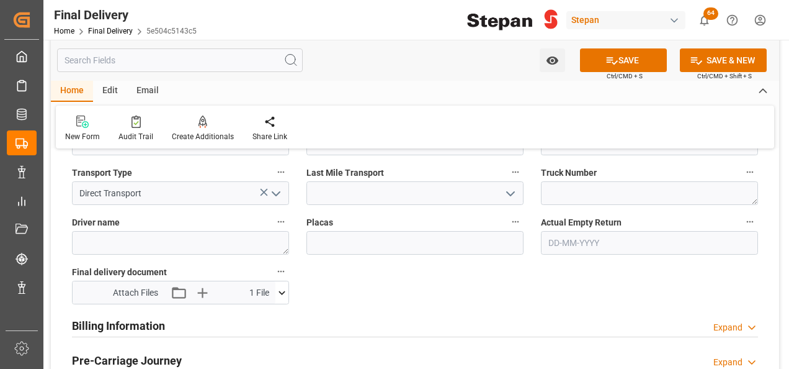
click at [508, 190] on icon "open menu" at bounding box center [510, 193] width 15 height 15
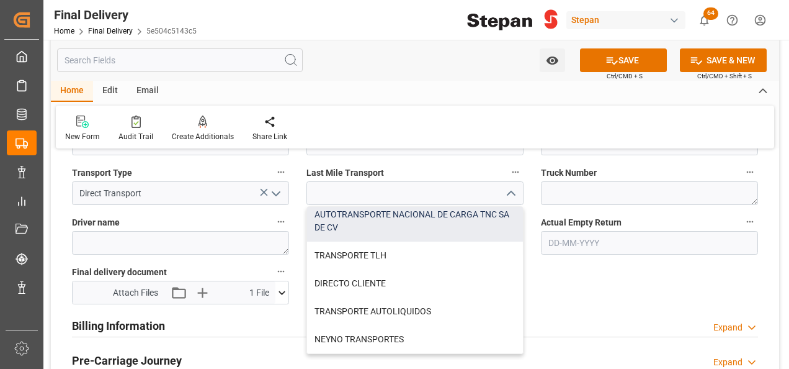
scroll to position [186, 0]
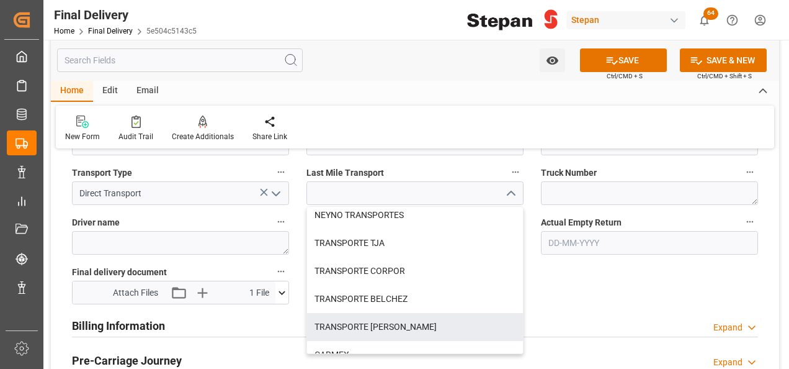
click at [359, 323] on div "TRANSPORTE IRMA" at bounding box center [415, 327] width 216 height 28
type input "TRANSPORTE IRMA"
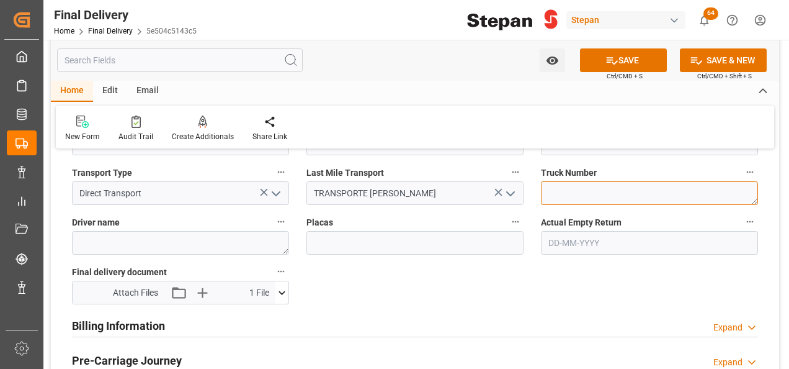
click at [562, 192] on textarea at bounding box center [649, 193] width 217 height 24
paste textarea "30-88"
click at [590, 186] on textarea "30-88" at bounding box center [649, 193] width 217 height 24
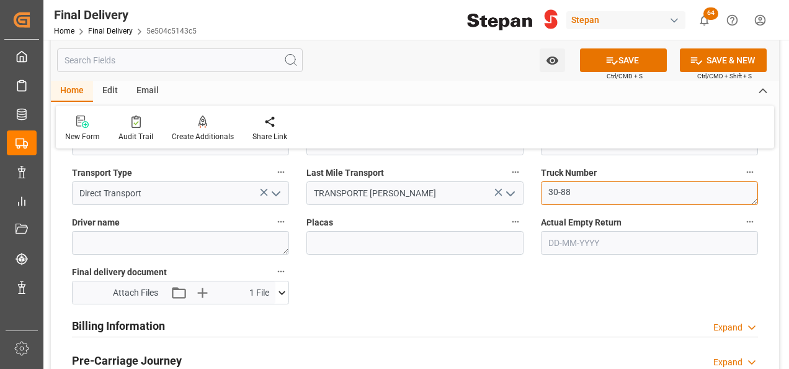
type textarea "30-88"
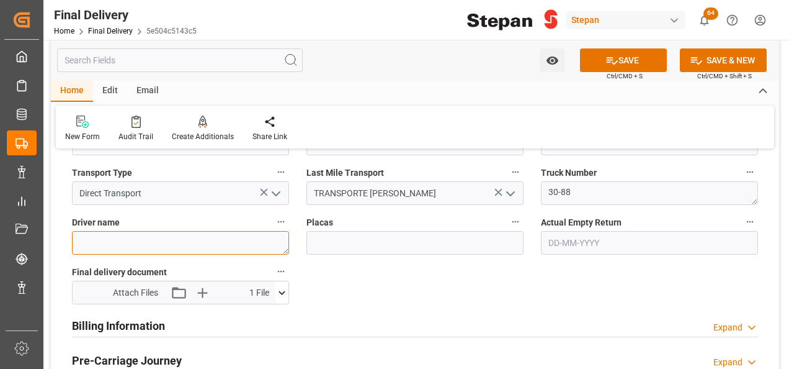
click at [229, 243] on textarea at bounding box center [180, 243] width 217 height 24
paste textarea "JUAN NAHUM RENDON"
click at [195, 243] on textarea "JUAN NAHUM RENDON" at bounding box center [180, 243] width 217 height 24
click at [187, 235] on textarea "JUAN NAHUM RENDON" at bounding box center [180, 243] width 217 height 24
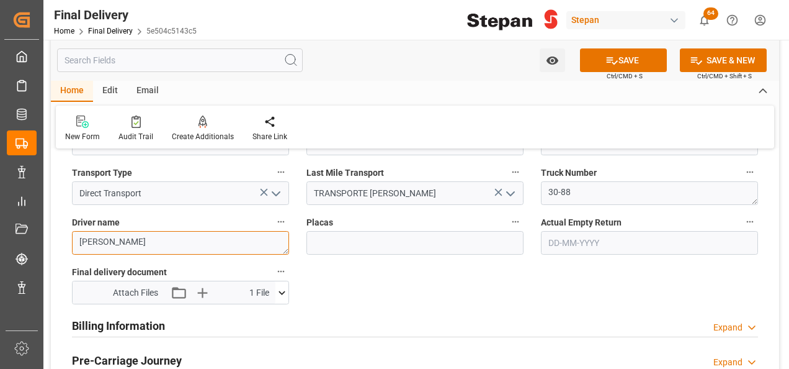
scroll to position [0, 0]
type textarea "JUAN NAHUM RENDON"
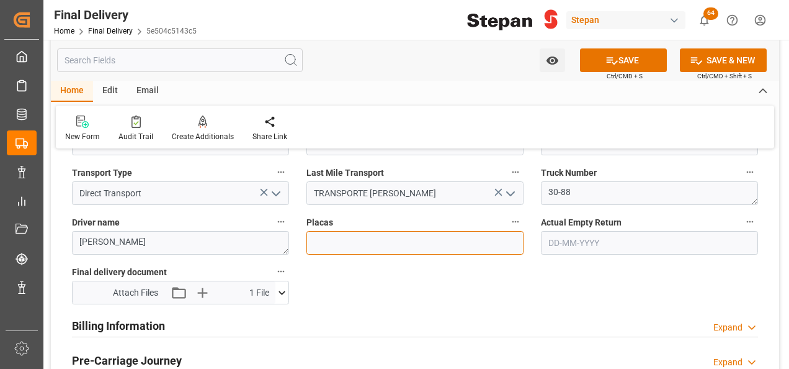
click at [316, 242] on input at bounding box center [415, 243] width 217 height 24
type input "S/N"
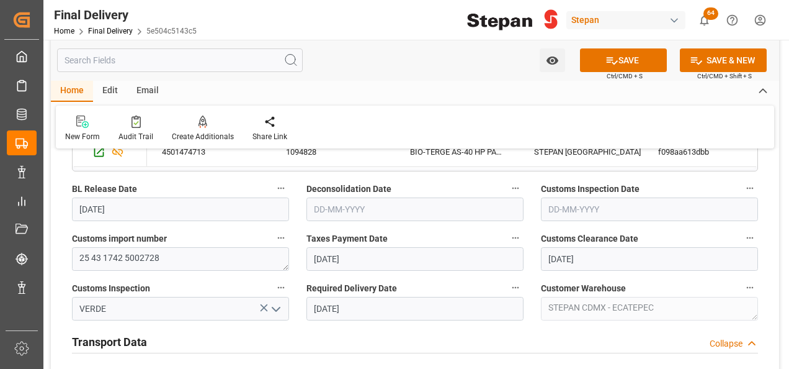
scroll to position [310, 0]
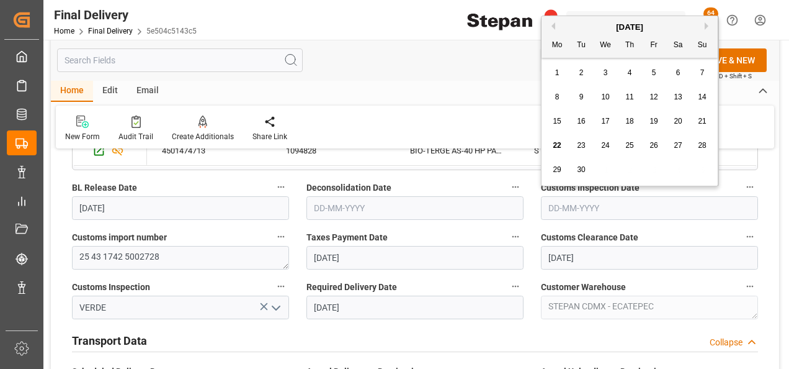
click at [578, 204] on input "text" at bounding box center [649, 208] width 217 height 24
click at [588, 22] on div "September 2025" at bounding box center [630, 27] width 176 height 12
click at [657, 119] on span "19" at bounding box center [654, 121] width 8 height 9
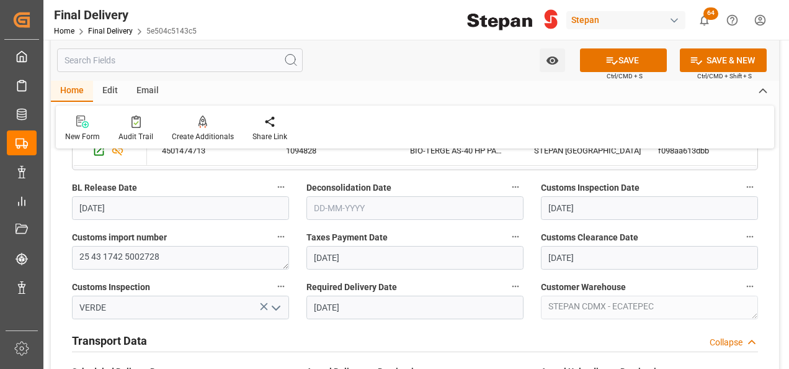
type input "19-09-2025"
click at [630, 60] on button "SAVE" at bounding box center [623, 60] width 87 height 24
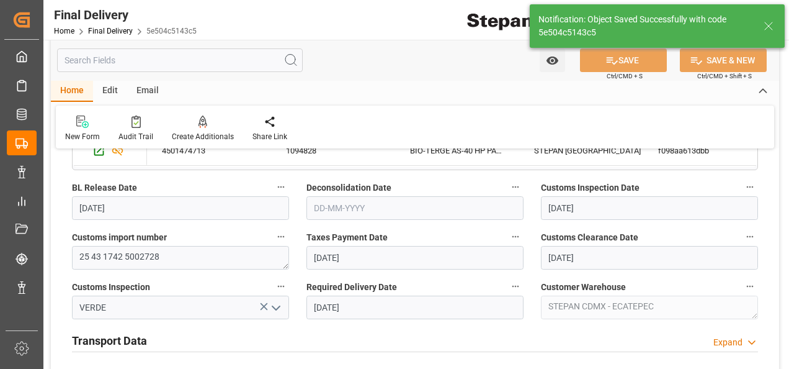
type input "Unloaded"
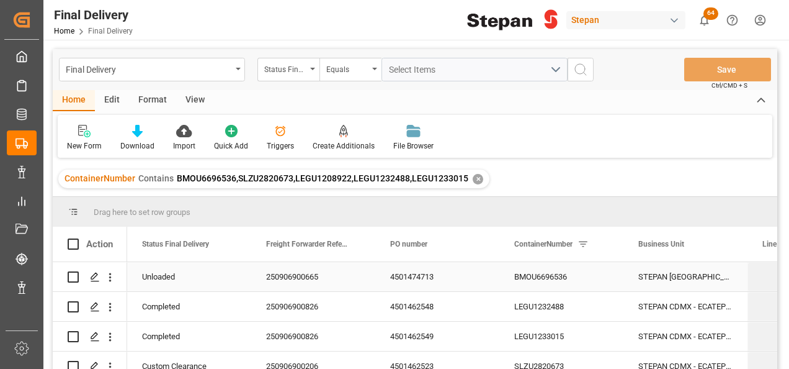
click at [508, 274] on div "BMOU6696536" at bounding box center [562, 276] width 124 height 29
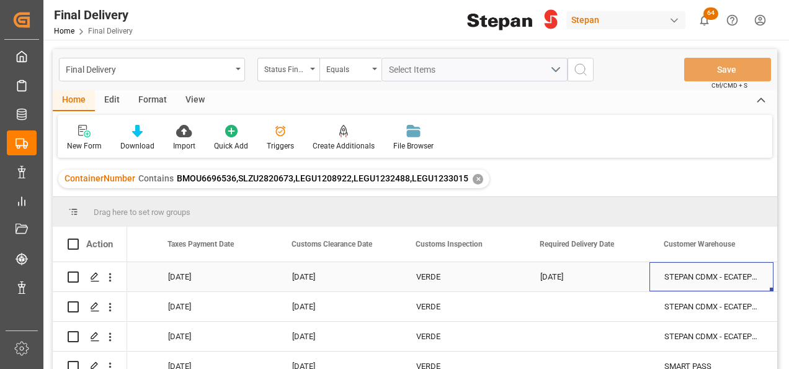
scroll to position [0, 1340]
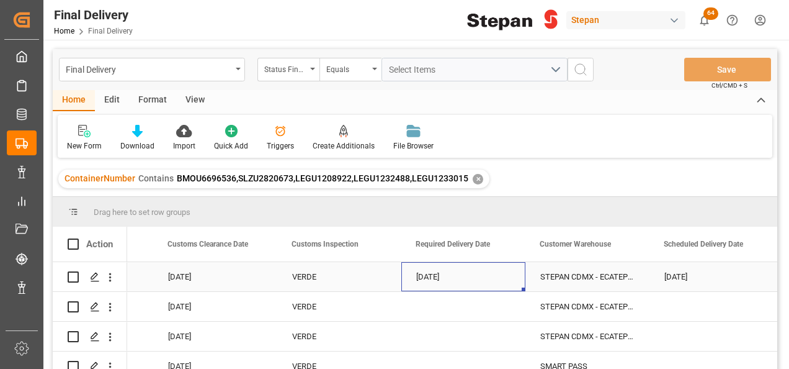
click at [481, 273] on div "22-09-2025" at bounding box center [463, 276] width 124 height 29
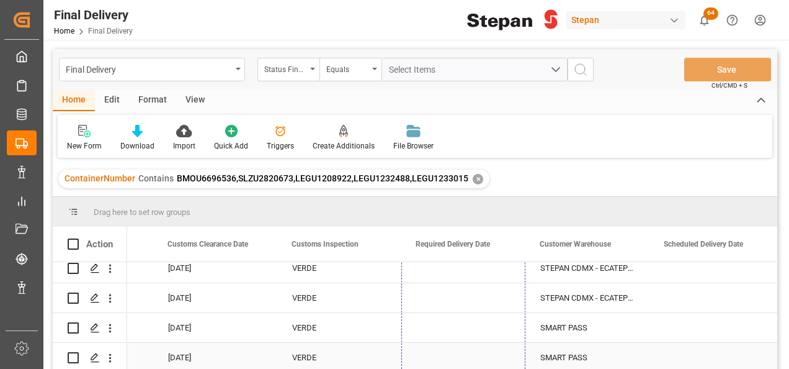
drag, startPoint x: 522, startPoint y: 288, endPoint x: 507, endPoint y: 351, distance: 64.6
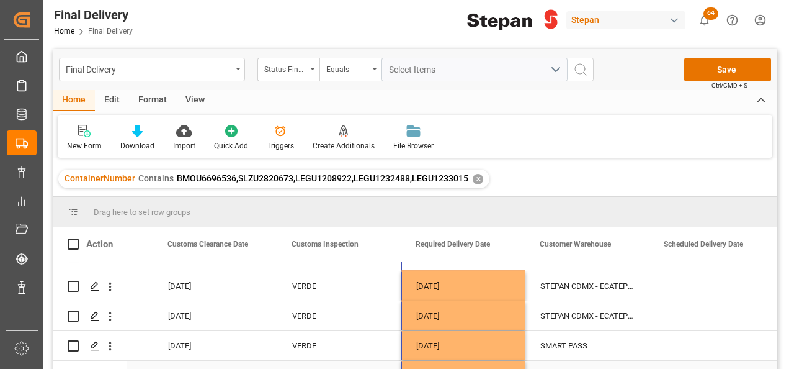
scroll to position [0, 0]
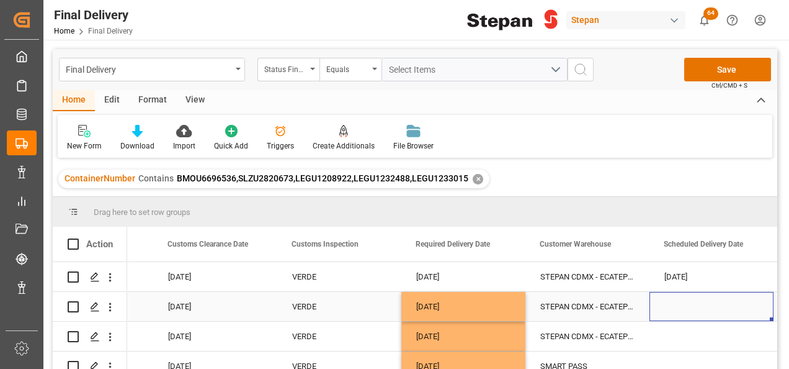
click at [688, 309] on div "Press SPACE to select this row." at bounding box center [712, 306] width 124 height 29
click at [706, 267] on div "22-09-2025" at bounding box center [712, 276] width 124 height 29
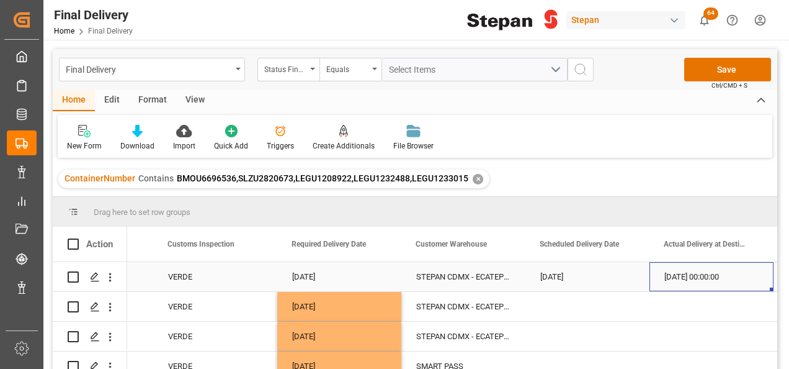
scroll to position [0, 1587]
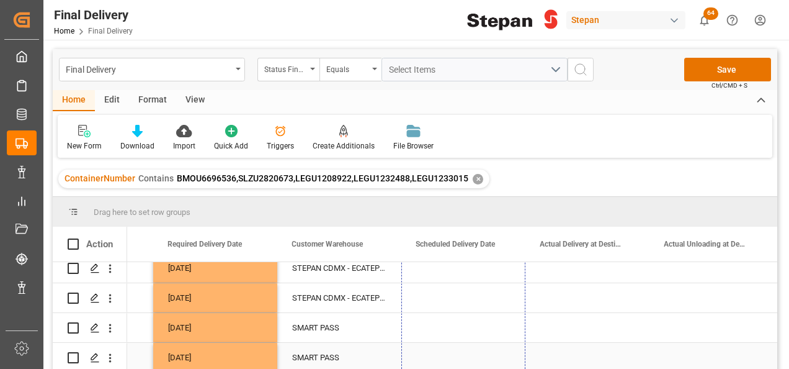
drag, startPoint x: 524, startPoint y: 289, endPoint x: 504, endPoint y: 351, distance: 64.6
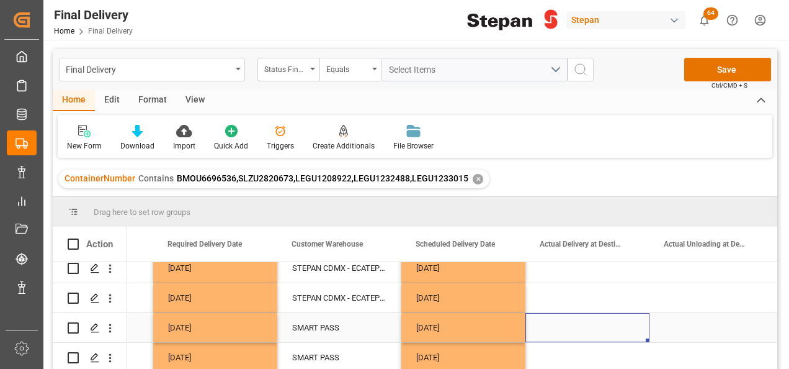
click at [604, 318] on div "Press SPACE to select this row." at bounding box center [588, 327] width 124 height 29
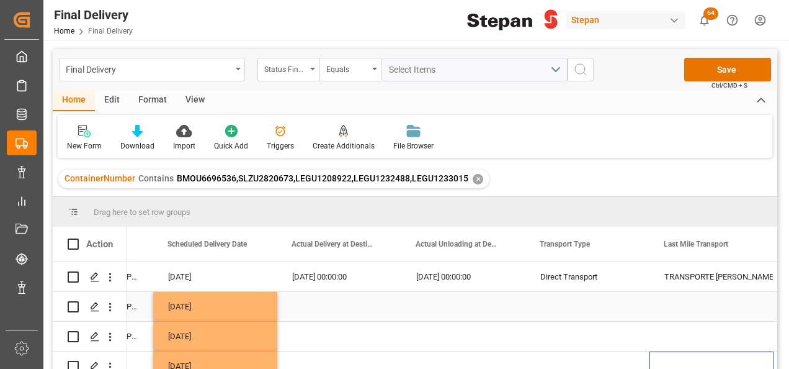
click at [570, 298] on div "Press SPACE to select this row." at bounding box center [588, 306] width 124 height 29
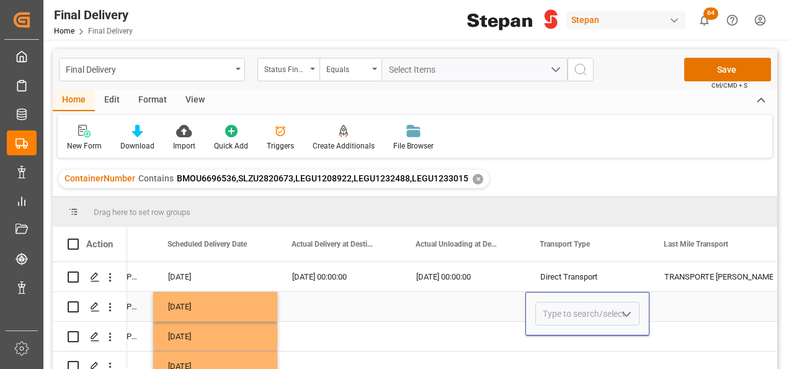
click at [628, 309] on icon "open menu" at bounding box center [626, 314] width 15 height 15
click at [567, 349] on div "Direct Transport" at bounding box center [587, 348] width 103 height 43
type input "Direct Transport"
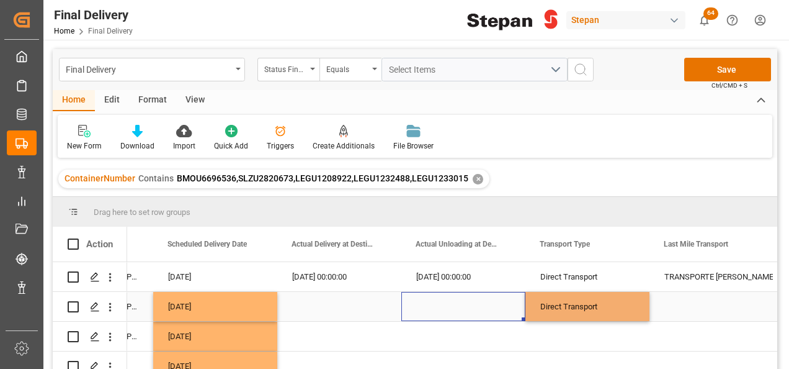
click at [490, 305] on div "Press SPACE to select this row." at bounding box center [463, 306] width 124 height 29
click at [597, 305] on div "Direct Transport" at bounding box center [587, 306] width 94 height 29
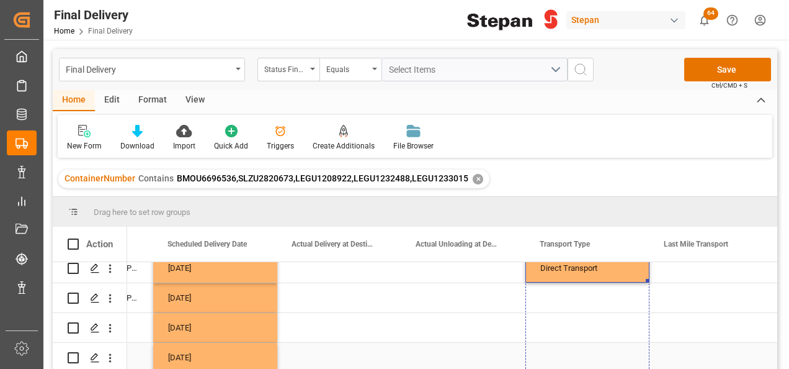
drag, startPoint x: 647, startPoint y: 318, endPoint x: 626, endPoint y: 344, distance: 33.1
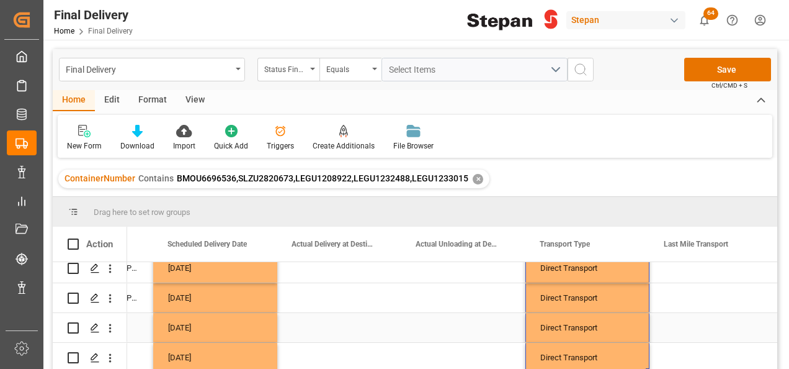
click at [443, 328] on div "Press SPACE to select this row." at bounding box center [463, 327] width 124 height 29
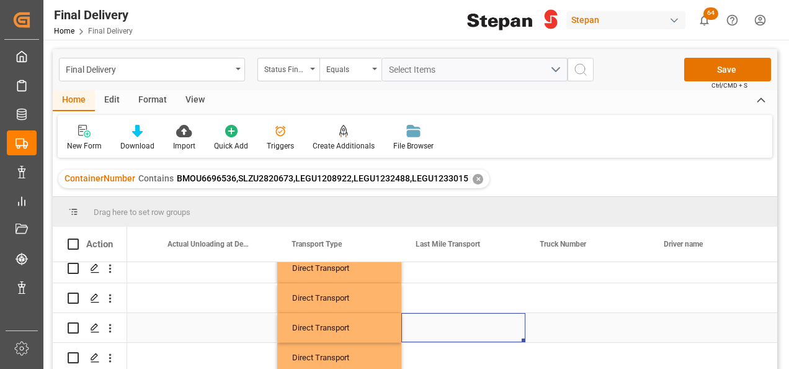
click at [440, 325] on div "Press SPACE to select this row." at bounding box center [463, 327] width 124 height 29
click at [503, 333] on icon "open menu" at bounding box center [502, 335] width 15 height 15
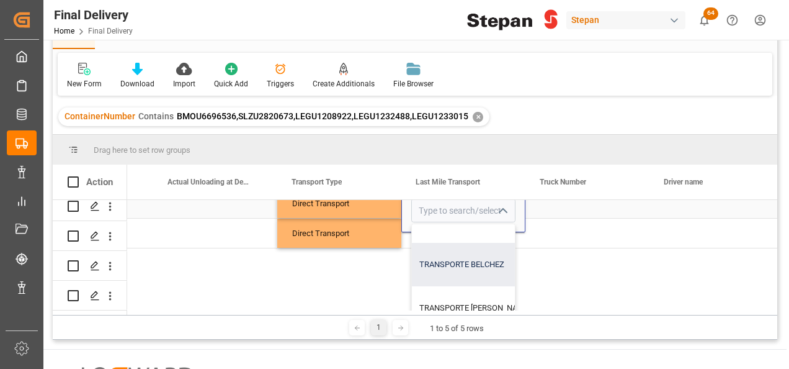
click at [462, 255] on div "TRANSPORTE BELCHEZ" at bounding box center [520, 264] width 217 height 43
type input "TRANSPORTE BELCHEZ"
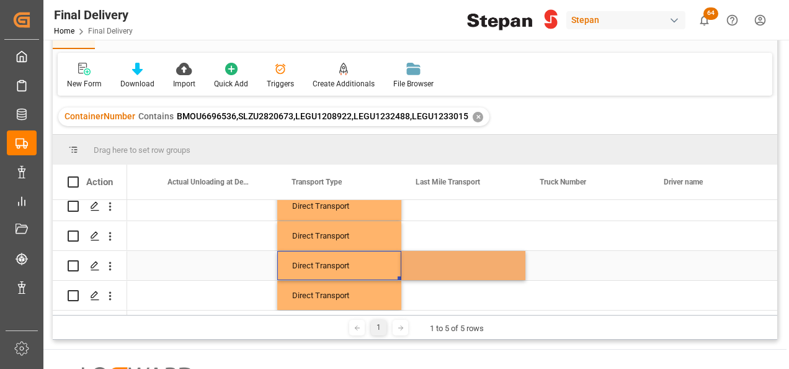
click at [370, 261] on div "Direct Transport" at bounding box center [339, 265] width 94 height 29
click at [449, 263] on div "TRANSPORTE BELCHEZ" at bounding box center [463, 265] width 94 height 29
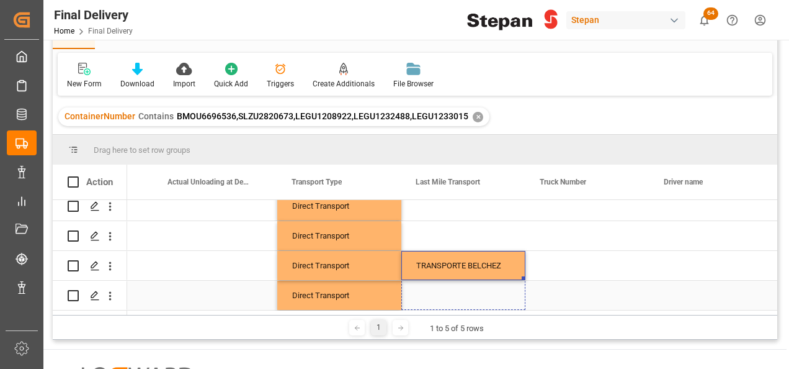
drag, startPoint x: 524, startPoint y: 273, endPoint x: 509, endPoint y: 290, distance: 22.0
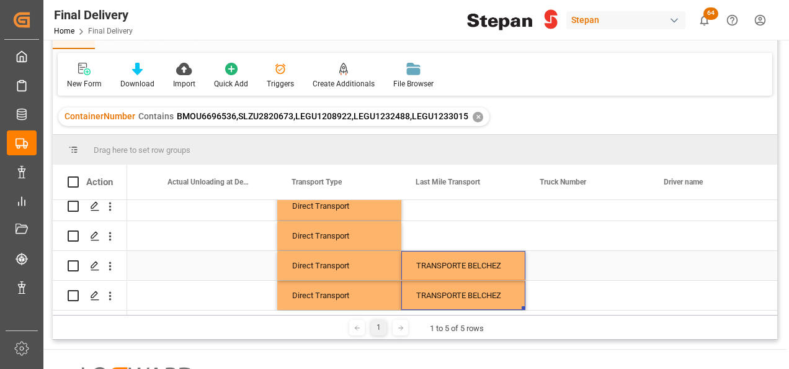
scroll to position [0, 0]
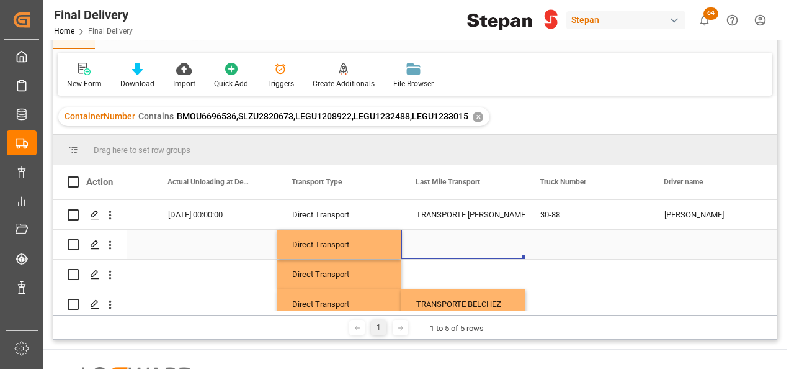
click at [459, 241] on div "Press SPACE to select this row." at bounding box center [463, 244] width 124 height 29
click at [508, 248] on icon "open menu" at bounding box center [502, 251] width 15 height 15
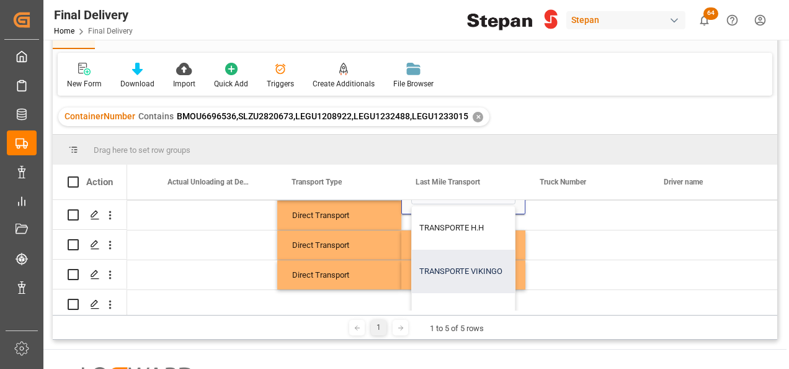
scroll to position [62, 0]
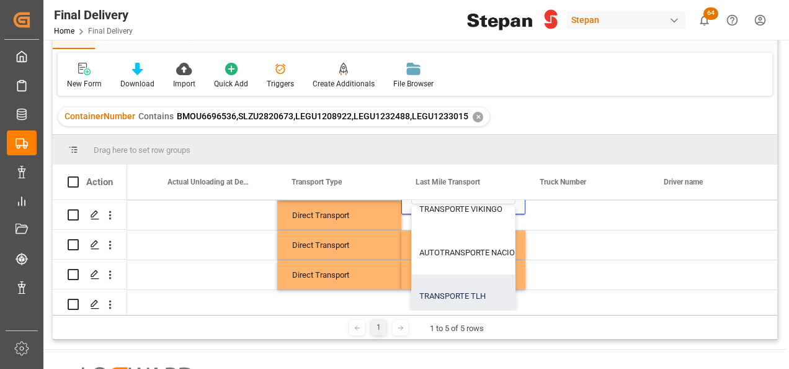
click at [457, 286] on div "TRANSPORTE TLH" at bounding box center [520, 295] width 217 height 43
type input "TRANSPORTE TLH"
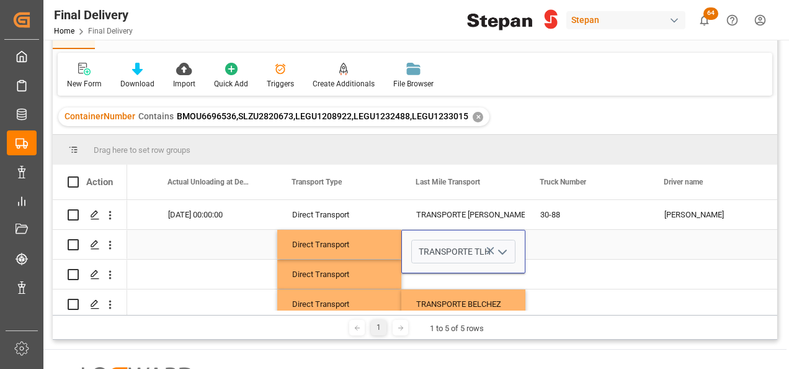
scroll to position [0, 2084]
click at [391, 243] on div "Direct Transport" at bounding box center [339, 244] width 124 height 29
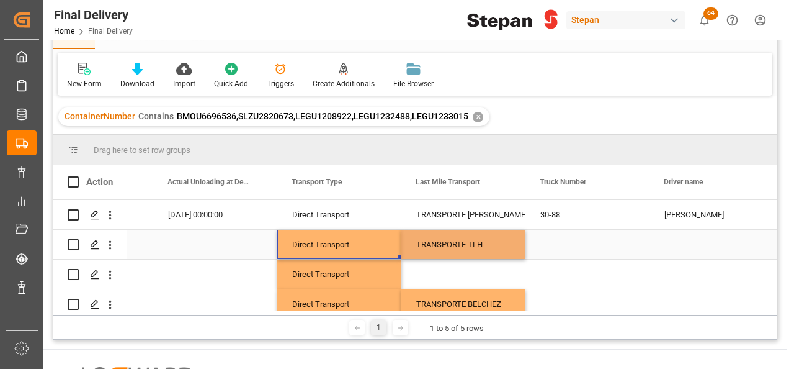
click at [439, 243] on div "TRANSPORTE TLH" at bounding box center [463, 244] width 94 height 29
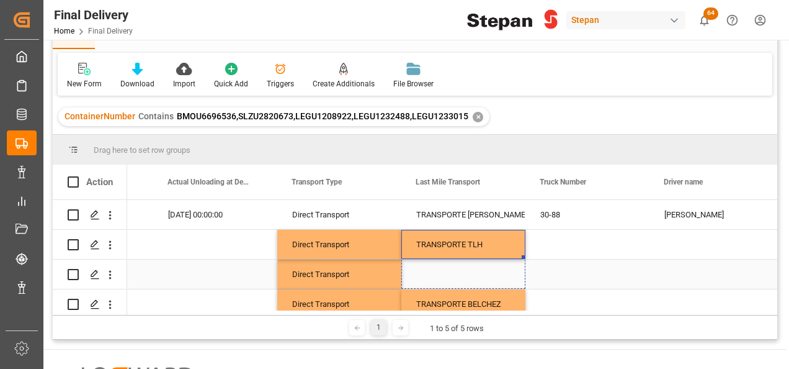
drag, startPoint x: 523, startPoint y: 256, endPoint x: 520, endPoint y: 272, distance: 16.4
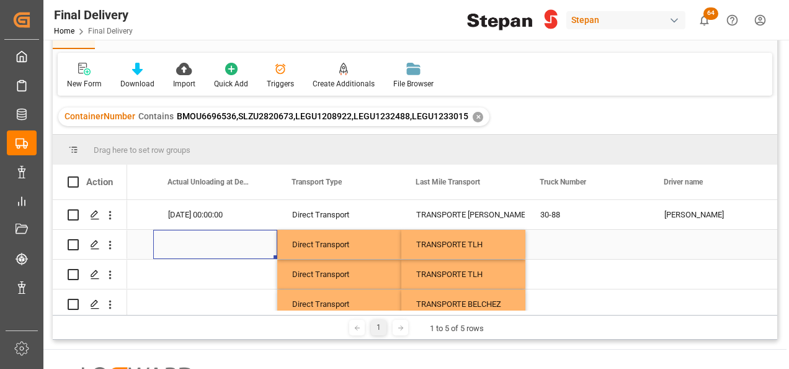
click at [235, 236] on div "Press SPACE to select this row." at bounding box center [215, 244] width 124 height 29
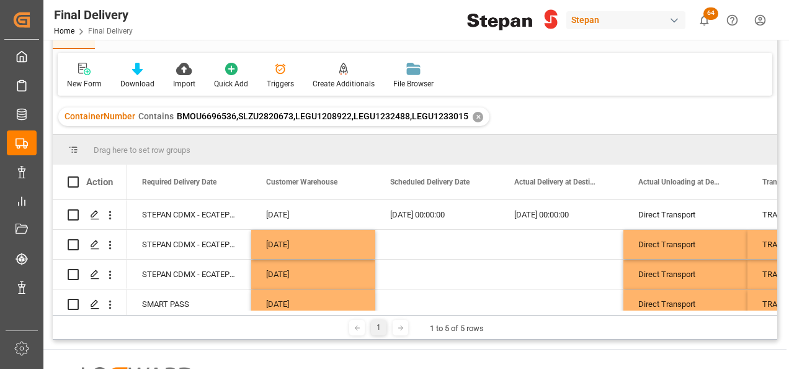
scroll to position [0, 1613]
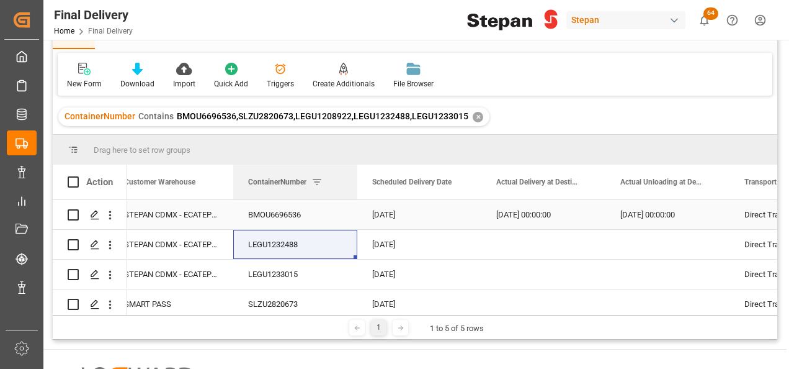
drag, startPoint x: 530, startPoint y: 184, endPoint x: 236, endPoint y: 201, distance: 294.6
click at [236, 201] on div "Action ContainerNumber Customer Warehouse Scheduled Delivery Date" at bounding box center [415, 239] width 725 height 150
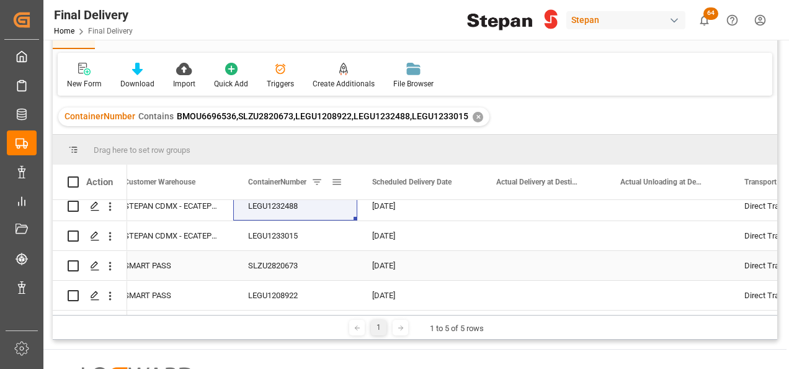
click at [519, 265] on div "Press SPACE to select this row." at bounding box center [544, 265] width 124 height 29
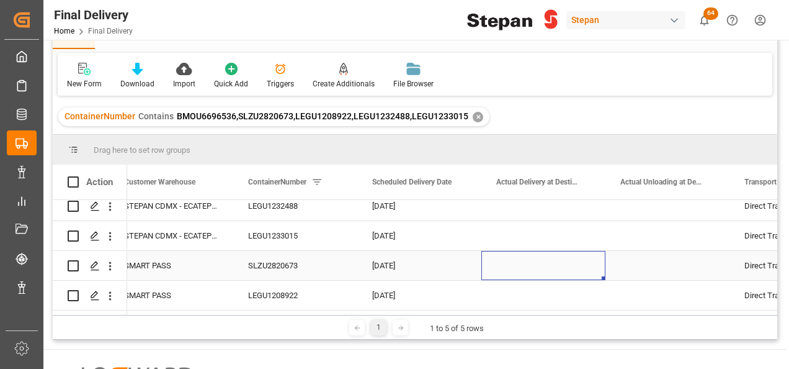
click at [519, 265] on div "Press SPACE to select this row." at bounding box center [544, 265] width 124 height 29
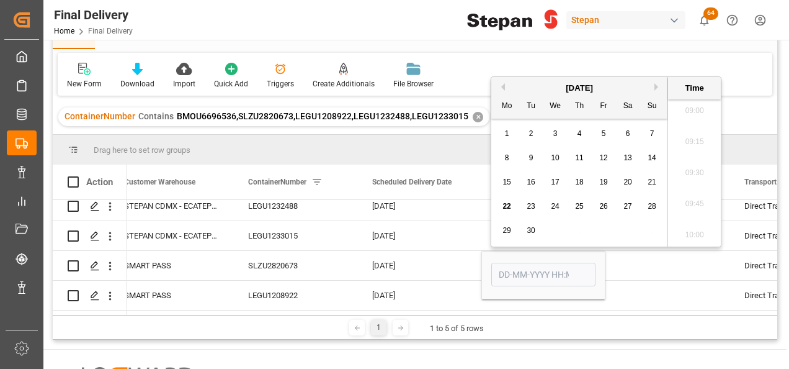
click at [506, 207] on span "22" at bounding box center [507, 206] width 8 height 9
type input "22-09-2025 00:00"
click at [464, 261] on div "22-09-2025" at bounding box center [419, 265] width 124 height 29
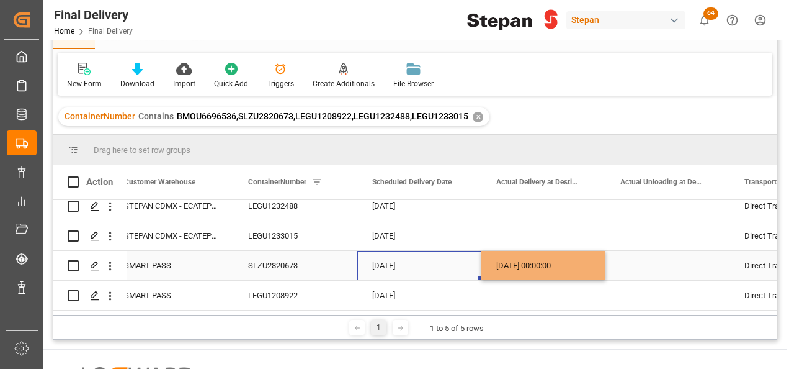
click at [522, 256] on div "22-09-2025 00:00:00" at bounding box center [544, 265] width 124 height 29
drag, startPoint x: 604, startPoint y: 276, endPoint x: 654, endPoint y: 268, distance: 50.2
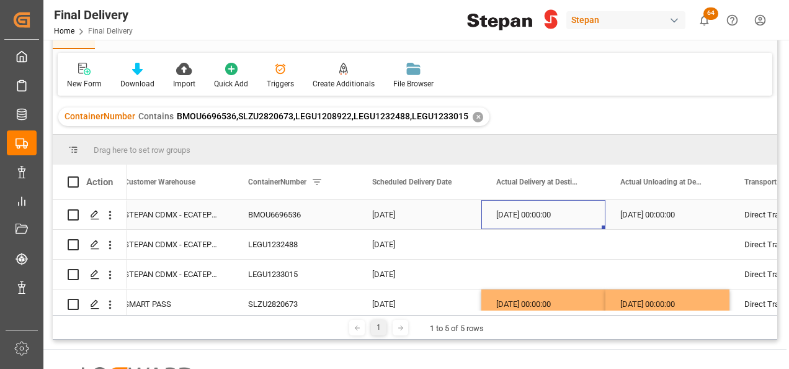
click at [532, 213] on div "22-09-2025 00:00:00" at bounding box center [544, 214] width 124 height 29
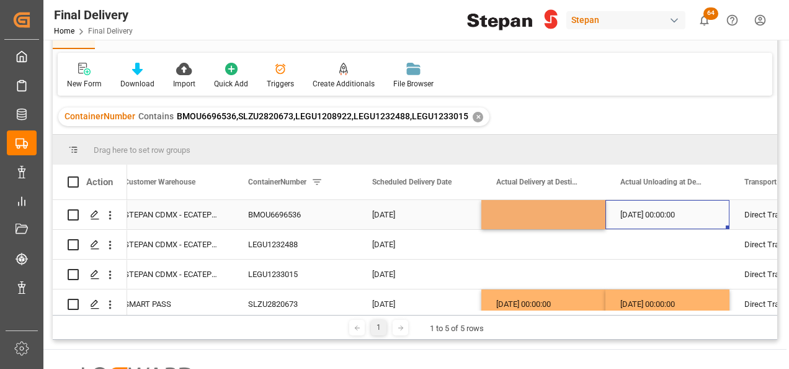
click at [659, 217] on div "22-09-2025 00:00:00" at bounding box center [668, 214] width 124 height 29
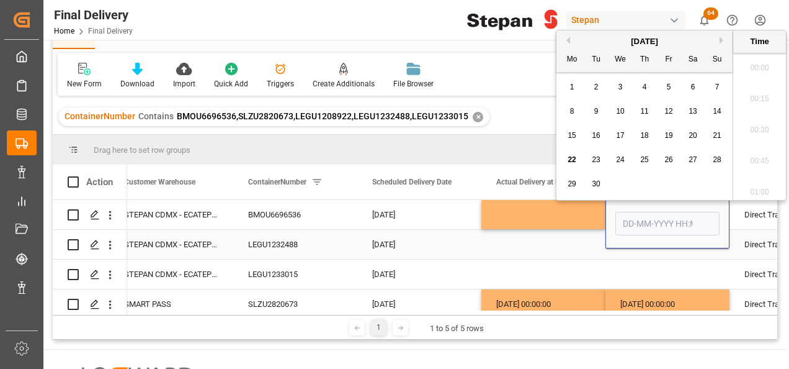
click at [536, 246] on div "Press SPACE to select this row." at bounding box center [544, 244] width 124 height 29
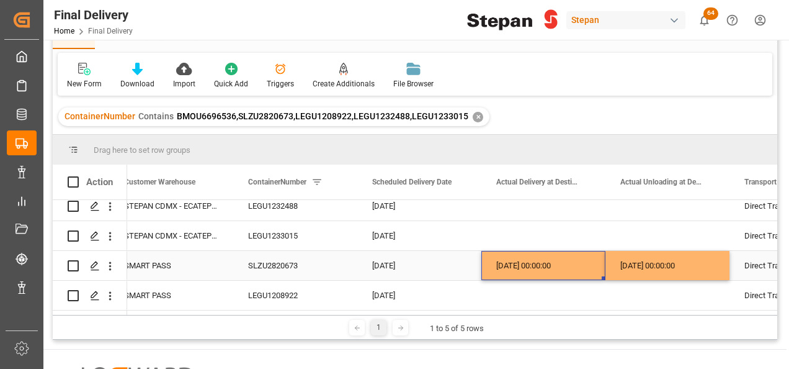
click at [540, 258] on div "22-09-2025 00:00:00" at bounding box center [544, 265] width 124 height 29
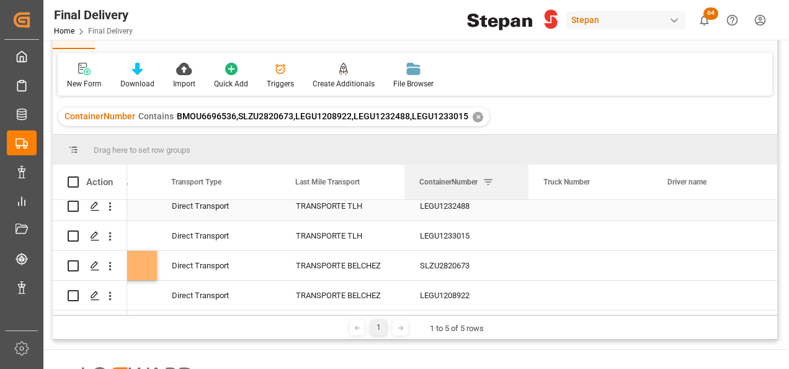
drag, startPoint x: 292, startPoint y: 181, endPoint x: 424, endPoint y: 206, distance: 135.1
click at [424, 206] on div "Action ContainerNumber Actual Delivery at Destination Actual Unloading at Desti…" at bounding box center [415, 239] width 725 height 150
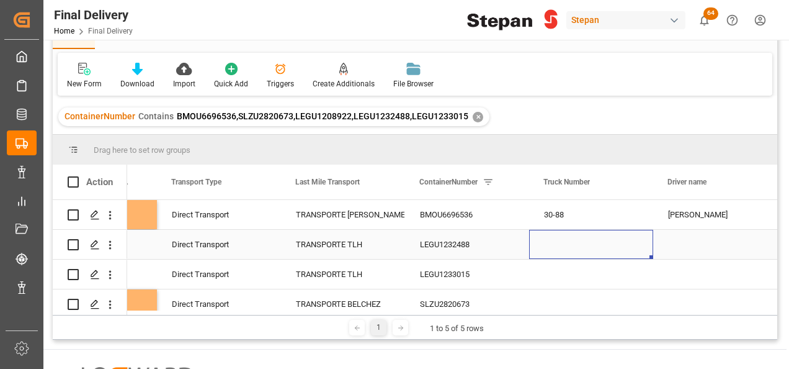
click at [540, 243] on div "Press SPACE to select this row." at bounding box center [591, 244] width 124 height 29
click at [551, 247] on div "Press SPACE to select this row." at bounding box center [591, 244] width 124 height 29
click at [551, 247] on input "Press SPACE to select this row." at bounding box center [591, 252] width 104 height 24
type input "403"
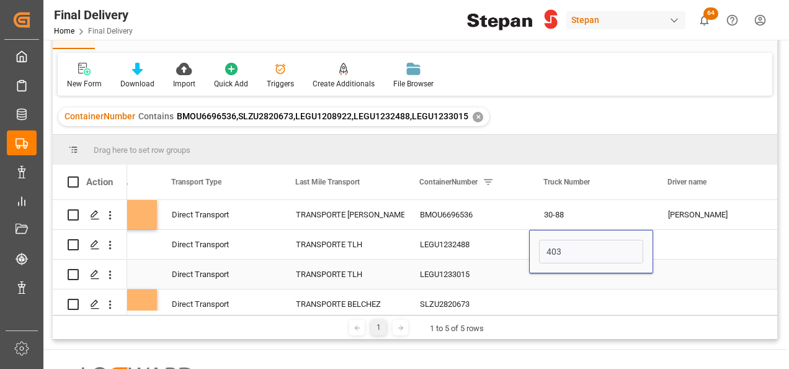
click at [553, 276] on div "Press SPACE to select this row." at bounding box center [591, 273] width 124 height 29
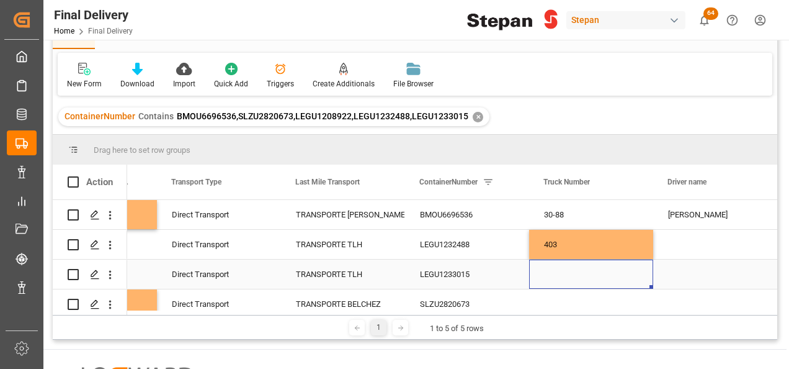
click at [549, 280] on div "Press SPACE to select this row." at bounding box center [591, 273] width 124 height 29
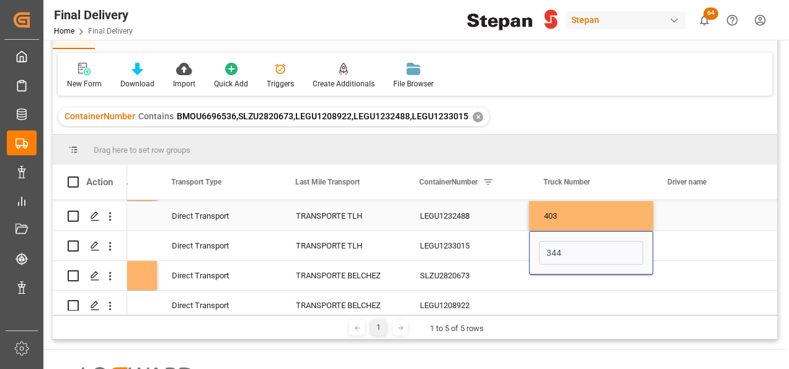
scroll to position [42, 0]
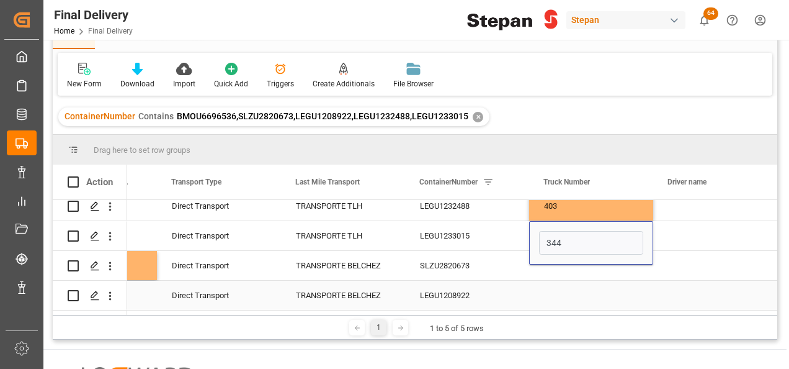
type input "344"
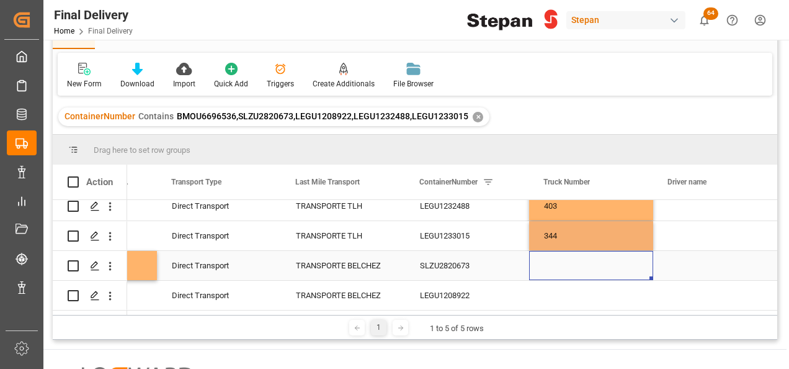
click at [558, 270] on div "Press SPACE to select this row." at bounding box center [591, 265] width 124 height 29
click at [558, 270] on input "Press SPACE to select this row." at bounding box center [591, 273] width 104 height 24
type input "40046"
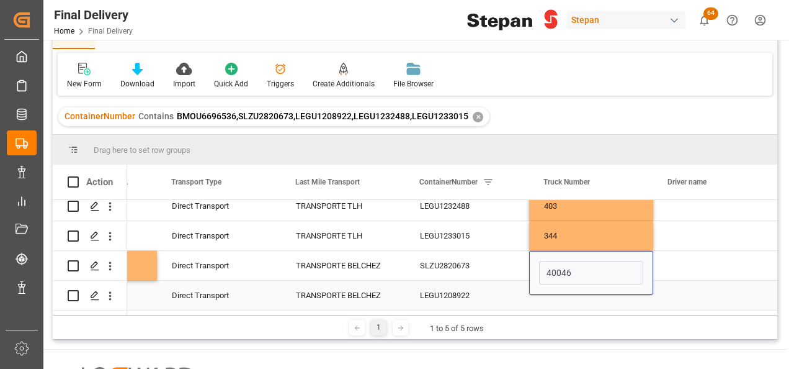
click at [553, 299] on div "Press SPACE to select this row." at bounding box center [591, 294] width 124 height 29
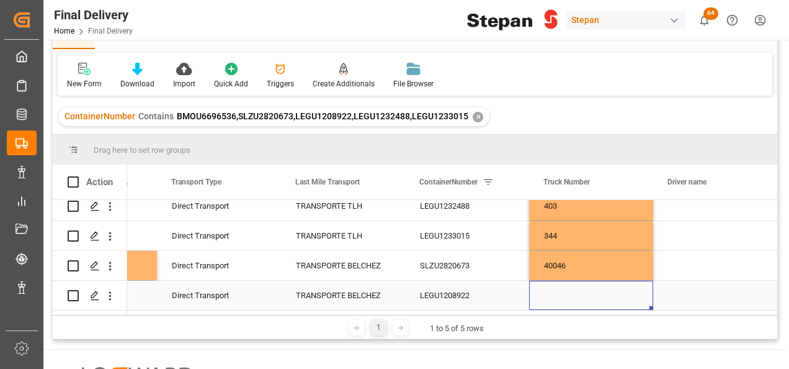
click at [552, 292] on div "Press SPACE to select this row." at bounding box center [591, 294] width 124 height 29
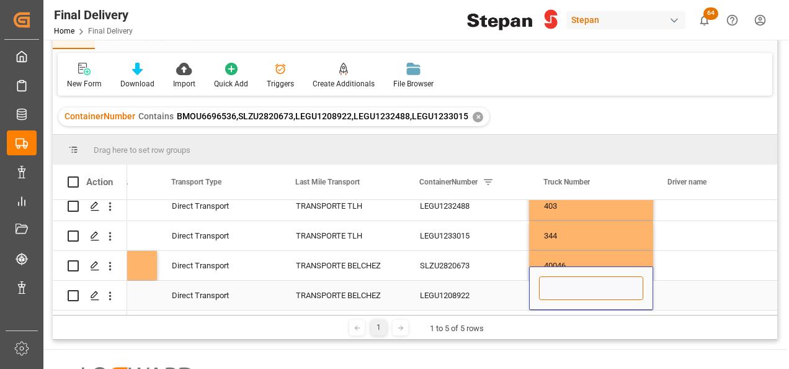
click at [552, 292] on input "Press SPACE to select this row." at bounding box center [591, 288] width 104 height 24
paste input "ECO 0121"
type input "ECO 0121"
click at [486, 284] on div "LEGU1208922" at bounding box center [467, 294] width 124 height 29
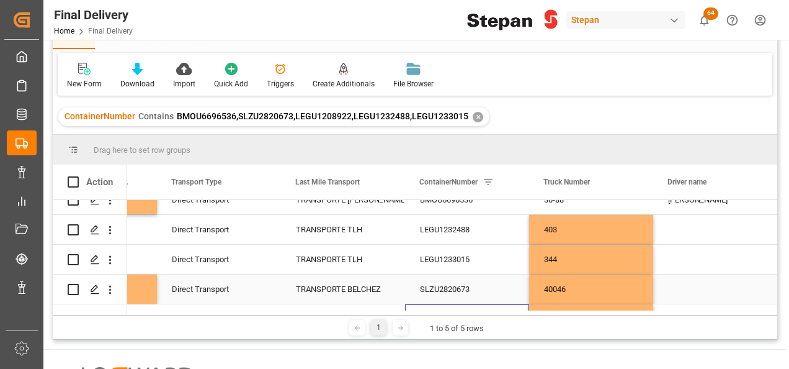
scroll to position [0, 0]
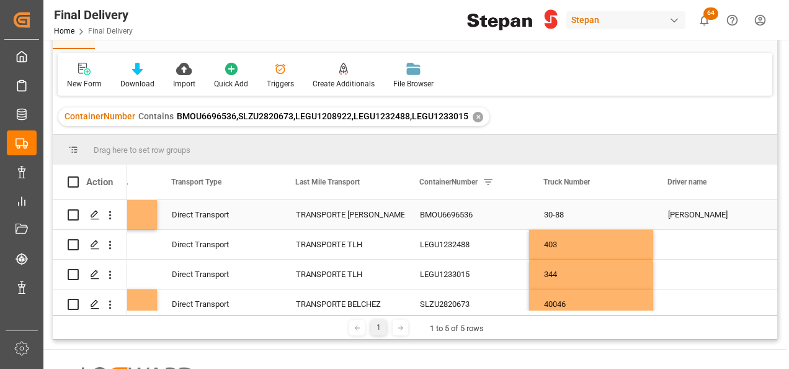
click at [593, 225] on div "30-88" at bounding box center [591, 214] width 124 height 29
click at [586, 240] on div "403" at bounding box center [591, 244] width 124 height 29
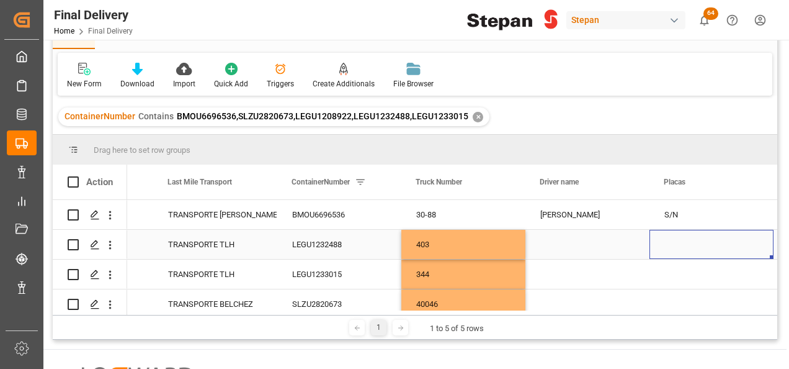
scroll to position [0, 2333]
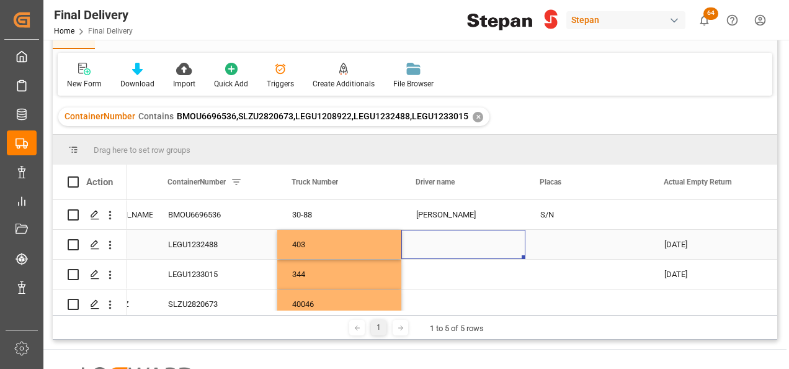
click at [452, 248] on div "Press SPACE to select this row." at bounding box center [463, 244] width 124 height 29
click at [452, 248] on input "Press SPACE to select this row." at bounding box center [463, 252] width 104 height 24
paste input "JOSE ANTONIO FLORES MARQUEZ"
type input "JOSE ANTONIO FLORES MARQUEZ"
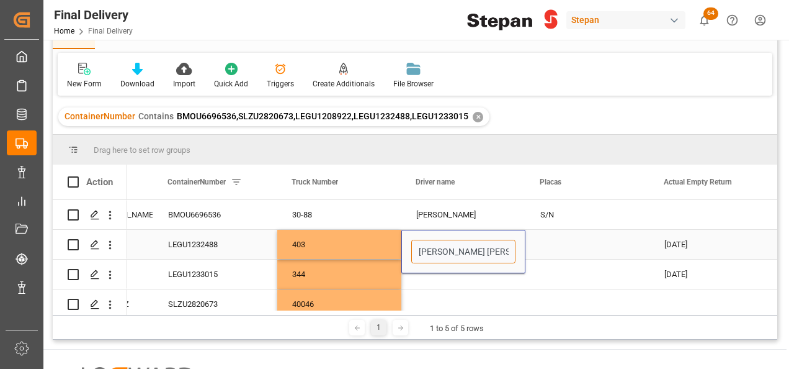
scroll to position [0, 45]
click at [547, 244] on div "Press SPACE to select this row." at bounding box center [588, 244] width 124 height 29
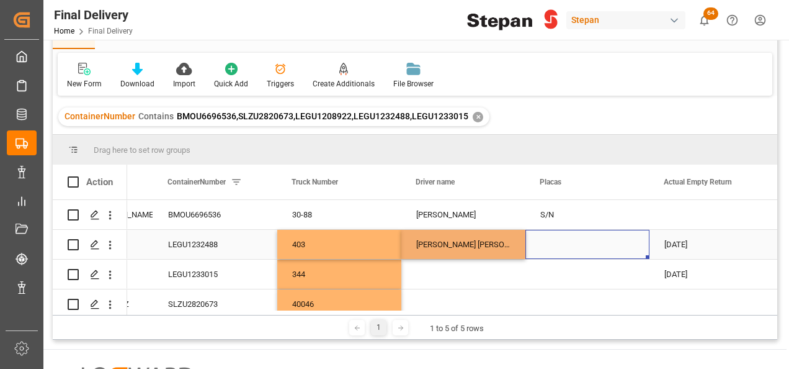
click at [547, 244] on div "Press SPACE to select this row." at bounding box center [588, 244] width 124 height 29
click at [547, 244] on input "Press SPACE to select this row." at bounding box center [588, 252] width 104 height 24
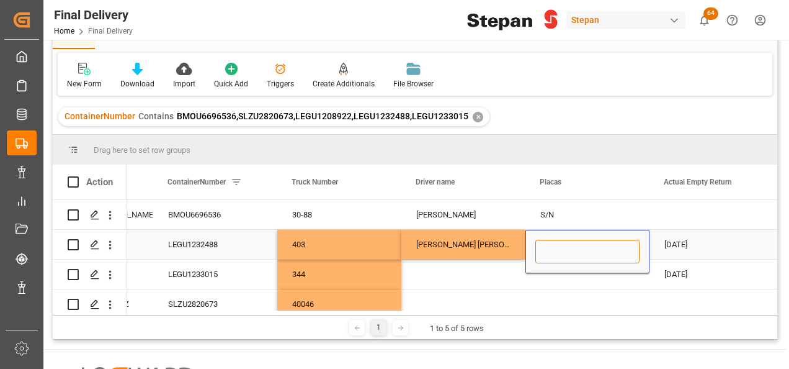
paste input "71AM1Z"
type input "71AM1Z"
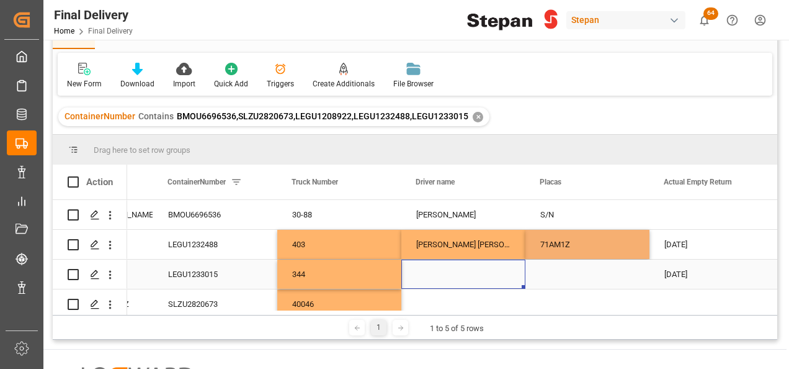
click at [454, 271] on div "Press SPACE to select this row." at bounding box center [463, 273] width 124 height 29
click at [446, 271] on div "Press SPACE to select this row." at bounding box center [463, 273] width 124 height 29
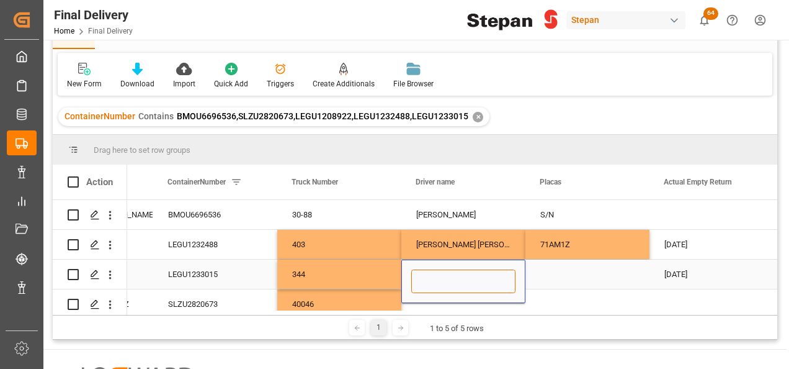
click at [433, 277] on input "Press SPACE to select this row." at bounding box center [463, 281] width 104 height 24
paste input "MOISES HERNANDEZ REYES"
type input "MOISES HERNANDEZ REYES"
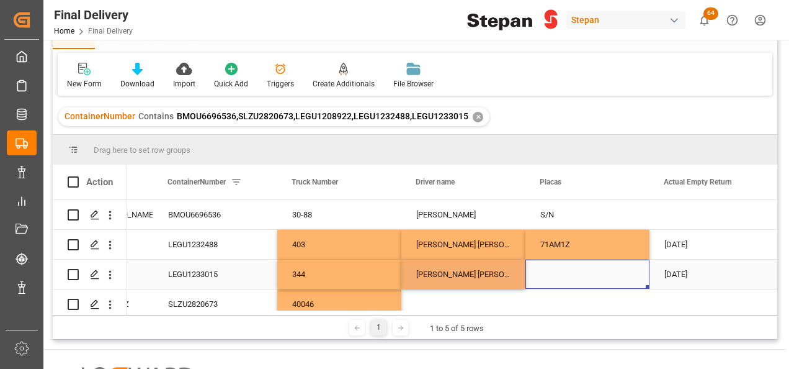
click at [590, 277] on div "Press SPACE to select this row." at bounding box center [588, 273] width 124 height 29
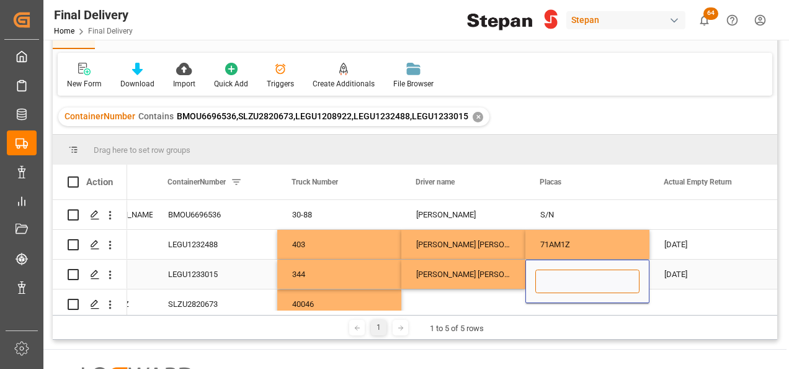
paste input "90AG9J"
type input "90AG9J"
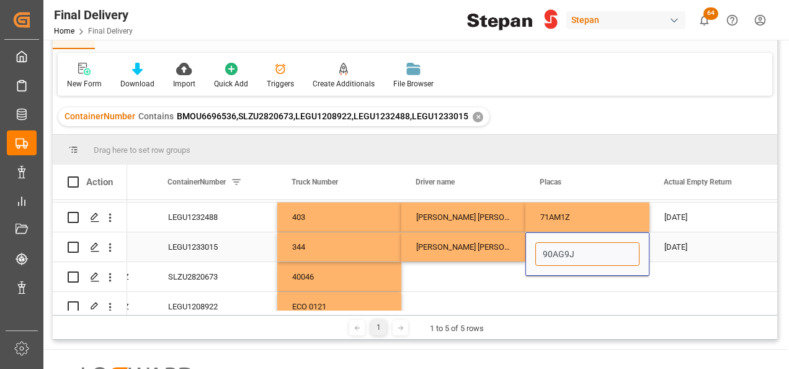
scroll to position [42, 0]
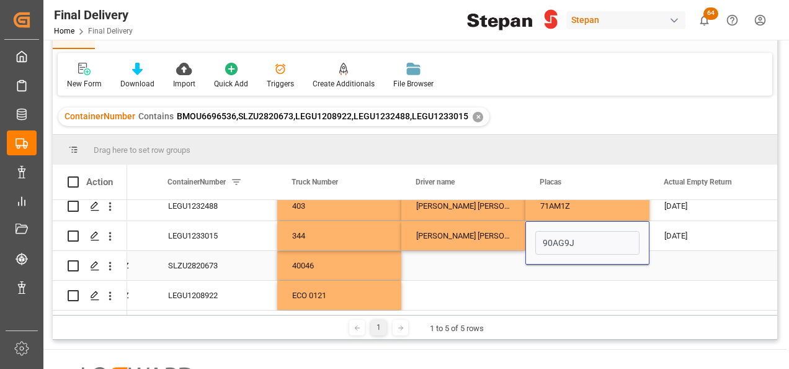
click at [473, 262] on div "Press SPACE to select this row." at bounding box center [463, 265] width 124 height 29
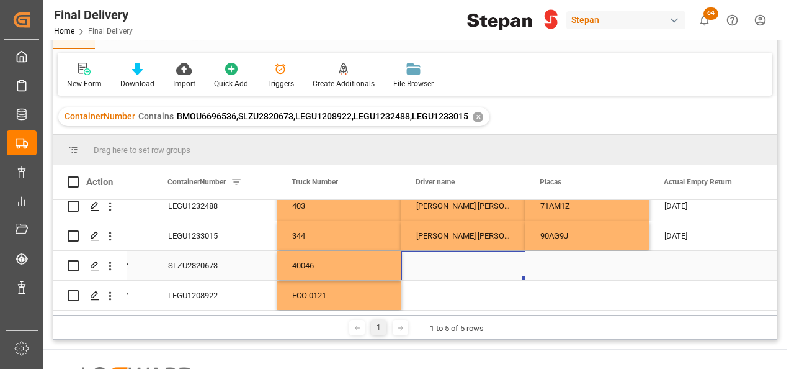
click at [434, 261] on div "Press SPACE to select this row." at bounding box center [463, 265] width 124 height 29
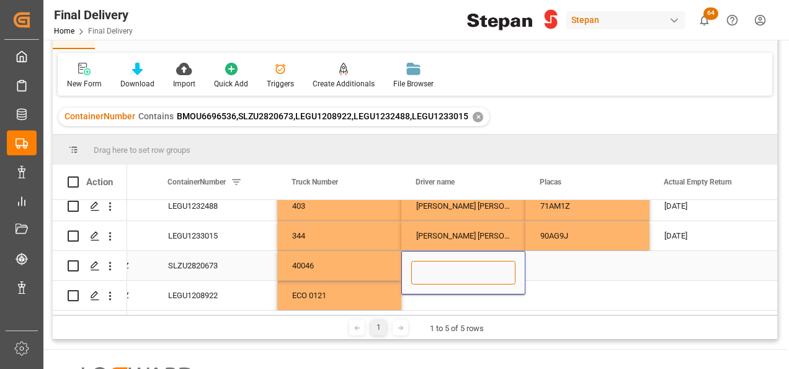
click at [434, 261] on input "Press SPACE to select this row." at bounding box center [463, 273] width 104 height 24
paste input "DANIEL ACEVEDO SERRANO"
type input "DANIEL ACEVEDO SERRANO"
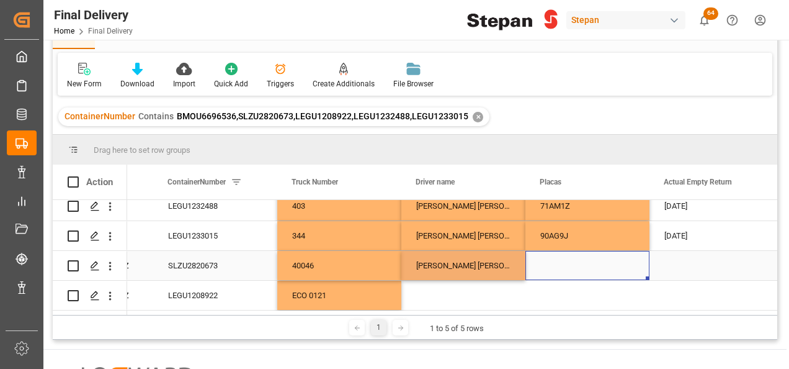
click at [572, 257] on div "Press SPACE to select this row." at bounding box center [588, 265] width 124 height 29
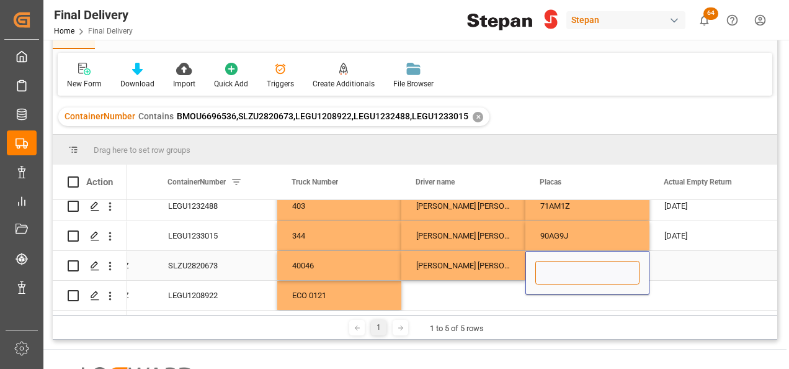
paste input "34BF9N"
type input "34BF9N"
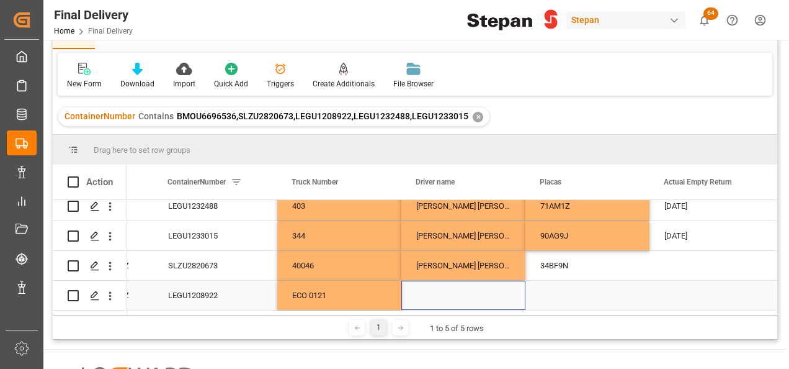
click at [454, 288] on div "Press SPACE to select this row." at bounding box center [463, 294] width 124 height 29
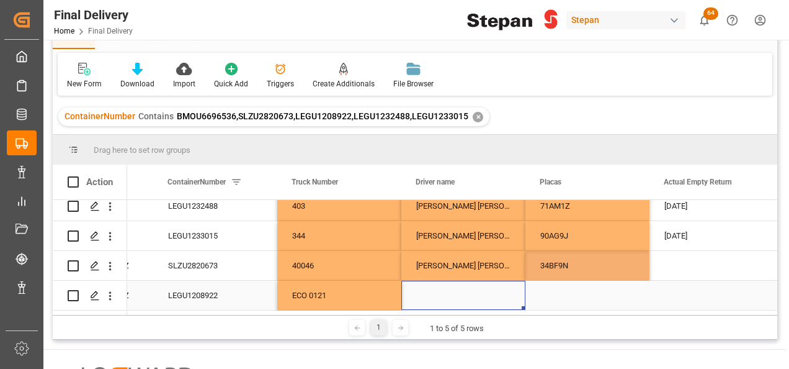
click at [454, 288] on div "Press SPACE to select this row." at bounding box center [463, 294] width 124 height 29
click at [454, 288] on input "Press SPACE to select this row." at bounding box center [463, 288] width 104 height 24
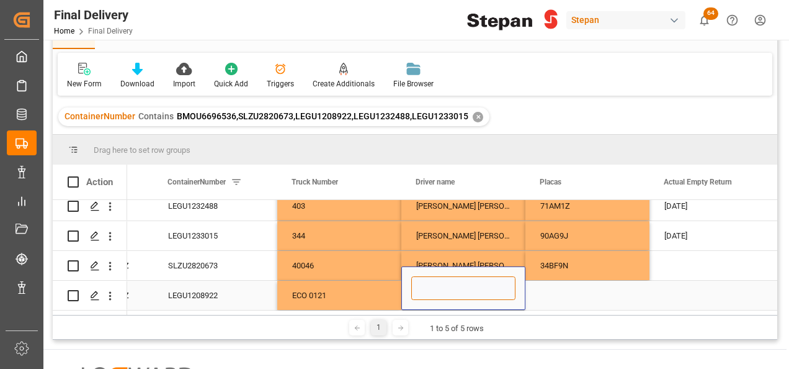
paste input "SANGABRIEL ARGUELLES RAFAEL"
type input "SANGABRIEL ARGUELLES RAFAEL"
click at [549, 284] on div "Press SPACE to select this row." at bounding box center [588, 294] width 124 height 29
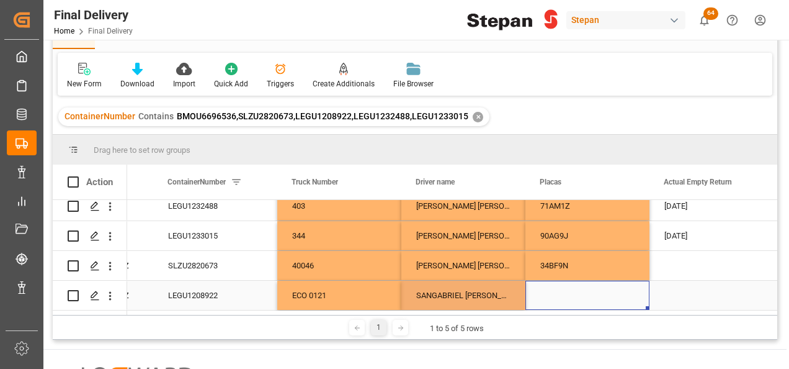
click at [549, 285] on div "Press SPACE to select this row." at bounding box center [588, 294] width 124 height 29
click at [549, 285] on input "Press SPACE to select this row." at bounding box center [588, 288] width 104 height 24
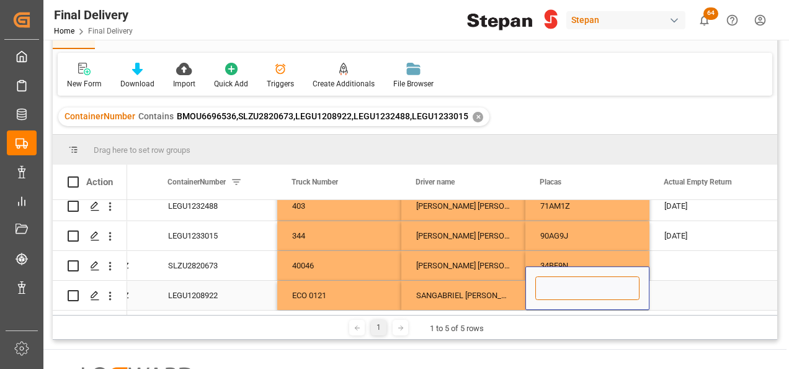
paste input "17AX5A"
type input "17AX5A"
click at [468, 290] on div "SANGABRIEL ARGUELLES RAFAEL" at bounding box center [463, 294] width 124 height 29
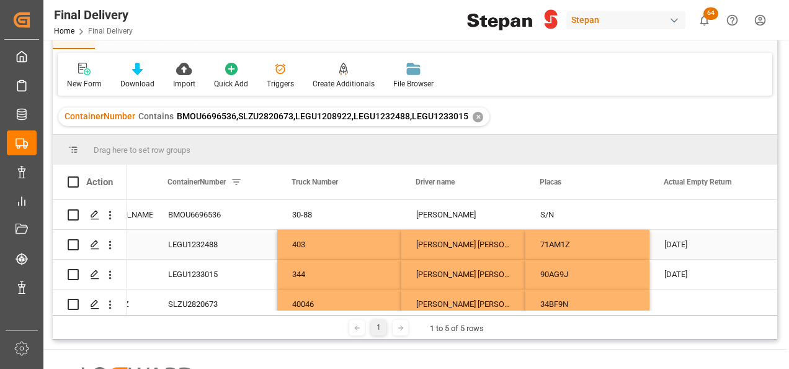
scroll to position [0, 0]
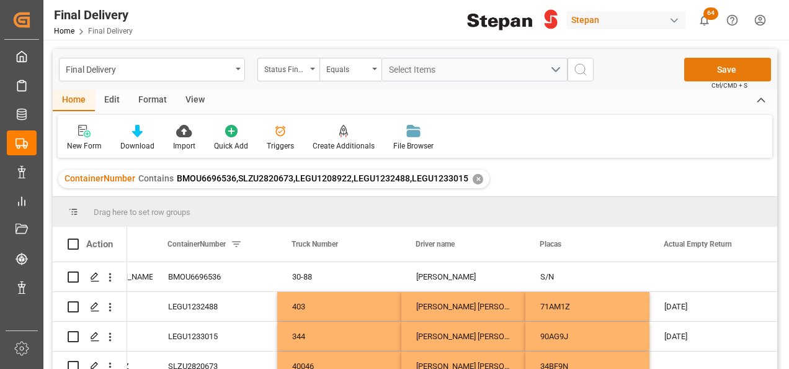
click at [724, 68] on button "Save" at bounding box center [727, 70] width 87 height 24
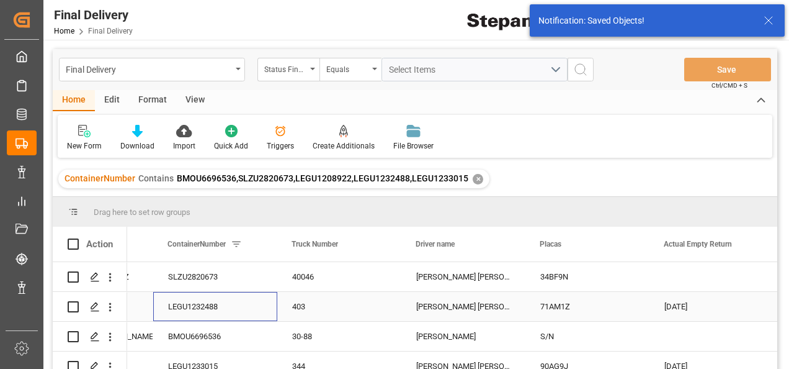
click at [238, 305] on div "LEGU1232488" at bounding box center [215, 306] width 124 height 29
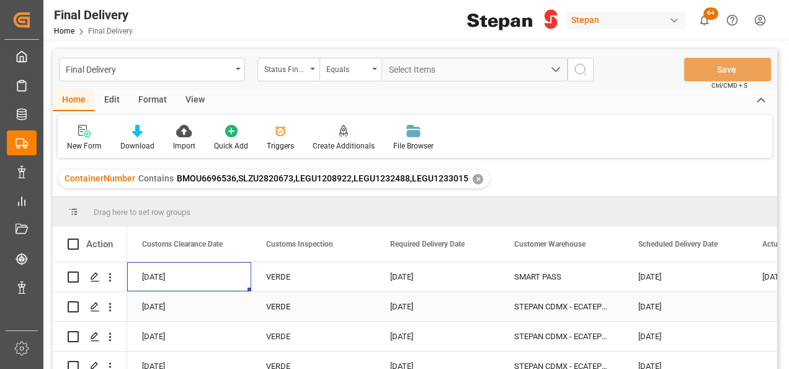
scroll to position [0, 1117]
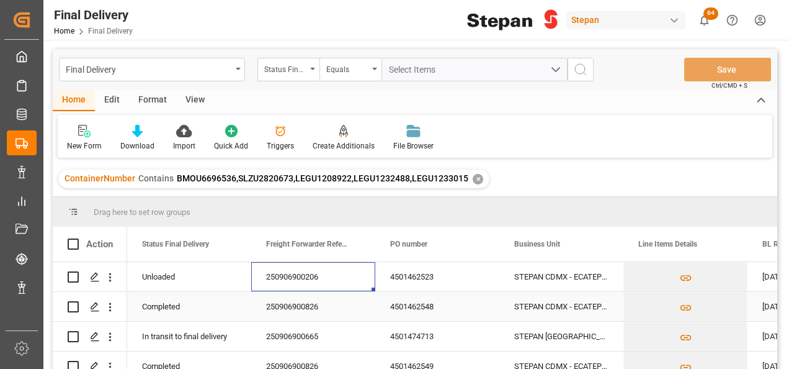
click at [342, 303] on div "250906900826" at bounding box center [313, 306] width 124 height 29
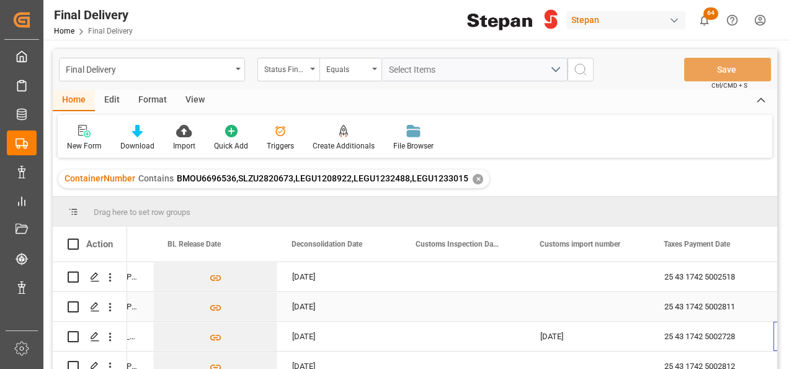
scroll to position [0, 595]
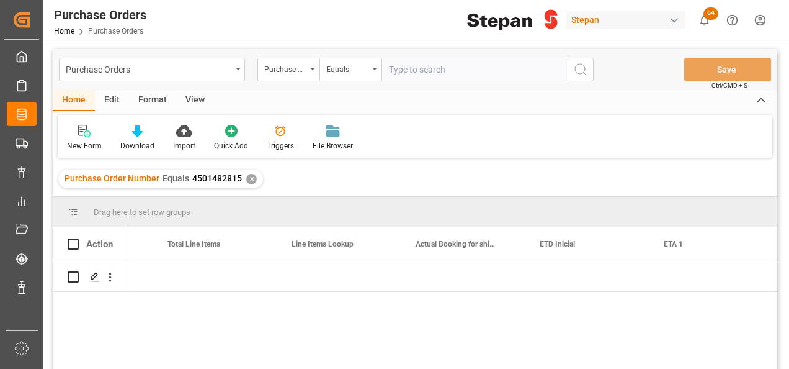
scroll to position [0, 1216]
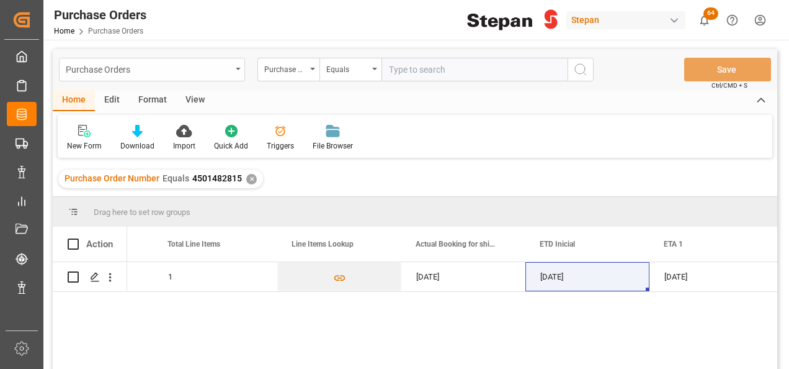
click at [237, 69] on icon "open menu" at bounding box center [238, 69] width 5 height 2
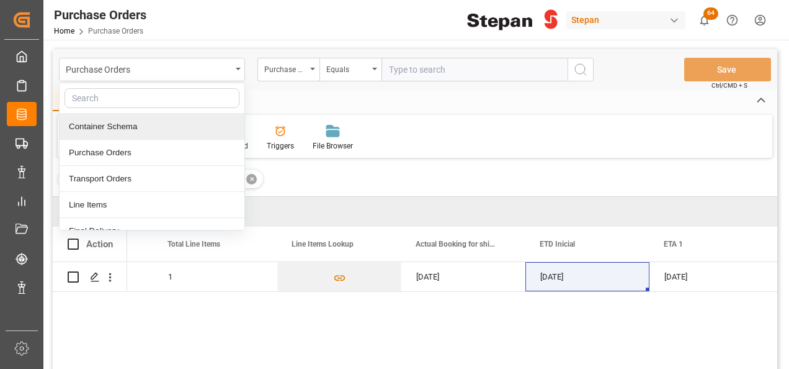
click at [113, 121] on div "Container Schema" at bounding box center [152, 127] width 185 height 26
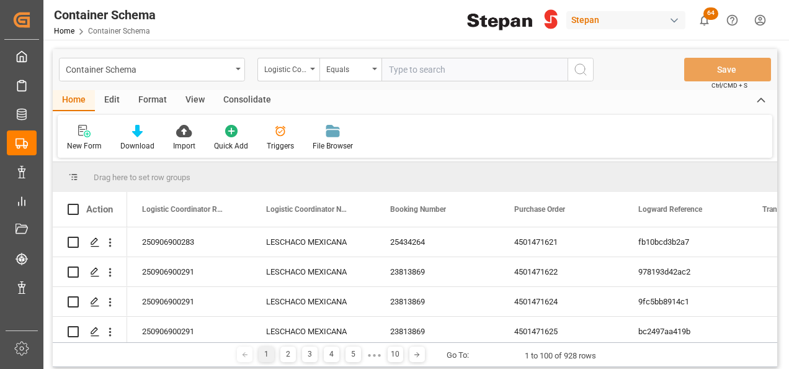
click at [423, 65] on input "text" at bounding box center [475, 70] width 186 height 24
paste input "250906900480"
type input "250906900480"
click at [578, 66] on icon "search button" at bounding box center [580, 69] width 15 height 15
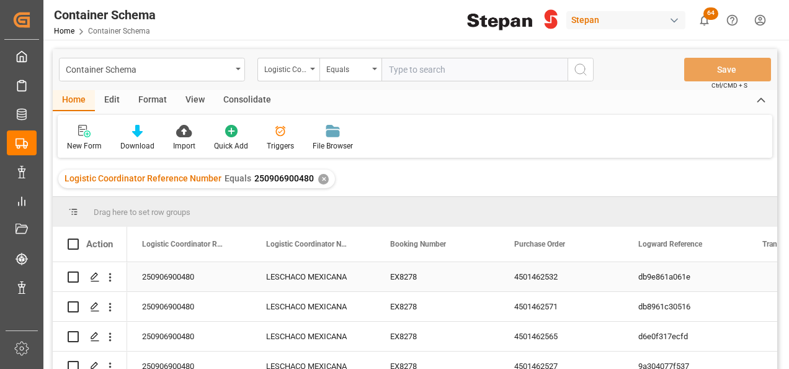
click at [183, 274] on div "250906900480" at bounding box center [189, 276] width 124 height 29
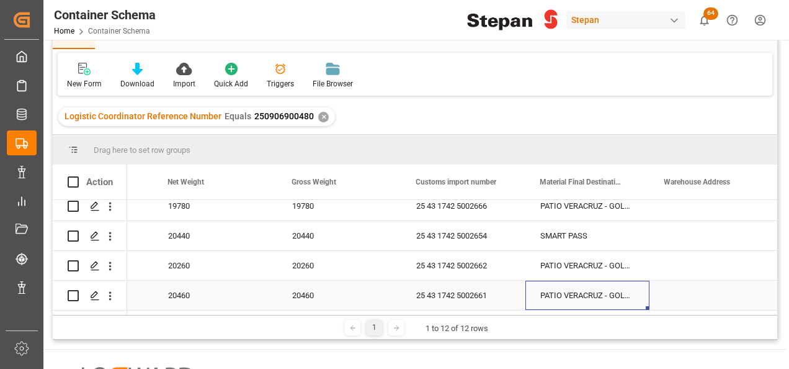
click at [627, 294] on div "PATIO VERACRUZ - GOLMEX" at bounding box center [588, 294] width 124 height 29
click at [619, 280] on icon "Press SPACE to select this row." at bounding box center [614, 286] width 13 height 13
click at [604, 284] on input "Press SPACE to select this row." at bounding box center [588, 288] width 104 height 24
click at [627, 284] on icon "open menu" at bounding box center [626, 288] width 15 height 15
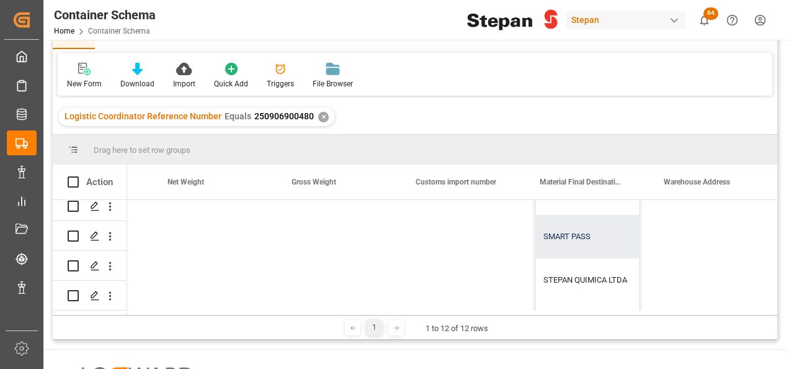
click at [569, 237] on div "SMART PASS" at bounding box center [649, 236] width 226 height 43
type input "SMART PASS"
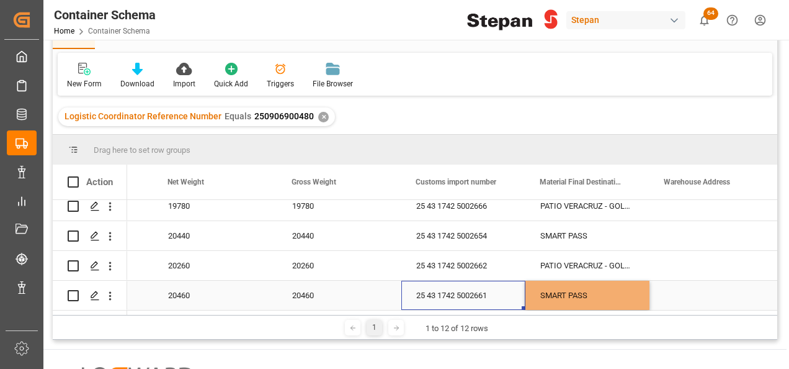
click at [513, 286] on div "25 43 1742 5002661" at bounding box center [463, 294] width 124 height 29
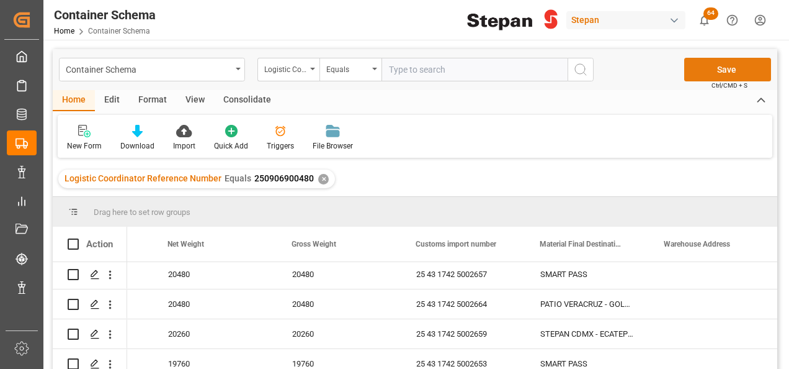
click at [722, 73] on button "Save" at bounding box center [727, 70] width 87 height 24
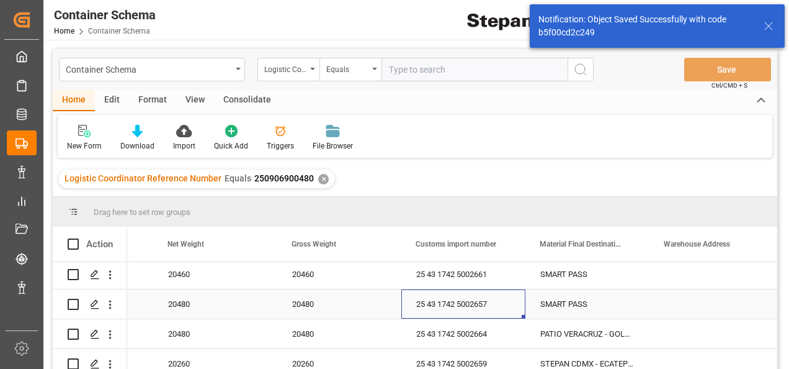
click at [452, 305] on div "25 43 1742 5002657" at bounding box center [463, 303] width 124 height 29
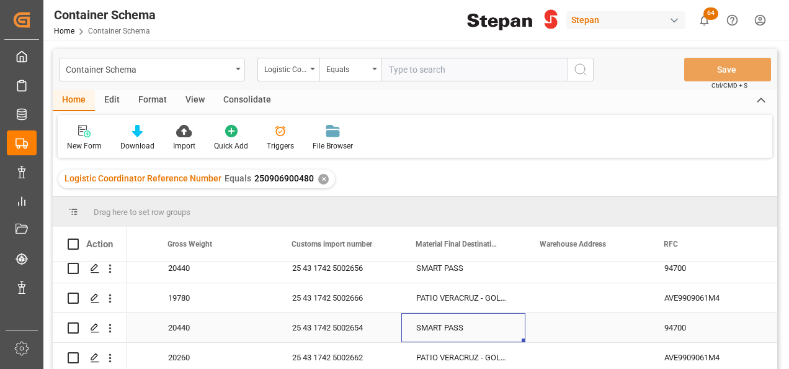
click at [475, 320] on div "SMART PASS" at bounding box center [463, 327] width 124 height 29
drag, startPoint x: 522, startPoint y: 336, endPoint x: 521, endPoint y: 352, distance: 15.6
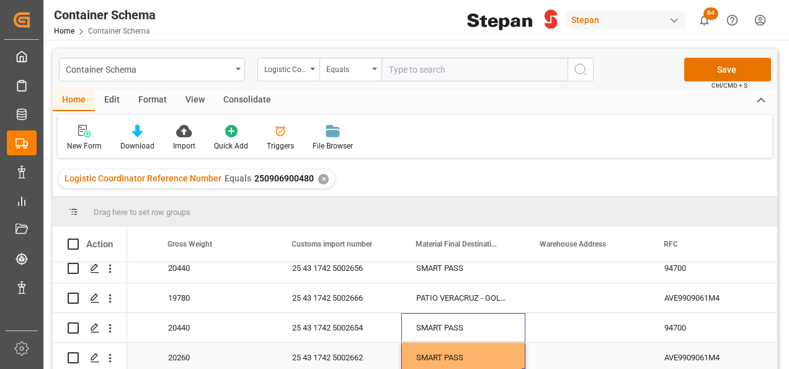
click at [504, 350] on div "SMART PASS" at bounding box center [463, 357] width 124 height 29
click at [719, 66] on button "Save" at bounding box center [727, 70] width 87 height 24
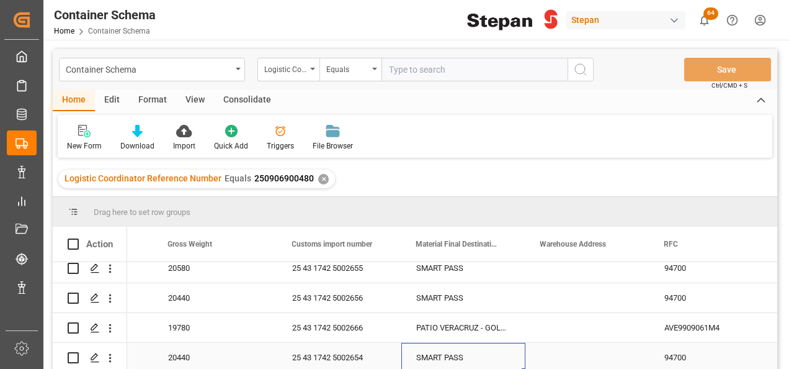
click at [511, 357] on div "SMART PASS" at bounding box center [463, 357] width 124 height 29
click at [378, 348] on div "25 43 1742 5002654" at bounding box center [339, 357] width 124 height 29
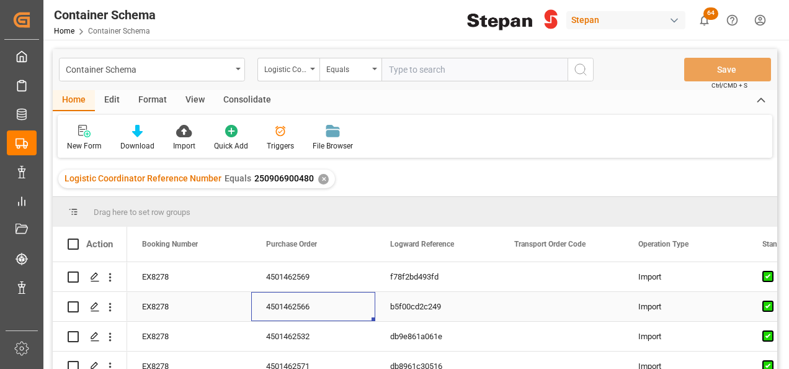
click at [309, 302] on div "4501462566" at bounding box center [313, 306] width 124 height 29
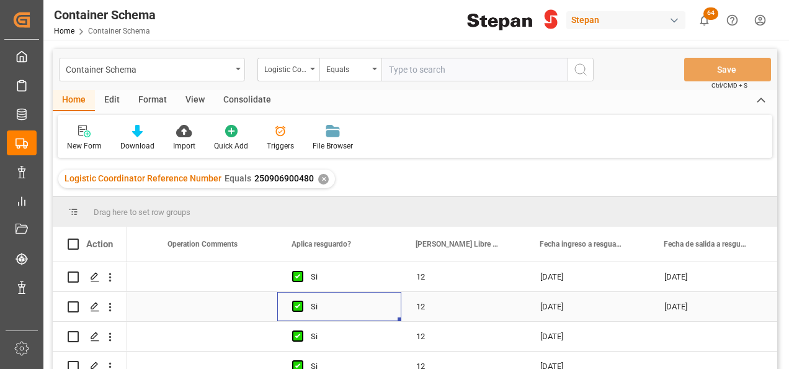
click at [288, 301] on div "Si" at bounding box center [339, 306] width 124 height 29
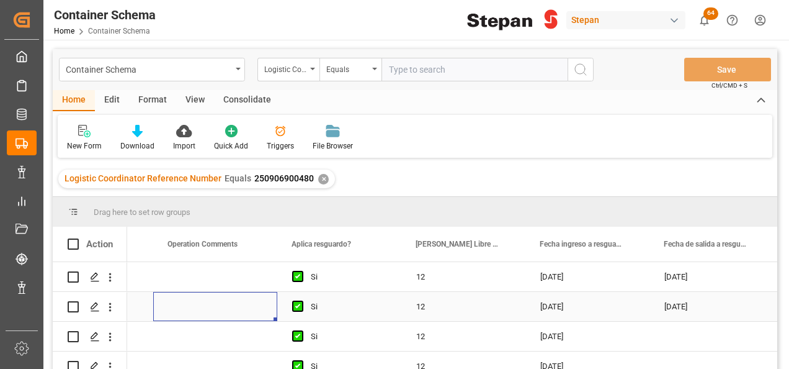
click at [215, 311] on div "Press SPACE to select this row." at bounding box center [215, 306] width 124 height 29
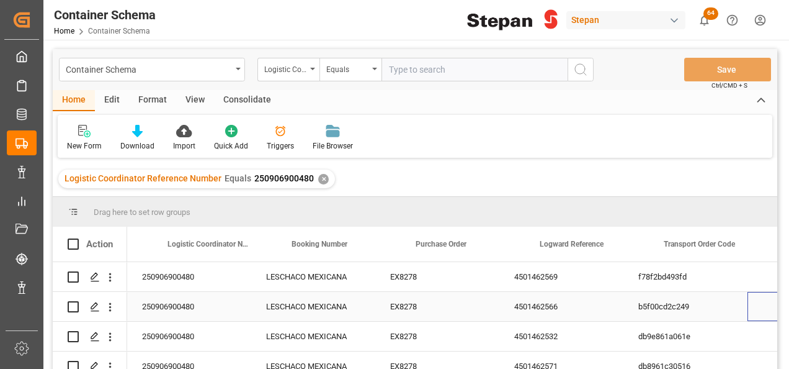
scroll to position [0, 99]
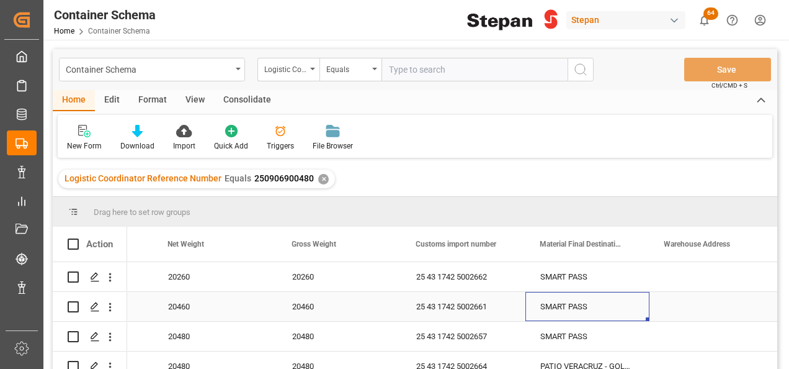
click at [594, 302] on div "SMART PASS" at bounding box center [588, 306] width 124 height 29
click at [618, 313] on icon "Press SPACE to select this row." at bounding box center [614, 312] width 13 height 13
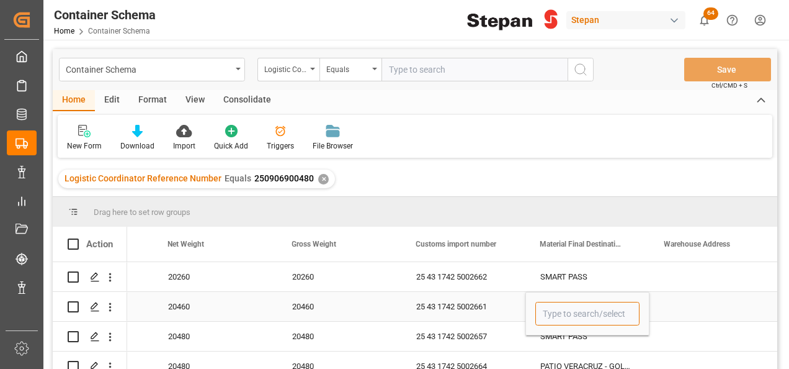
click at [632, 312] on input "Press SPACE to select this row." at bounding box center [588, 314] width 104 height 24
click at [628, 315] on icon "open menu" at bounding box center [626, 314] width 15 height 15
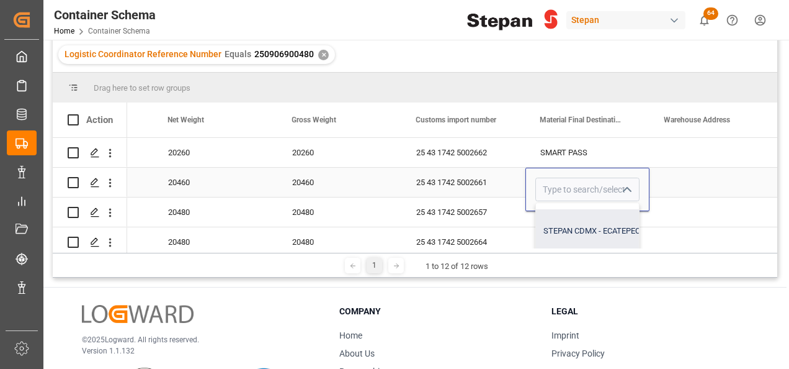
click at [581, 229] on div "STEPAN CDMX - ECATEPEC" at bounding box center [649, 230] width 226 height 43
type input "STEPAN CDMX - ECATEPEC"
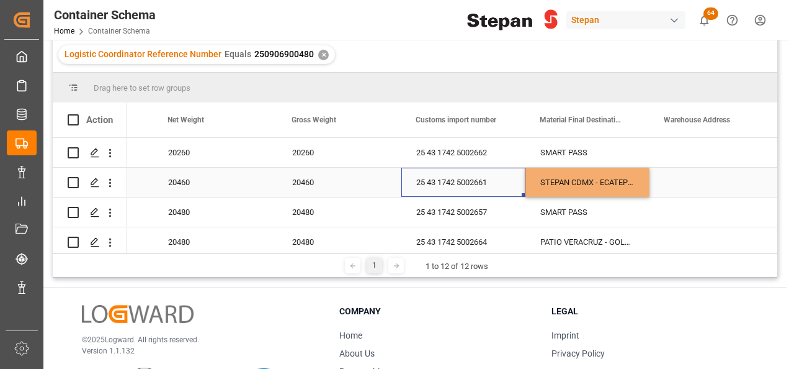
click at [503, 182] on div "25 43 1742 5002661" at bounding box center [463, 182] width 124 height 29
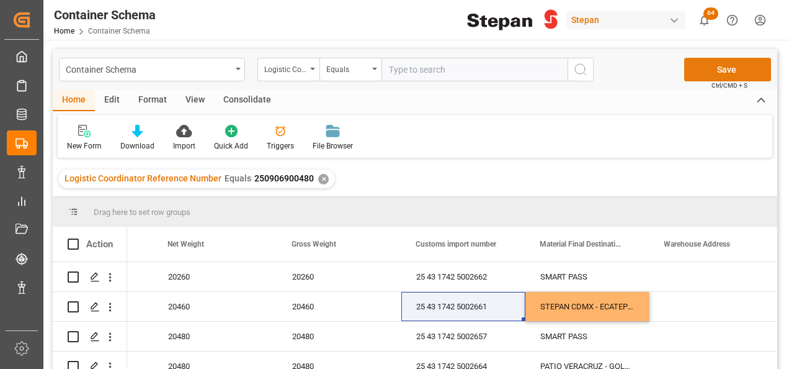
click at [718, 74] on button "Save" at bounding box center [727, 70] width 87 height 24
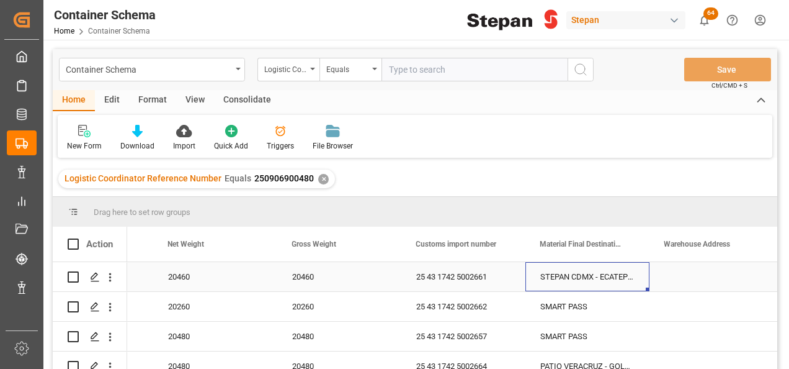
click at [594, 278] on div "STEPAN CDMX - ECATEPEC" at bounding box center [588, 276] width 124 height 29
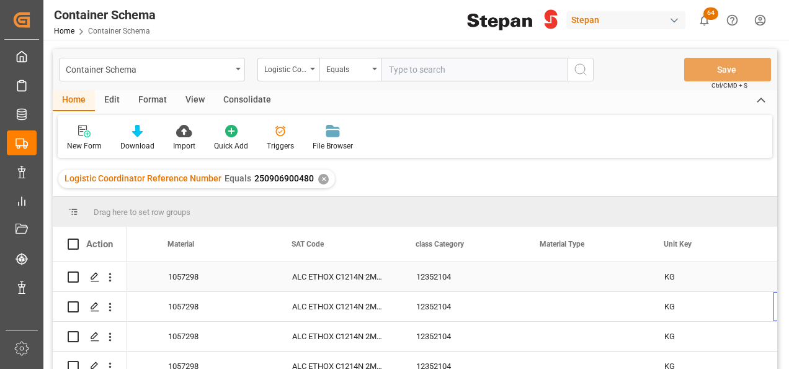
scroll to position [0, 3574]
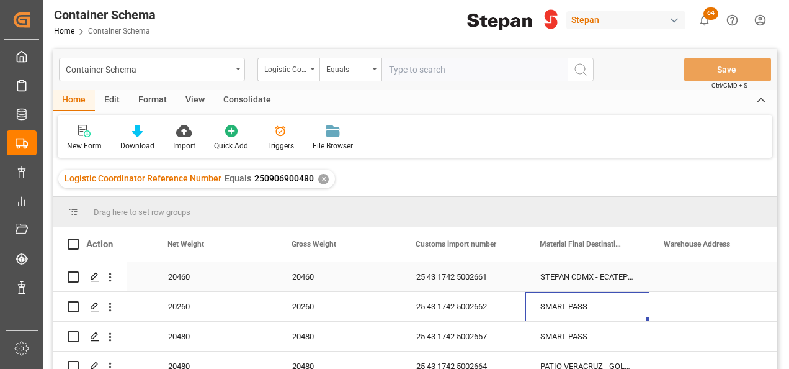
click at [596, 271] on div "STEPAN CDMX - ECATEPEC" at bounding box center [588, 276] width 124 height 29
drag, startPoint x: 647, startPoint y: 287, endPoint x: 647, endPoint y: 307, distance: 19.2
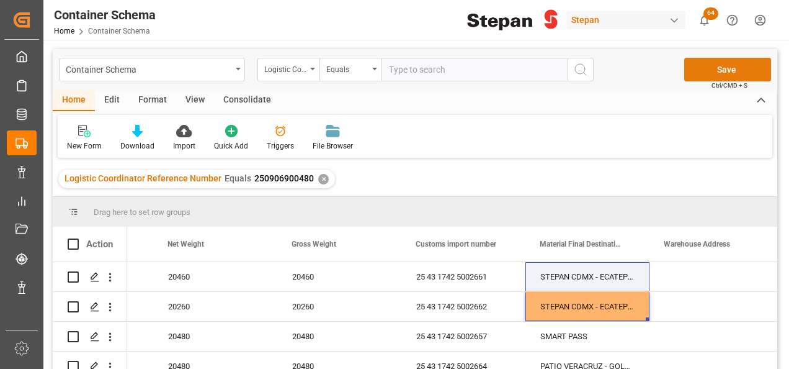
click at [717, 69] on button "Save" at bounding box center [727, 70] width 87 height 24
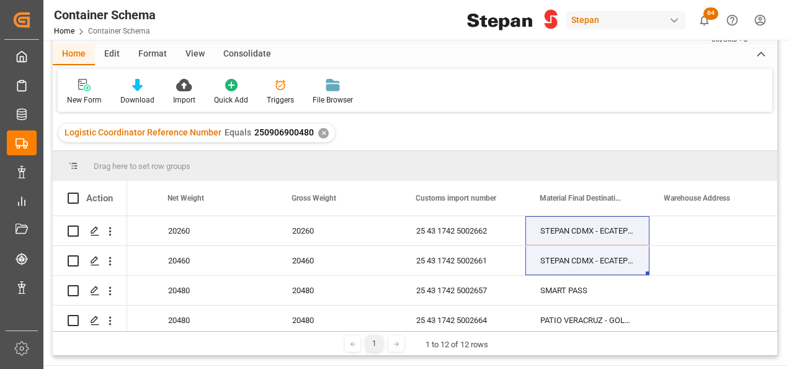
scroll to position [124, 0]
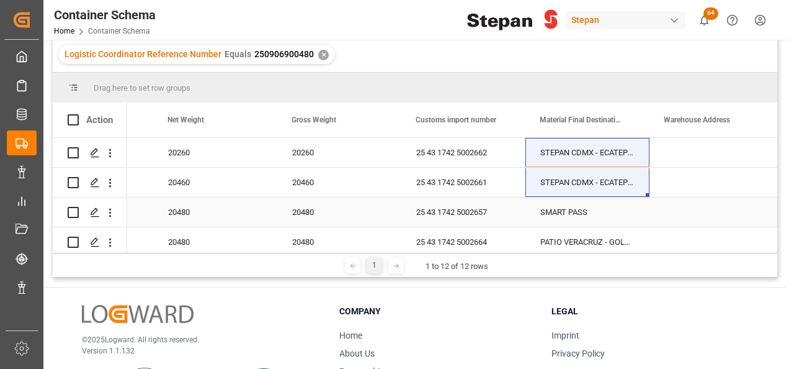
click at [556, 211] on div "SMART PASS" at bounding box center [588, 211] width 124 height 29
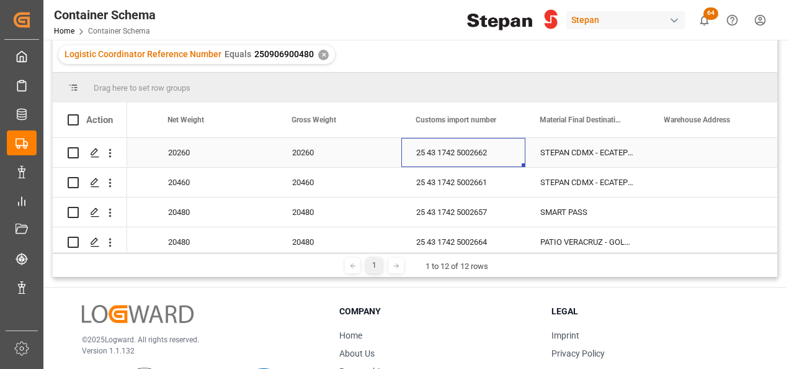
click at [449, 151] on div "25 43 1742 5002662" at bounding box center [463, 152] width 124 height 29
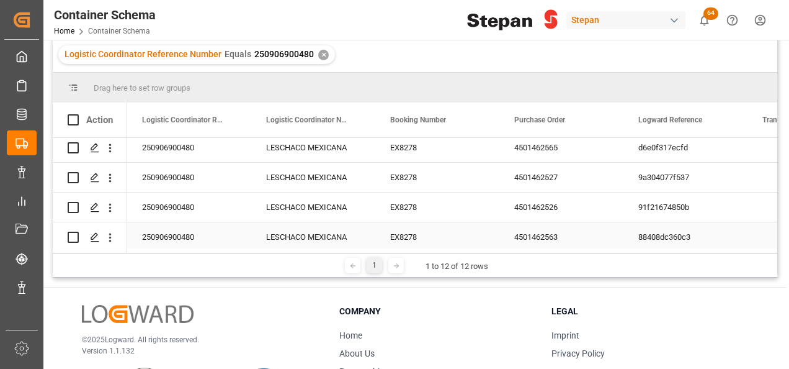
click at [524, 234] on div "4501462563" at bounding box center [562, 236] width 124 height 29
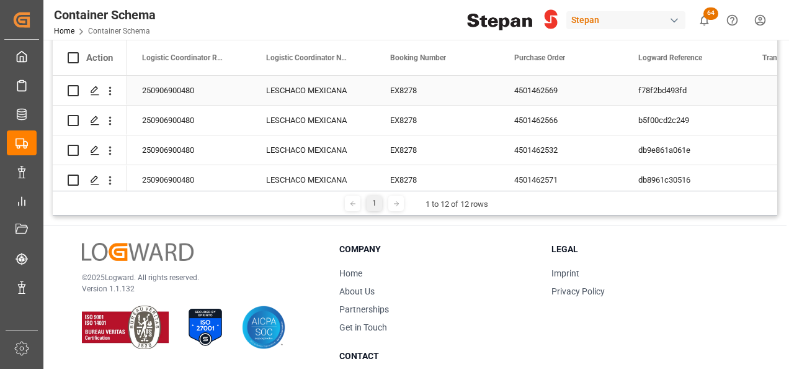
scroll to position [62, 0]
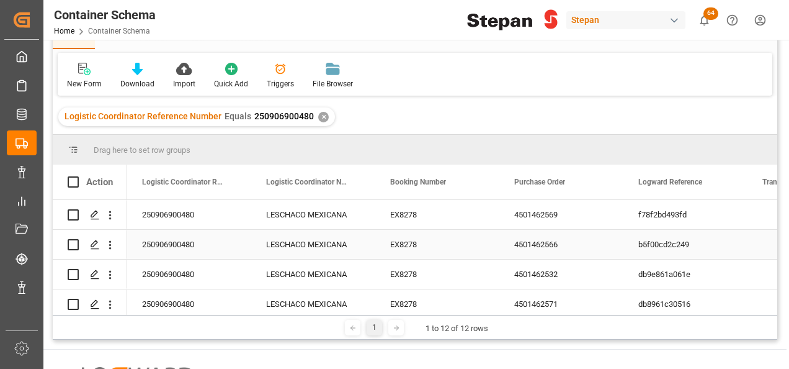
click at [536, 253] on div "4501462566" at bounding box center [562, 244] width 124 height 29
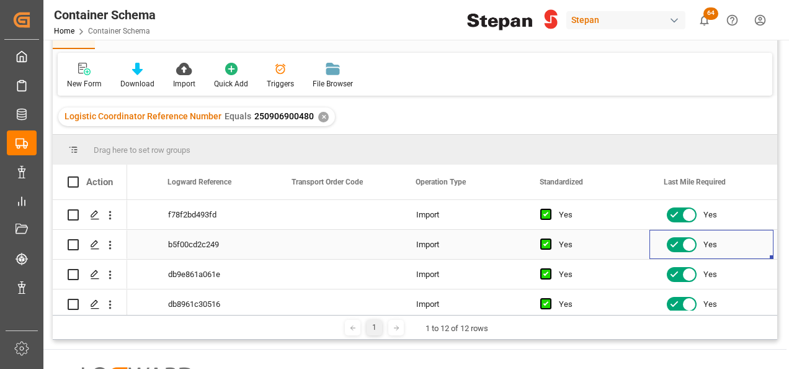
scroll to position [0, 967]
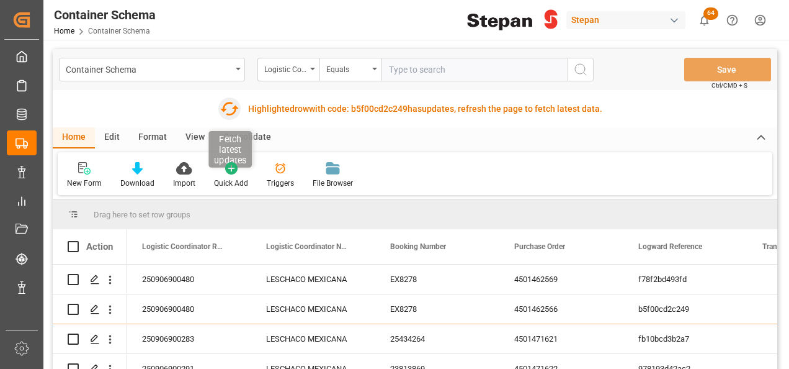
click at [231, 109] on icon "button" at bounding box center [229, 109] width 20 height 20
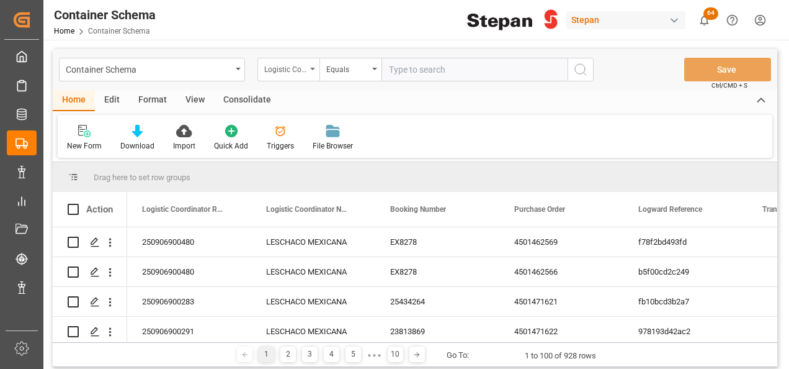
click at [311, 68] on icon "open menu" at bounding box center [312, 69] width 5 height 2
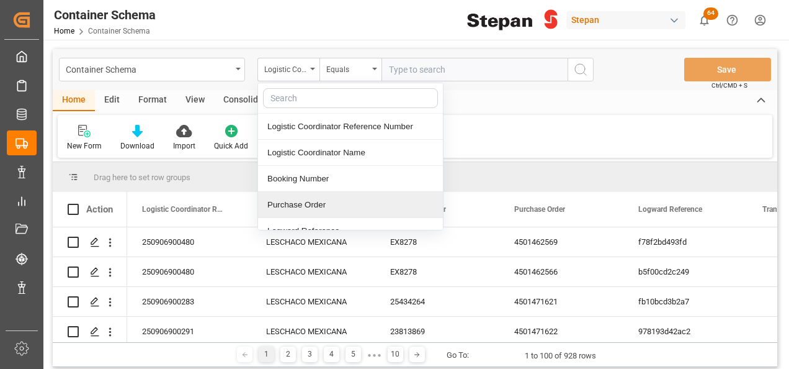
click at [313, 208] on div "Purchase Order" at bounding box center [350, 205] width 185 height 26
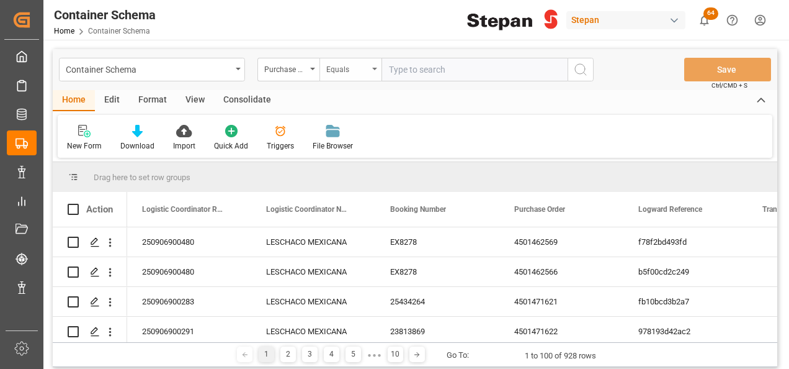
click at [371, 67] on div "Equals" at bounding box center [351, 70] width 62 height 24
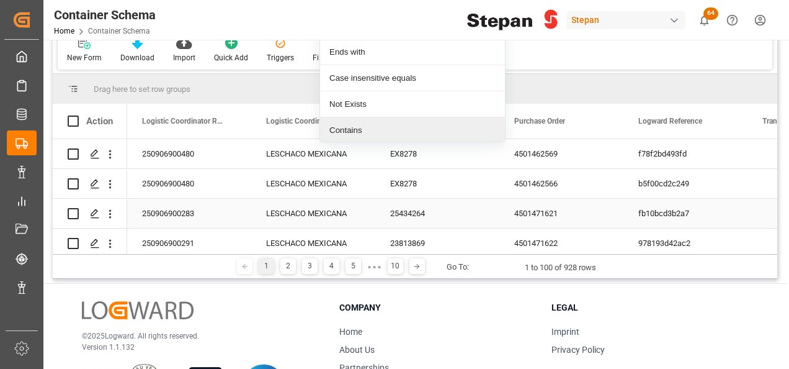
scroll to position [62, 0]
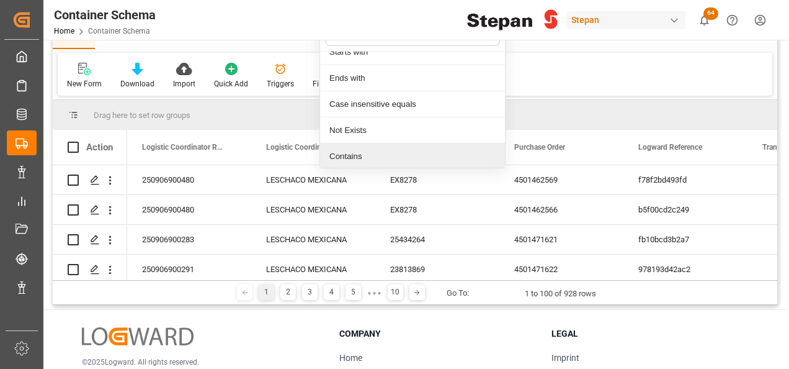
click at [343, 152] on div "Contains" at bounding box center [412, 156] width 185 height 26
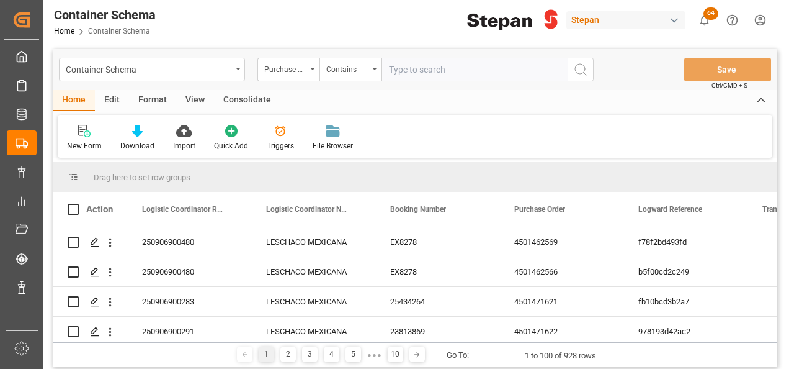
paste input "4501462547 4501437233"
click at [439, 67] on input "4501462547 4501437233" at bounding box center [475, 70] width 186 height 24
type input "4501462547,4501437233"
click at [580, 66] on icon "search button" at bounding box center [580, 69] width 15 height 15
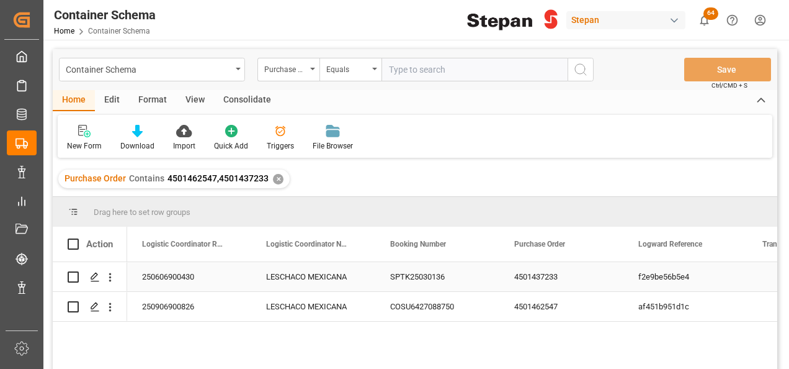
click at [276, 281] on div "LESCHACO MEXICANA" at bounding box center [313, 276] width 124 height 29
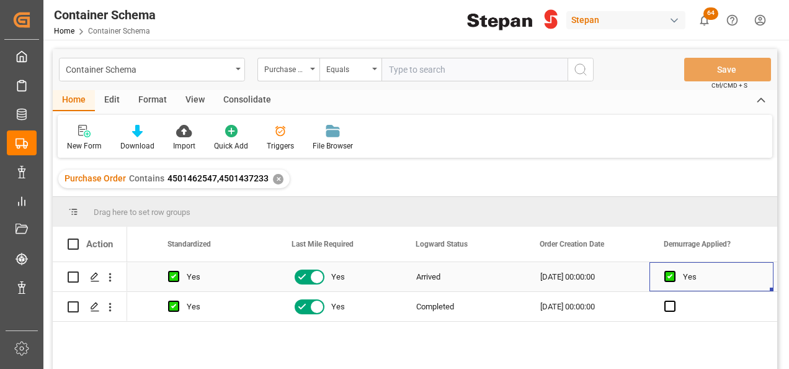
scroll to position [0, 967]
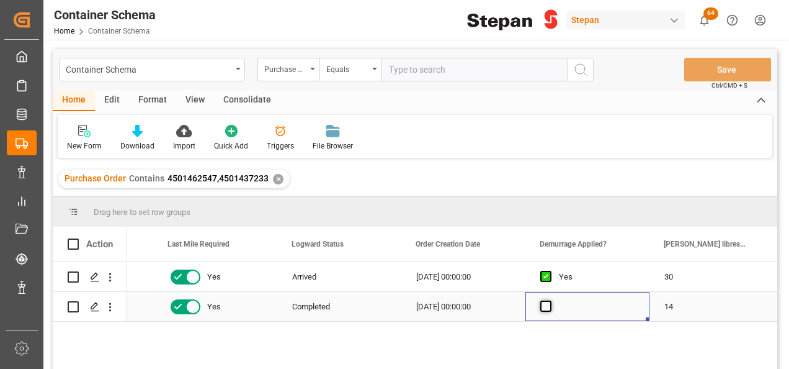
click at [540, 304] on span "Press SPACE to select this row." at bounding box center [545, 305] width 11 height 11
click at [550, 300] on input "Press SPACE to select this row." at bounding box center [550, 300] width 0 height 0
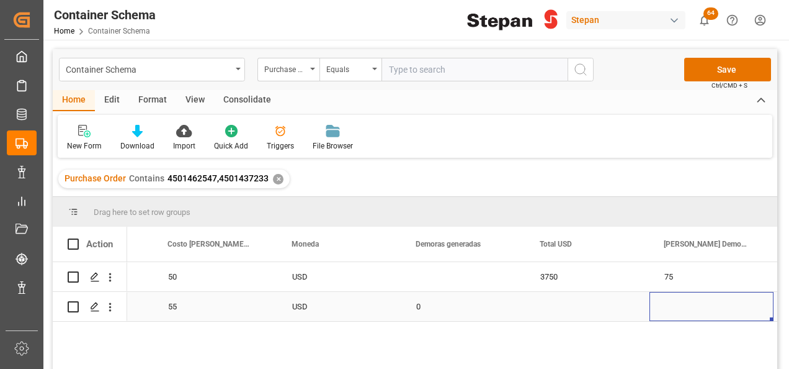
scroll to position [0, 0]
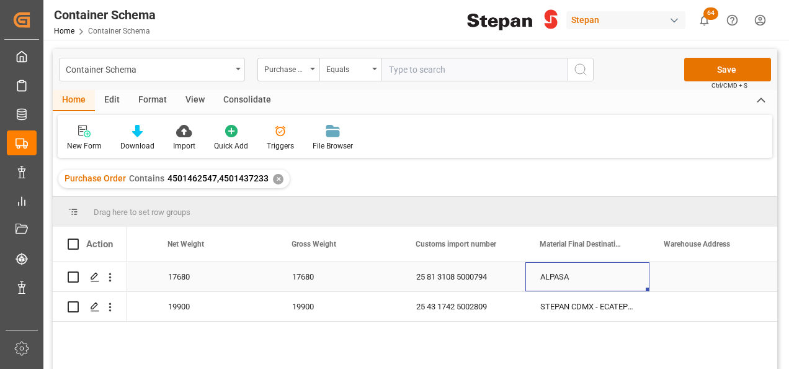
click at [606, 271] on div "ALPASA" at bounding box center [588, 276] width 124 height 29
click at [619, 281] on icon "Press SPACE to select this row." at bounding box center [614, 282] width 13 height 13
click at [624, 282] on input "Press SPACE to select this row." at bounding box center [588, 284] width 104 height 24
click at [580, 287] on input "Press SPACE to select this row." at bounding box center [588, 284] width 104 height 24
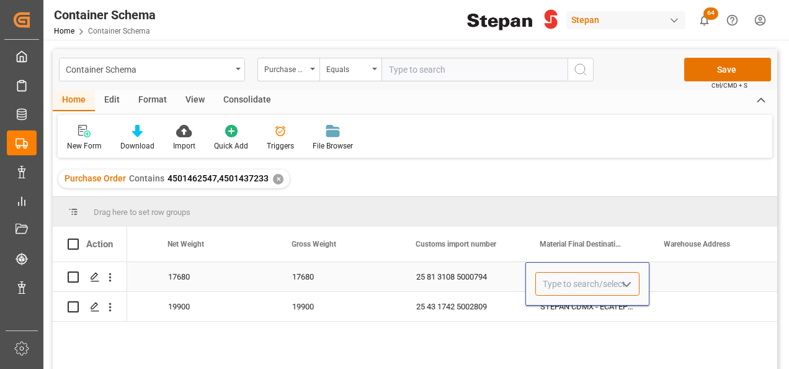
click at [607, 283] on input "Press SPACE to select this row." at bounding box center [588, 284] width 104 height 24
click at [624, 283] on polyline "open menu" at bounding box center [626, 284] width 7 height 4
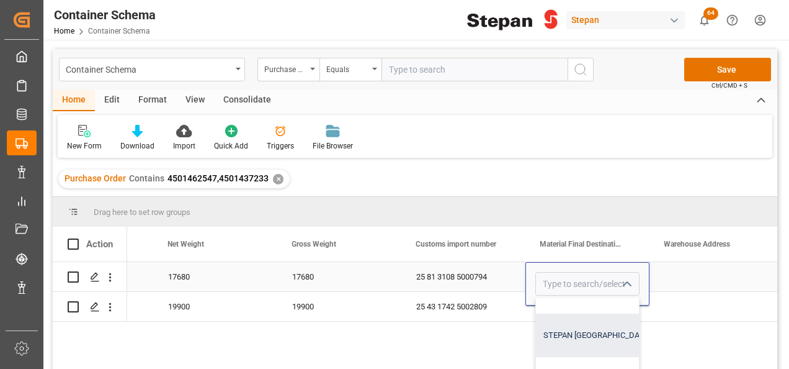
click at [585, 334] on div "STEPAN [GEOGRAPHIC_DATA] S A DE C V - [PERSON_NAME]" at bounding box center [649, 334] width 226 height 43
type input "STEPAN [GEOGRAPHIC_DATA] S A DE C V - [PERSON_NAME]"
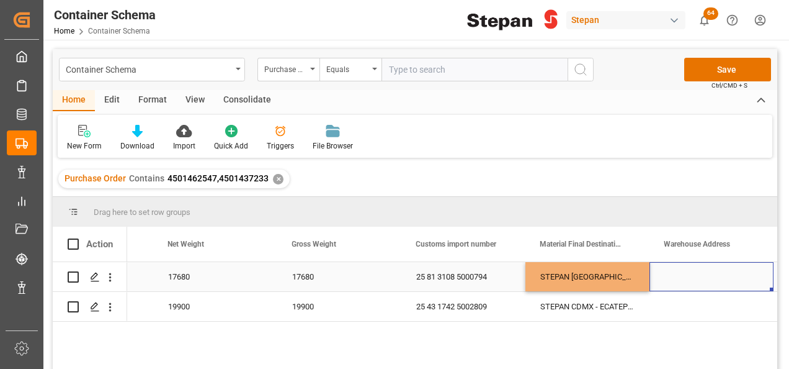
click at [693, 275] on div "Press SPACE to select this row." at bounding box center [712, 276] width 124 height 29
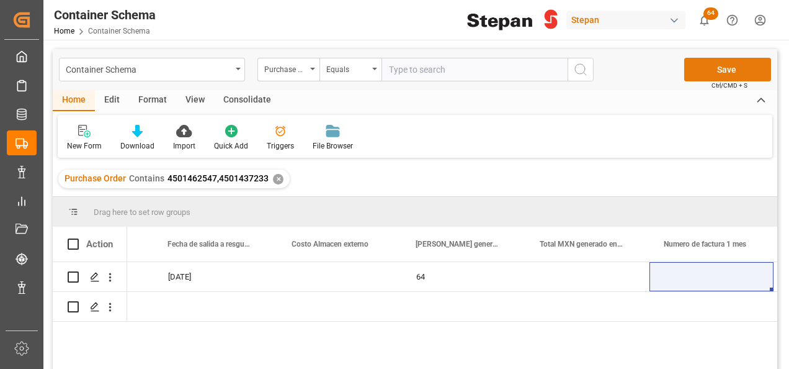
click at [721, 66] on button "Save" at bounding box center [727, 70] width 87 height 24
click at [276, 179] on div "✕" at bounding box center [278, 179] width 11 height 11
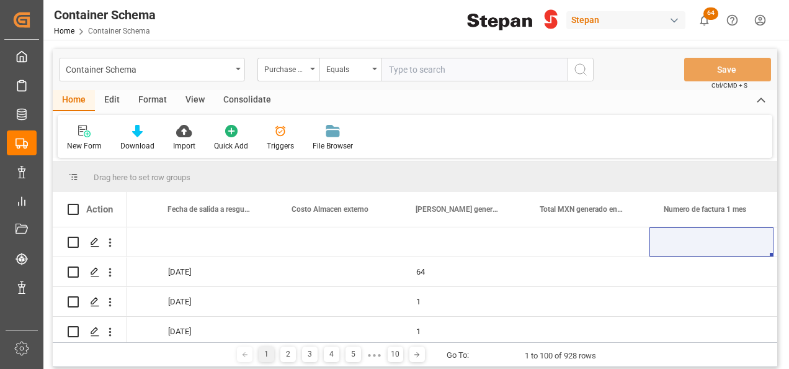
scroll to position [0, 7173]
click at [418, 72] on input "text" at bounding box center [475, 70] width 186 height 24
paste input "4501462550"
type input "4501462550"
click at [580, 76] on icon "search button" at bounding box center [580, 69] width 15 height 15
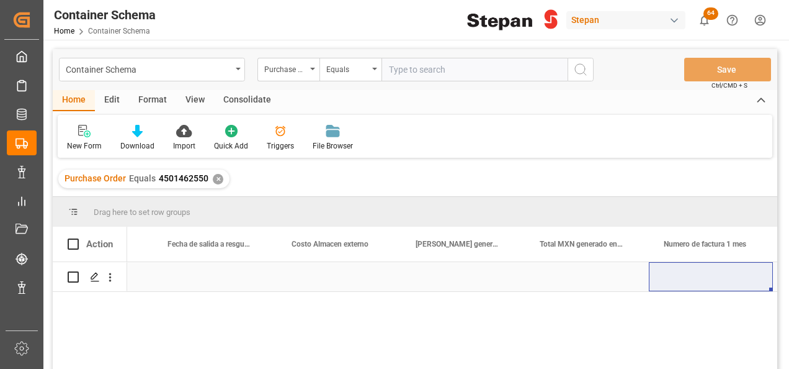
click at [224, 277] on div "Press SPACE to select this row." at bounding box center [215, 276] width 124 height 29
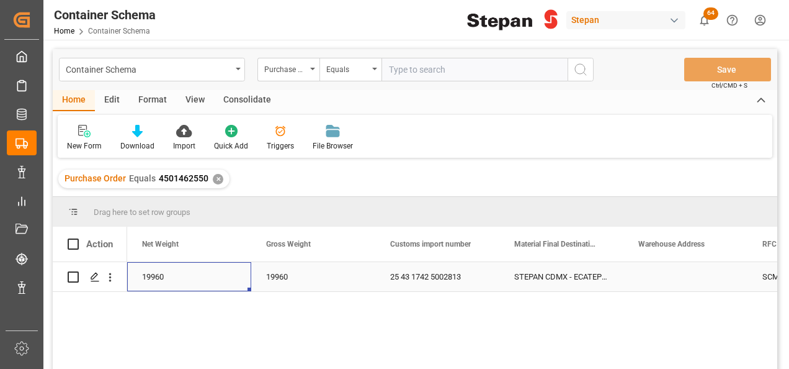
scroll to position [0, 5337]
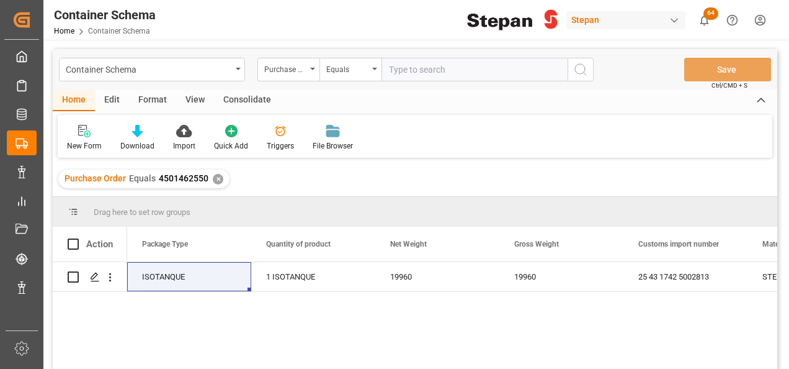
click at [213, 181] on div "✕" at bounding box center [218, 179] width 11 height 11
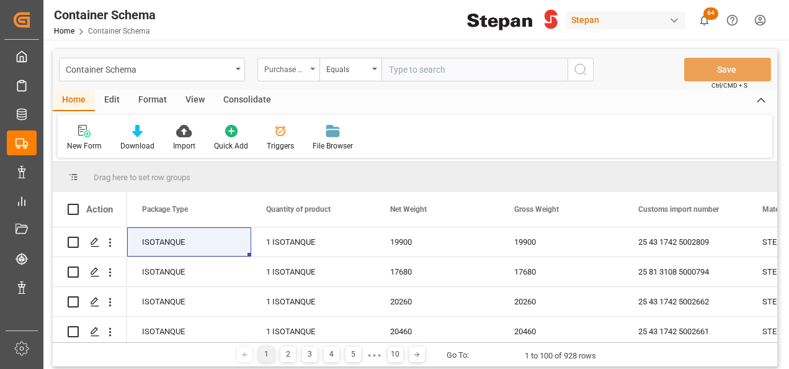
click at [305, 66] on div "Purchase Order" at bounding box center [285, 68] width 42 height 14
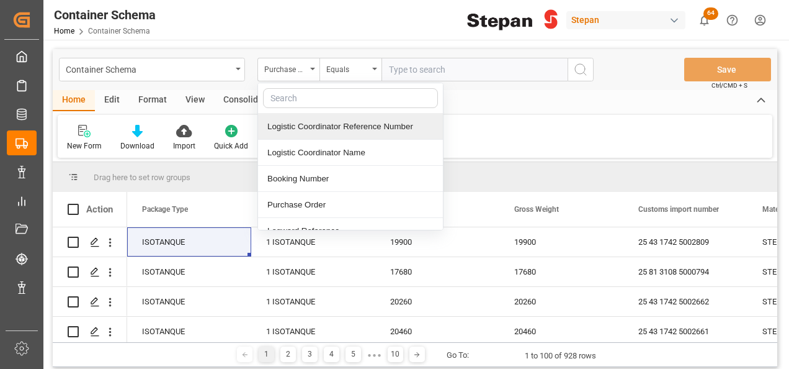
click at [303, 128] on div "Logistic Coordinator Reference Number" at bounding box center [350, 127] width 185 height 26
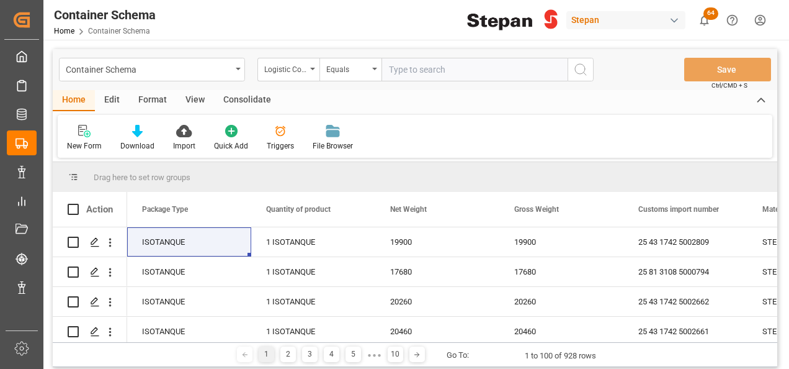
click at [395, 69] on input "text" at bounding box center [475, 70] width 186 height 24
paste input "250906900206"
type input "250906900206"
click at [576, 74] on icon "search button" at bounding box center [580, 69] width 15 height 15
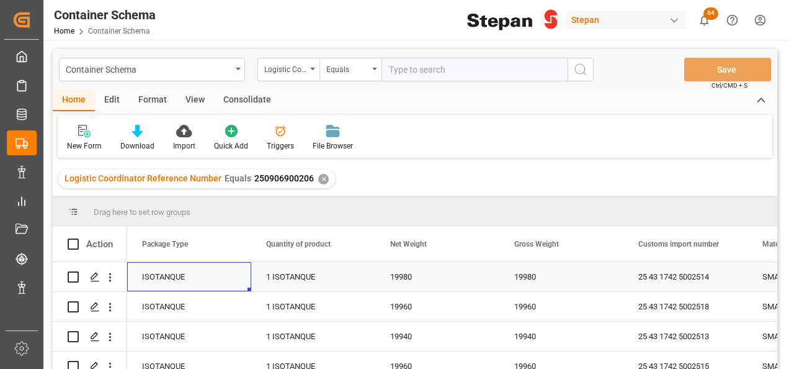
click at [204, 286] on div "ISOTANQUE" at bounding box center [189, 276] width 124 height 29
click at [246, 304] on div "ISOTANQUE" at bounding box center [189, 306] width 124 height 29
click at [218, 304] on div "ISOTANQUE" at bounding box center [189, 306] width 124 height 29
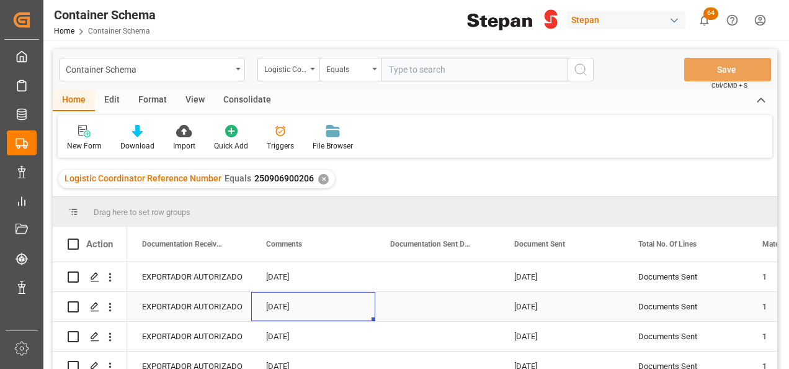
scroll to position [0, 2110]
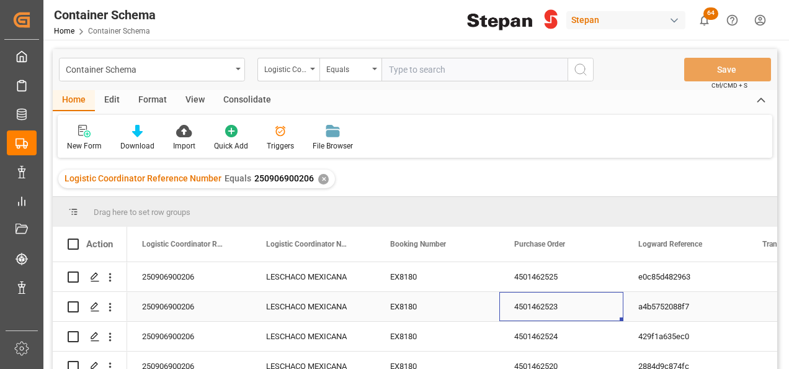
click at [555, 302] on div "4501462523" at bounding box center [562, 306] width 124 height 29
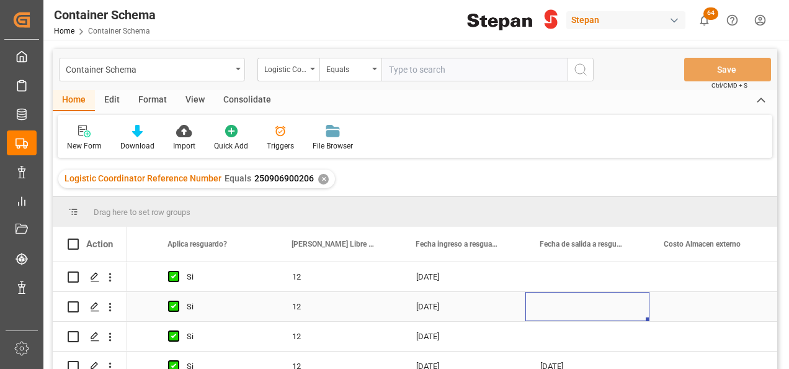
click at [558, 303] on div "Press SPACE to select this row." at bounding box center [588, 306] width 124 height 29
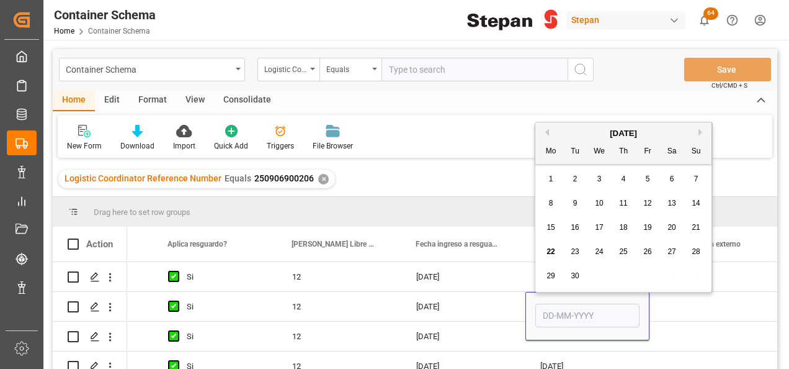
click at [669, 223] on span "20" at bounding box center [672, 227] width 8 height 9
type input "[DATE]"
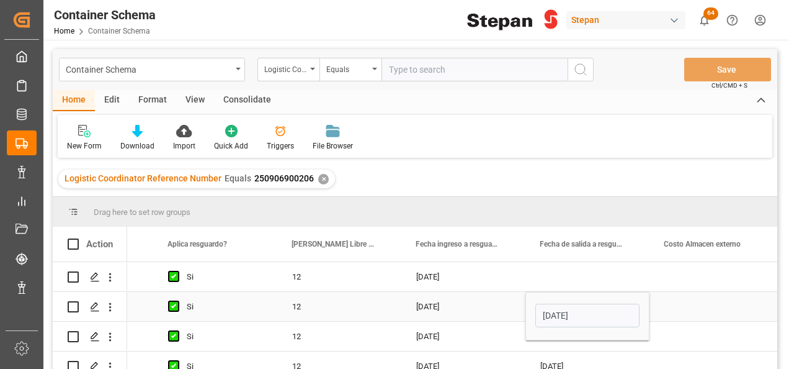
click at [505, 313] on div "[DATE]" at bounding box center [463, 306] width 124 height 29
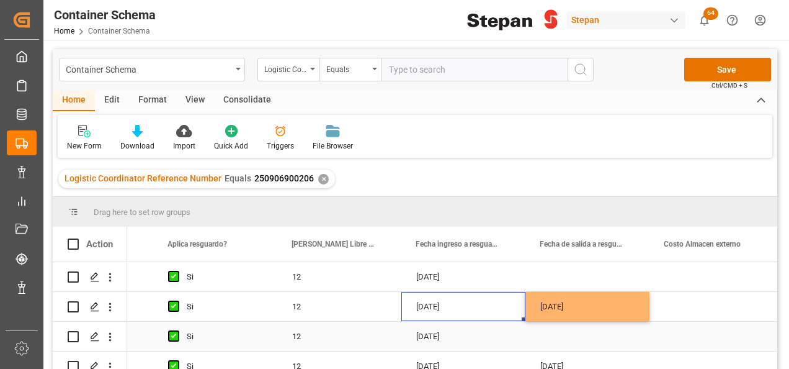
click at [441, 338] on div "[DATE]" at bounding box center [463, 335] width 124 height 29
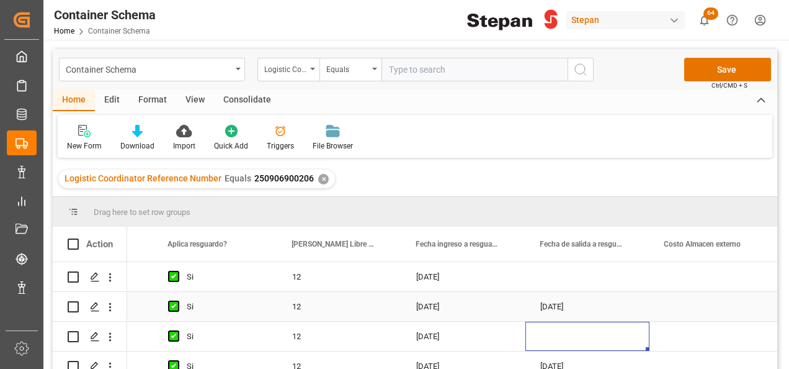
click at [582, 298] on div "[DATE]" at bounding box center [588, 306] width 124 height 29
drag, startPoint x: 648, startPoint y: 318, endPoint x: 640, endPoint y: 338, distance: 21.2
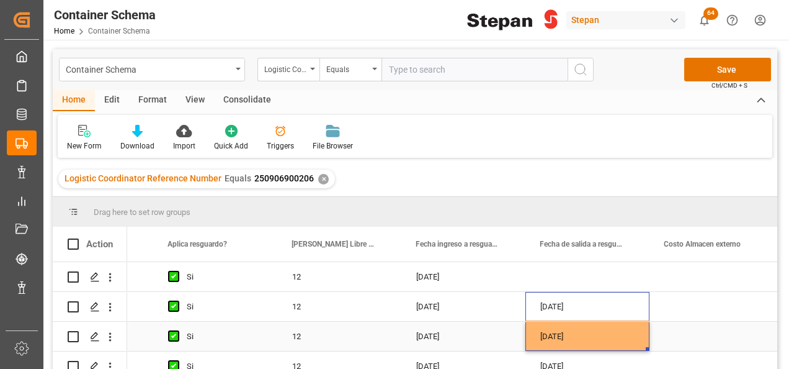
click at [601, 344] on div "[DATE]" at bounding box center [588, 335] width 124 height 29
click at [723, 66] on button "Save" at bounding box center [727, 70] width 87 height 24
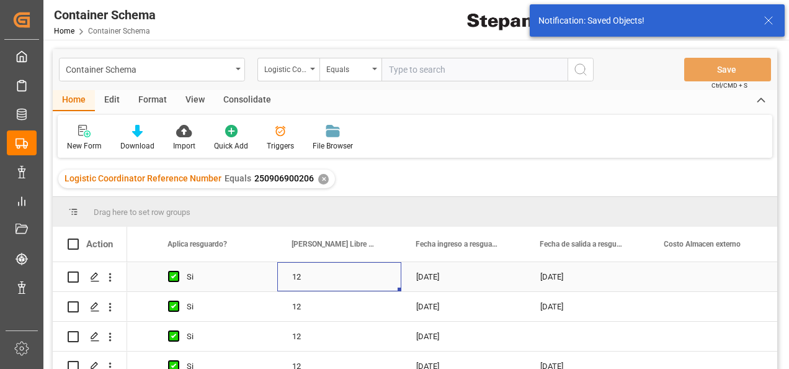
click at [331, 279] on div "12" at bounding box center [339, 276] width 124 height 29
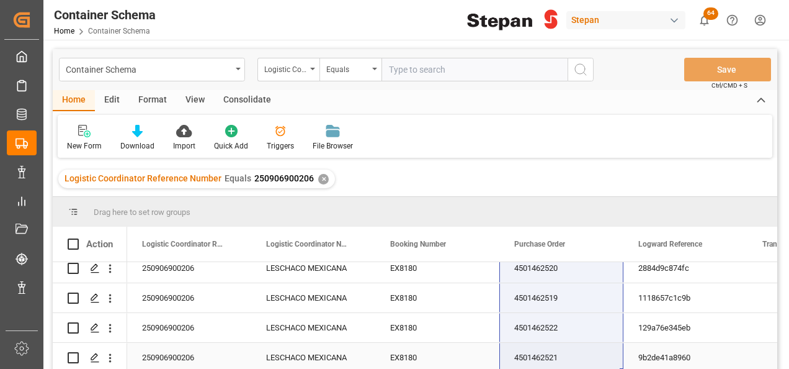
drag, startPoint x: 558, startPoint y: 276, endPoint x: 575, endPoint y: 340, distance: 65.9
